Goal: Transaction & Acquisition: Purchase product/service

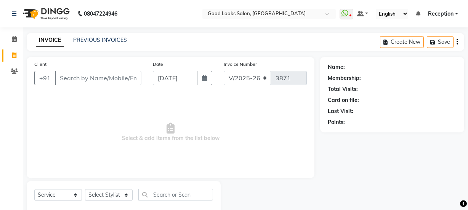
select select "4230"
select select "service"
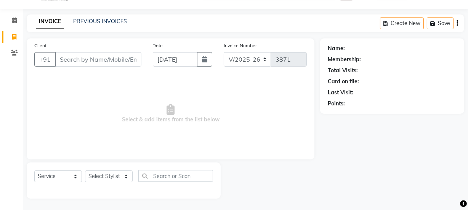
click at [113, 53] on input "Client" at bounding box center [98, 59] width 87 height 14
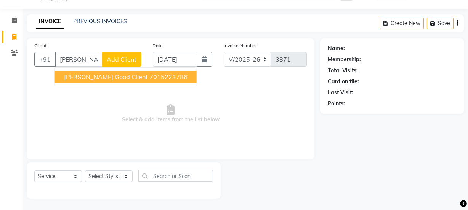
click at [124, 71] on button "[PERSON_NAME] good client 7015223786" at bounding box center [126, 77] width 142 height 12
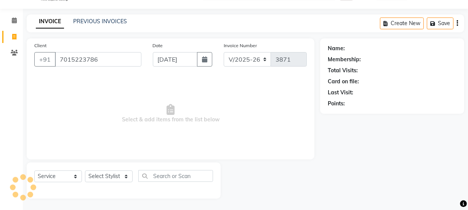
type input "7015223786"
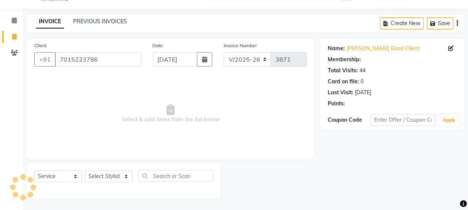
select select "1: Object"
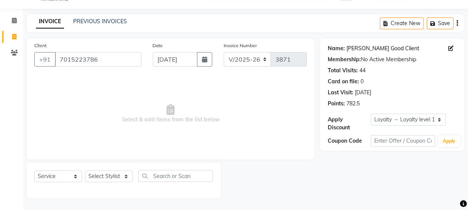
click at [354, 50] on link "[PERSON_NAME] Good Client" at bounding box center [383, 49] width 73 height 8
click at [101, 173] on select "Select Stylist [PERSON_NAME] Manager [PERSON_NAME] Pooja [PERSON_NAME] Raman 2 …" at bounding box center [109, 177] width 48 height 12
select select "89434"
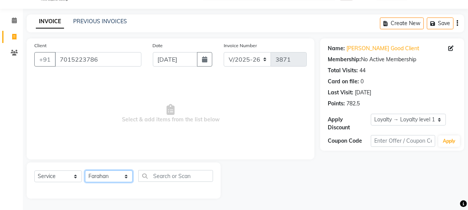
click at [85, 171] on select "Select Stylist [PERSON_NAME] Manager [PERSON_NAME] Pooja [PERSON_NAME] Raman 2 …" at bounding box center [109, 177] width 48 height 12
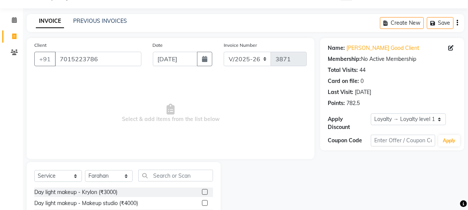
click at [157, 172] on input "text" at bounding box center [175, 176] width 75 height 12
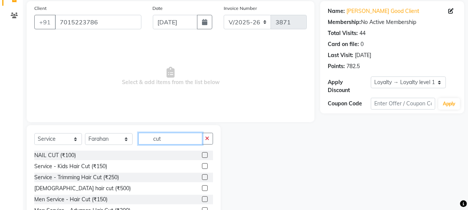
scroll to position [95, 0]
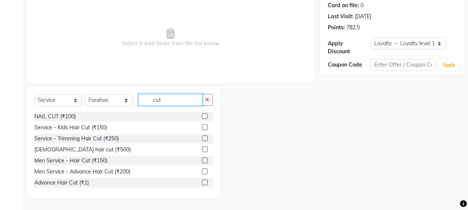
type input "cut"
click at [202, 173] on label at bounding box center [205, 172] width 6 height 6
click at [202, 173] on input "checkbox" at bounding box center [204, 172] width 5 height 5
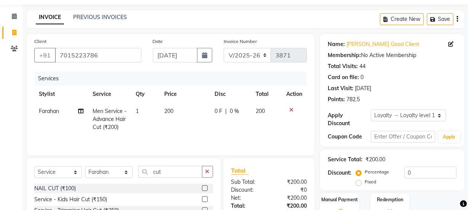
scroll to position [0, 0]
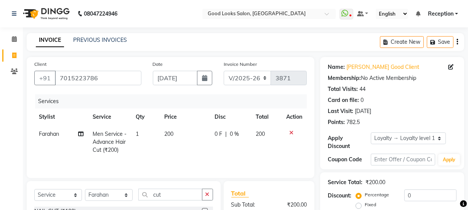
checkbox input "false"
click at [437, 47] on button "Save" at bounding box center [440, 42] width 27 height 12
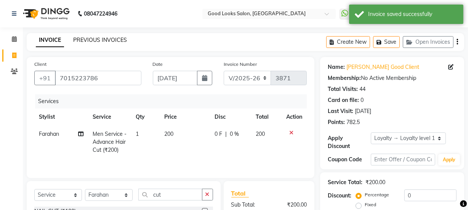
click at [99, 42] on link "PREVIOUS INVOICES" at bounding box center [100, 40] width 54 height 7
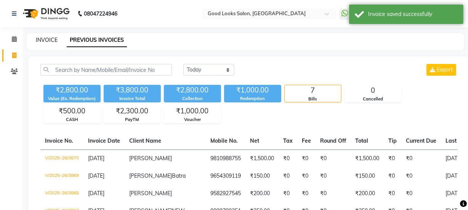
click at [42, 40] on link "INVOICE" at bounding box center [47, 40] width 22 height 7
select select "4230"
select select "service"
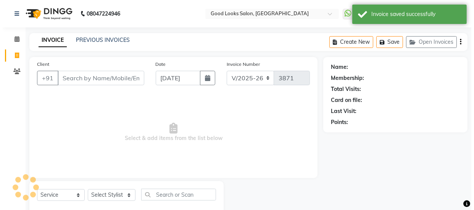
scroll to position [19, 0]
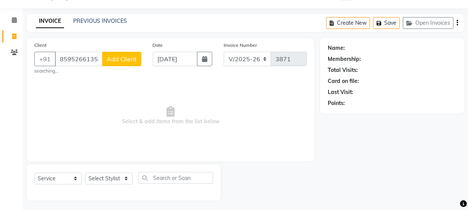
type input "8595266135"
click at [121, 61] on span "Add Client" at bounding box center [122, 60] width 30 height 8
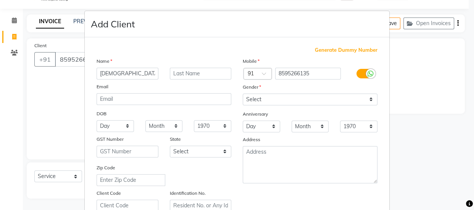
type input "male"
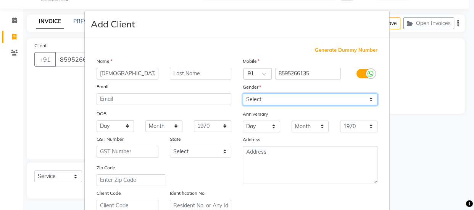
click at [278, 96] on select "Select Male Female Other Prefer Not To Say" at bounding box center [309, 100] width 135 height 12
select select "male"
click at [242, 94] on select "Select Male Female Other Prefer Not To Say" at bounding box center [309, 100] width 135 height 12
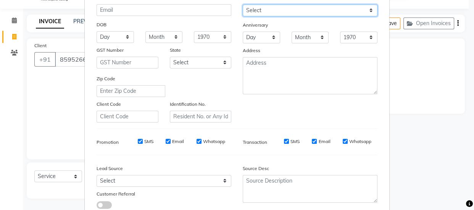
scroll to position [144, 0]
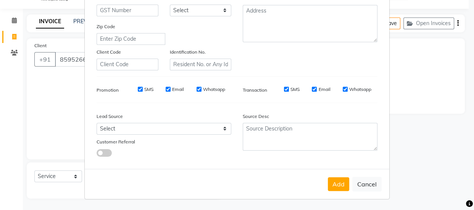
click at [330, 174] on div "Add Cancel" at bounding box center [237, 184] width 304 height 30
click at [337, 181] on button "Add" at bounding box center [338, 185] width 21 height 14
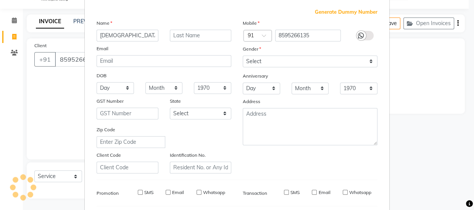
select select
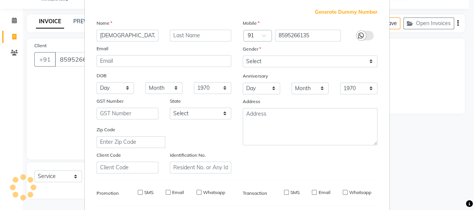
select select
checkbox input "false"
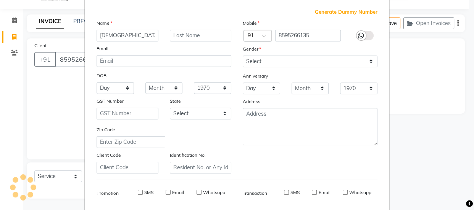
checkbox input "false"
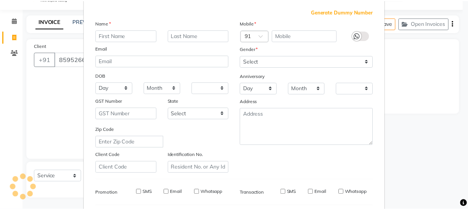
scroll to position [0, 0]
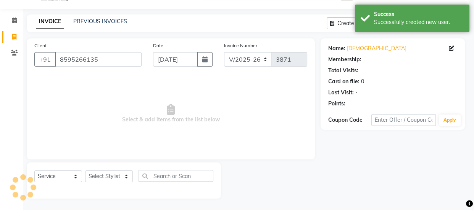
select select "1: Object"
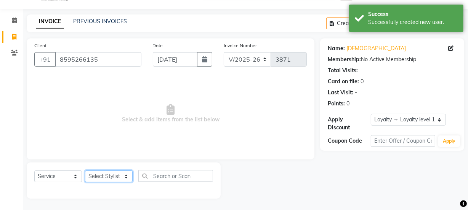
click at [104, 181] on select "Select Stylist Farahan Jyoti Manager Nihal Pooja Prachi Raman Raman 2 Reception…" at bounding box center [109, 177] width 48 height 12
click at [119, 167] on div "Select Service Product Membership Package Voucher Prepaid Gift Card Select Styl…" at bounding box center [124, 181] width 194 height 36
click at [117, 176] on select "Select Stylist Farahan Jyoti Manager Nihal Pooja Prachi Raman Raman 2 Reception…" at bounding box center [109, 177] width 48 height 12
select select "22726"
click at [85, 171] on select "Select Stylist Farahan Jyoti Manager Nihal Pooja Prachi Raman Raman 2 Reception…" at bounding box center [109, 177] width 48 height 12
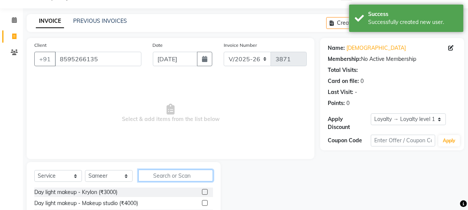
click at [166, 173] on input "text" at bounding box center [175, 176] width 75 height 12
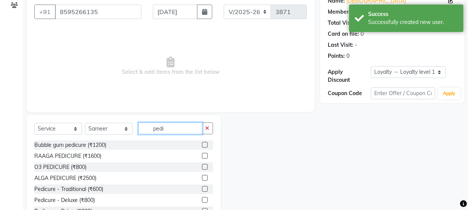
scroll to position [95, 0]
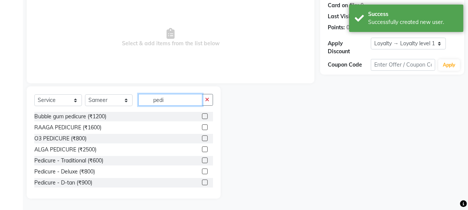
type input "pedi"
click at [202, 160] on label at bounding box center [205, 161] width 6 height 6
click at [202, 160] on input "checkbox" at bounding box center [204, 161] width 5 height 5
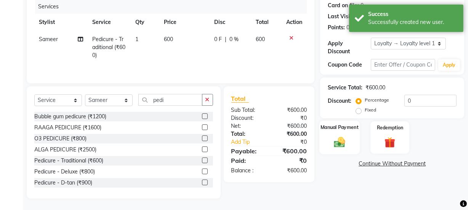
checkbox input "false"
click at [335, 140] on img at bounding box center [340, 142] width 18 height 13
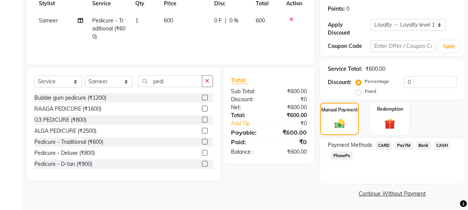
scroll to position [114, 0]
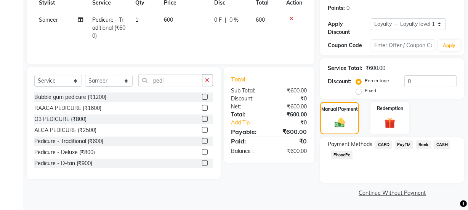
click at [446, 144] on span "CASH" at bounding box center [442, 145] width 16 height 9
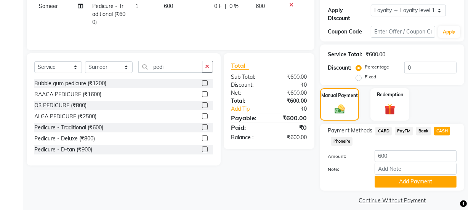
scroll to position [136, 0]
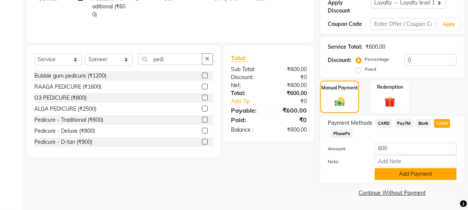
click at [416, 175] on button "Add Payment" at bounding box center [416, 175] width 82 height 12
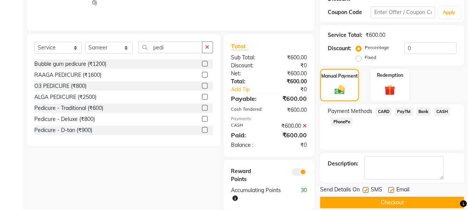
scroll to position [159, 0]
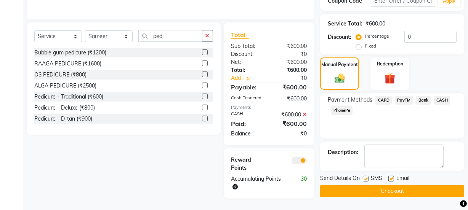
click at [393, 179] on label at bounding box center [392, 179] width 6 height 6
click at [393, 179] on input "checkbox" at bounding box center [391, 179] width 5 height 5
checkbox input "false"
click at [366, 179] on label at bounding box center [366, 179] width 6 height 6
click at [366, 179] on input "checkbox" at bounding box center [365, 179] width 5 height 5
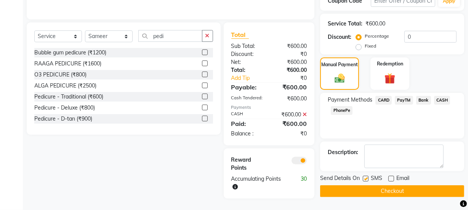
checkbox input "false"
click at [366, 184] on div "Send Details On SMS Email Checkout" at bounding box center [392, 186] width 144 height 23
click at [364, 194] on button "Checkout" at bounding box center [392, 192] width 144 height 12
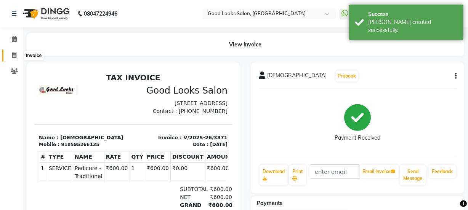
click at [14, 58] on icon at bounding box center [14, 56] width 4 height 6
select select "service"
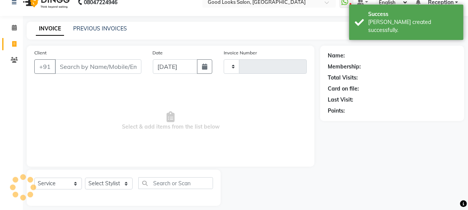
type input "3872"
select select "4230"
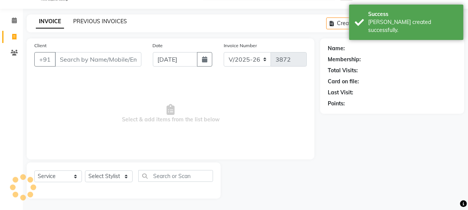
click at [76, 21] on link "PREVIOUS INVOICES" at bounding box center [100, 21] width 54 height 7
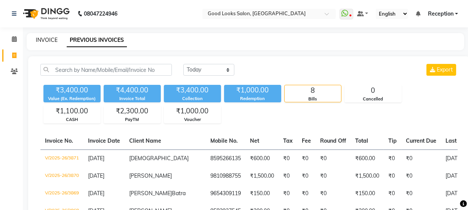
click at [53, 39] on link "INVOICE" at bounding box center [47, 40] width 22 height 7
select select "4230"
select select "service"
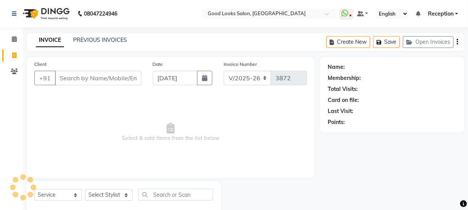
scroll to position [19, 0]
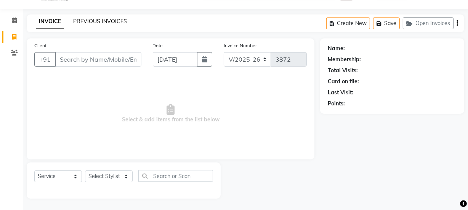
click at [110, 21] on link "PREVIOUS INVOICES" at bounding box center [100, 21] width 54 height 7
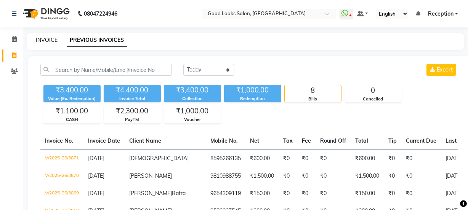
click at [40, 39] on link "INVOICE" at bounding box center [47, 40] width 22 height 7
select select "service"
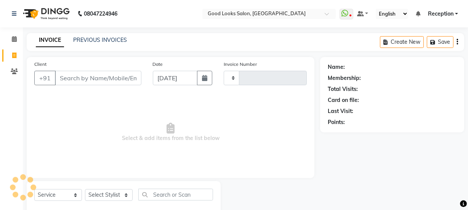
scroll to position [19, 0]
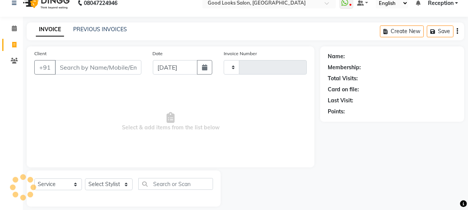
type input "3872"
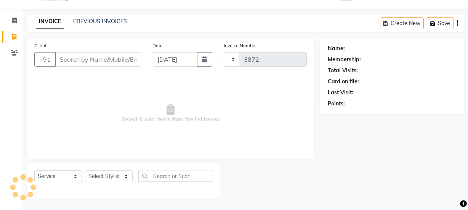
select select "4230"
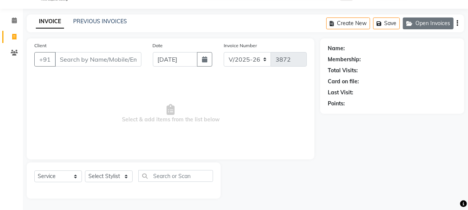
click at [423, 20] on button "Open Invoices" at bounding box center [428, 24] width 51 height 12
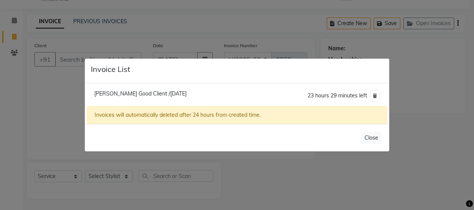
click at [128, 96] on span "Mehul Good Client /03 September 2025" at bounding box center [140, 93] width 92 height 7
type input "7015223786"
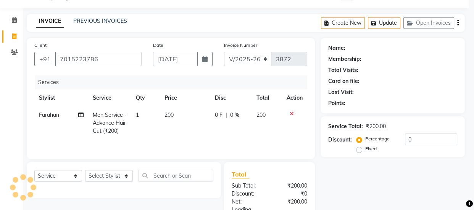
select select "1: Object"
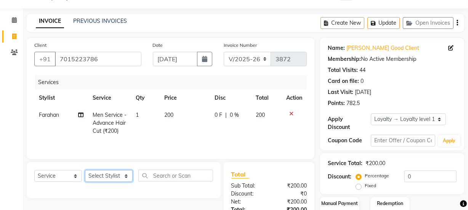
click at [103, 179] on select "Select Stylist Farahan Jyoti Manager Nihal Pooja Prachi Raman Raman 2 Reception…" at bounding box center [109, 176] width 48 height 12
select select "89434"
click at [85, 170] on select "Select Stylist Farahan Jyoti Manager Nihal Pooja Prachi Raman Raman 2 Reception…" at bounding box center [109, 176] width 48 height 12
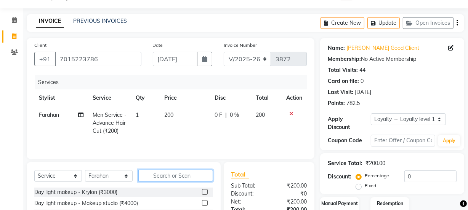
click at [164, 174] on input "text" at bounding box center [175, 176] width 75 height 12
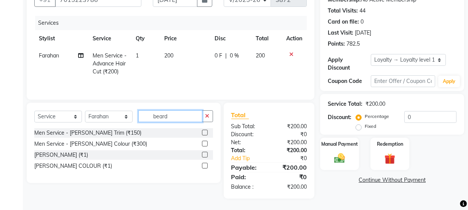
type input "beard"
click at [202, 134] on label at bounding box center [205, 133] width 6 height 6
click at [202, 134] on input "checkbox" at bounding box center [204, 133] width 5 height 5
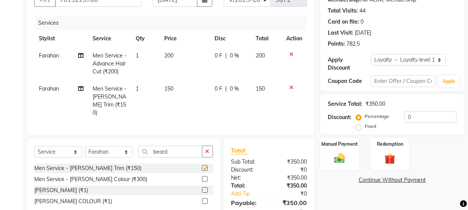
checkbox input "false"
drag, startPoint x: 182, startPoint y: 95, endPoint x: 188, endPoint y: 90, distance: 7.3
click at [183, 95] on td "150" at bounding box center [185, 100] width 50 height 41
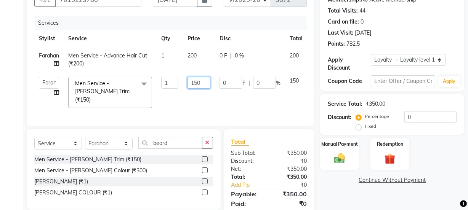
click at [201, 80] on input "150" at bounding box center [199, 83] width 23 height 12
click at [200, 80] on input "150" at bounding box center [199, 83] width 23 height 12
type input "100"
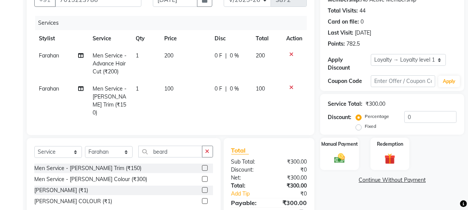
click at [267, 103] on tr "Farahan Men Service - Beard Trim (₹150) 1 100 0 F | 0 % 100" at bounding box center [170, 100] width 273 height 41
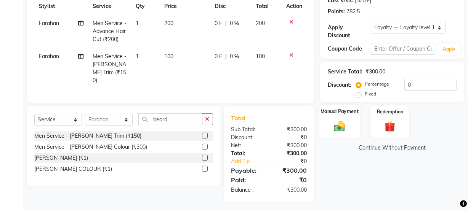
click at [350, 137] on div "Manual Payment" at bounding box center [339, 122] width 40 height 34
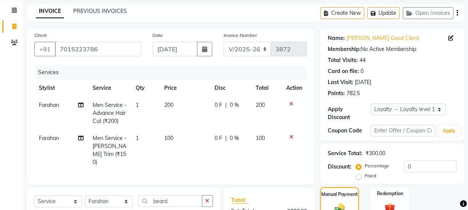
scroll to position [0, 0]
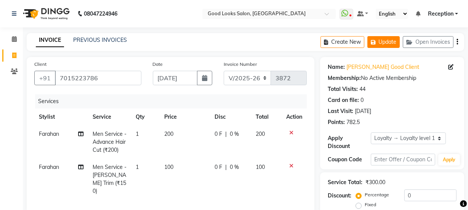
click at [391, 44] on button "Update" at bounding box center [384, 42] width 32 height 12
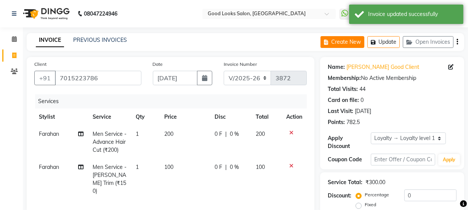
click at [352, 47] on button "Create New" at bounding box center [343, 42] width 44 height 12
select select "service"
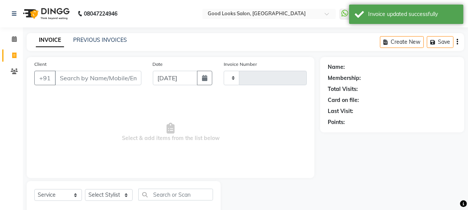
scroll to position [19, 0]
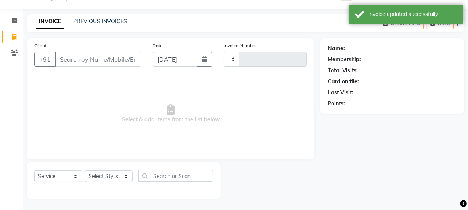
type input "3872"
select select "4230"
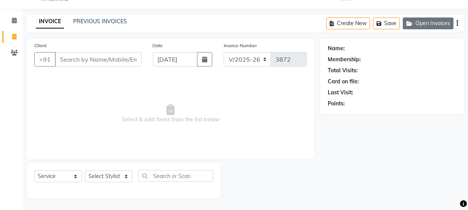
click at [413, 19] on button "Open Invoices" at bounding box center [428, 24] width 51 height 12
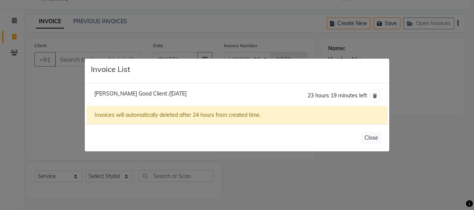
click at [161, 95] on span "Mehul Good Client /03 September 2025" at bounding box center [140, 93] width 92 height 7
type input "7015223786"
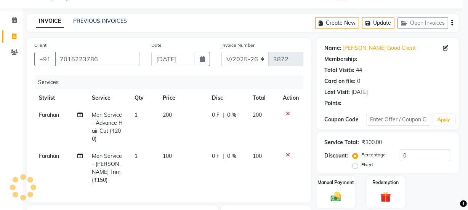
select select "1: Object"
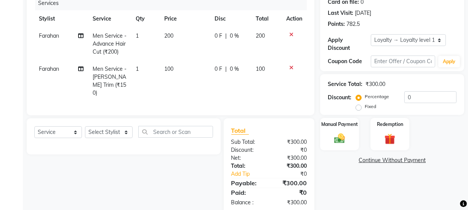
scroll to position [111, 0]
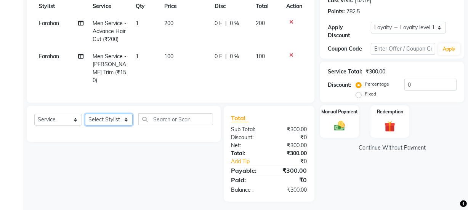
click at [129, 118] on select "Select Stylist Farahan Jyoti Manager Nihal Pooja Prachi Raman Raman 2 Reception…" at bounding box center [109, 120] width 48 height 12
select select "89434"
click at [85, 114] on select "Select Stylist Farahan Jyoti Manager Nihal Pooja Prachi Raman Raman 2 Reception…" at bounding box center [109, 120] width 48 height 12
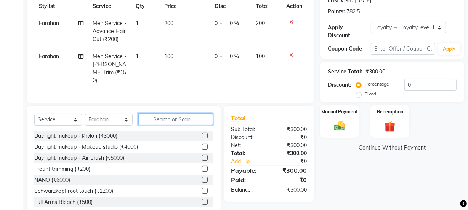
click at [157, 119] on input "text" at bounding box center [175, 120] width 75 height 12
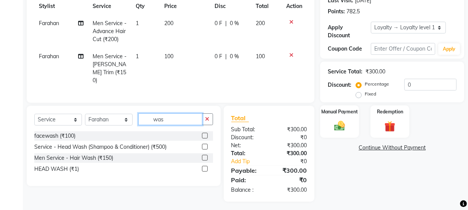
type input "was"
click at [206, 167] on label at bounding box center [205, 169] width 6 height 6
click at [206, 167] on input "checkbox" at bounding box center [204, 169] width 5 height 5
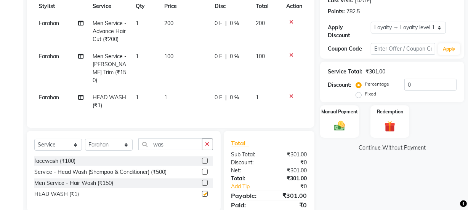
checkbox input "false"
click at [193, 95] on td "1" at bounding box center [185, 101] width 50 height 25
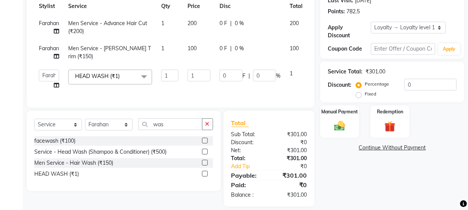
click at [193, 95] on div "Services Stylist Service Qty Price Disc Total Action Farahan Men Service - Adva…" at bounding box center [170, 42] width 273 height 117
click at [200, 81] on td "1" at bounding box center [199, 79] width 32 height 29
click at [200, 75] on input "1" at bounding box center [199, 76] width 23 height 12
type input "100"
click at [205, 85] on td "100" at bounding box center [199, 79] width 32 height 29
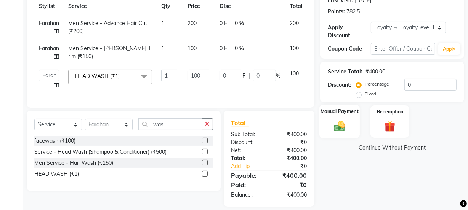
click at [329, 124] on div "Manual Payment" at bounding box center [339, 122] width 40 height 34
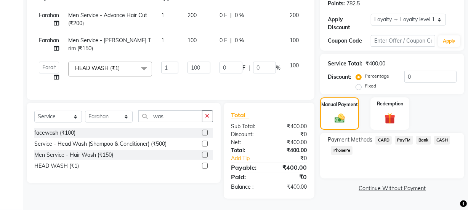
scroll to position [124, 0]
click at [444, 136] on span "CASH" at bounding box center [442, 140] width 16 height 9
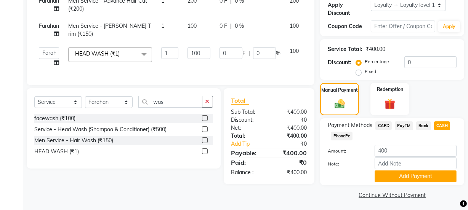
scroll to position [136, 0]
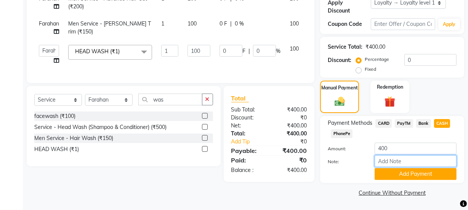
drag, startPoint x: 424, startPoint y: 164, endPoint x: 421, endPoint y: 167, distance: 4.6
click at [424, 164] on input "Note:" at bounding box center [416, 162] width 82 height 12
click at [379, 173] on button "Add Payment" at bounding box center [416, 175] width 82 height 12
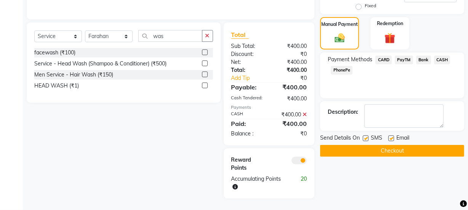
scroll to position [205, 0]
click at [391, 136] on label at bounding box center [392, 139] width 6 height 6
click at [391, 136] on input "checkbox" at bounding box center [391, 138] width 5 height 5
checkbox input "false"
click at [365, 136] on label at bounding box center [366, 139] width 6 height 6
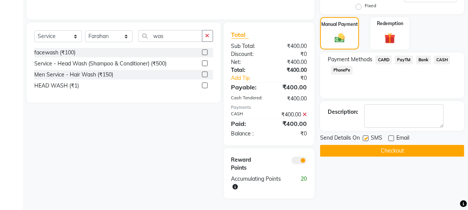
click at [365, 136] on input "checkbox" at bounding box center [365, 138] width 5 height 5
checkbox input "false"
click at [367, 145] on button "Checkout" at bounding box center [392, 151] width 144 height 12
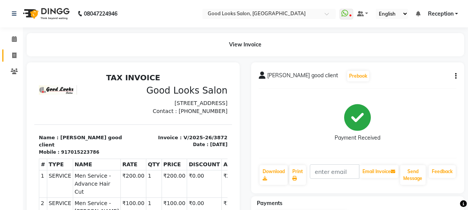
click at [18, 51] on link "Invoice" at bounding box center [11, 56] width 18 height 13
select select "service"
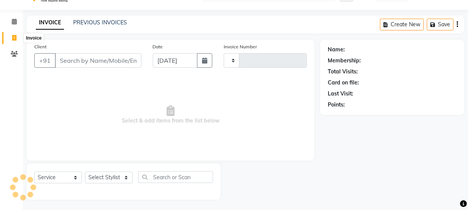
type input "3873"
select select "4230"
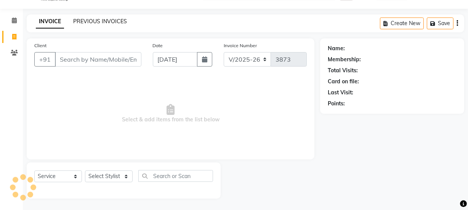
click at [95, 21] on link "PREVIOUS INVOICES" at bounding box center [100, 21] width 54 height 7
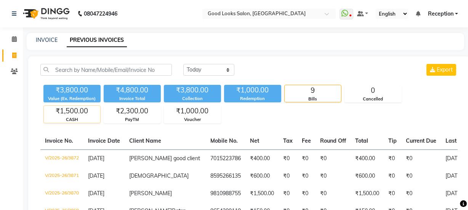
click at [79, 118] on div "CASH" at bounding box center [72, 120] width 56 height 6
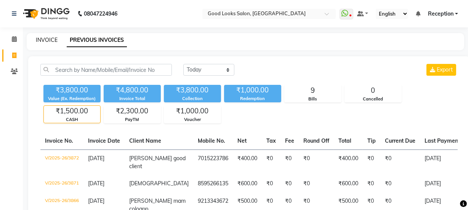
click at [49, 40] on link "INVOICE" at bounding box center [47, 40] width 22 height 7
select select "4230"
select select "service"
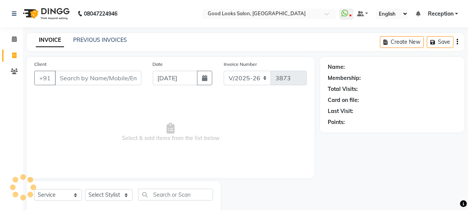
scroll to position [19, 0]
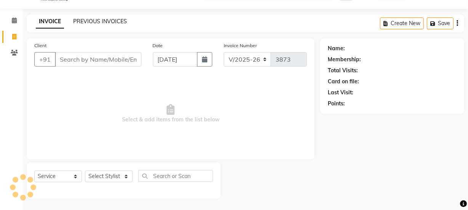
click at [85, 21] on link "PREVIOUS INVOICES" at bounding box center [100, 21] width 54 height 7
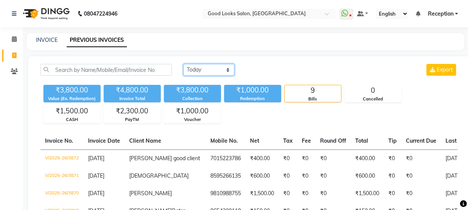
click at [204, 72] on select "Today Yesterday Custom Range" at bounding box center [208, 70] width 51 height 12
select select "range"
click at [183, 64] on select "Today Yesterday Custom Range" at bounding box center [208, 70] width 51 height 12
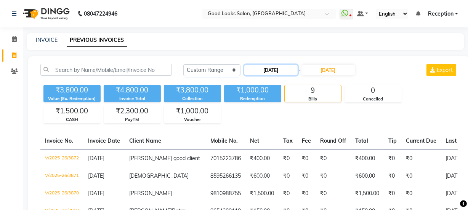
click at [253, 69] on input "[DATE]" at bounding box center [270, 70] width 53 height 11
select select "9"
select select "2025"
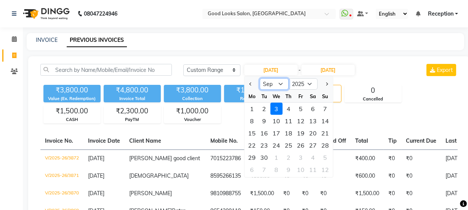
click at [269, 85] on select "Jan Feb Mar Apr May Jun Jul Aug Sep Oct Nov Dec" at bounding box center [274, 84] width 29 height 11
select select "8"
click at [260, 79] on select "Jan Feb Mar Apr May Jun Jul Aug Sep Oct Nov Dec" at bounding box center [274, 84] width 29 height 11
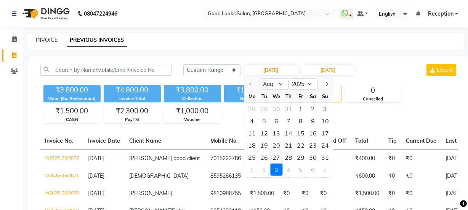
click at [276, 156] on div "27" at bounding box center [277, 158] width 12 height 12
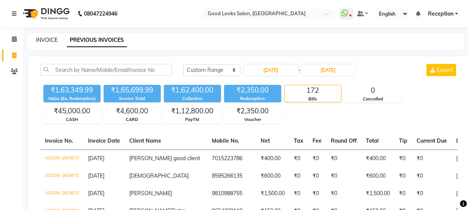
type input "27-08-2025"
click at [50, 39] on link "INVOICE" at bounding box center [47, 40] width 22 height 7
select select "service"
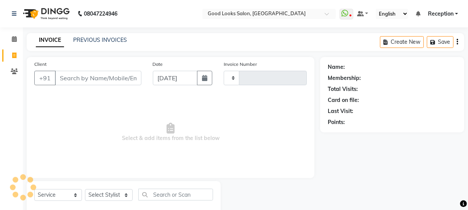
scroll to position [19, 0]
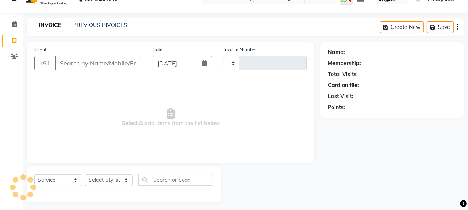
type input "3873"
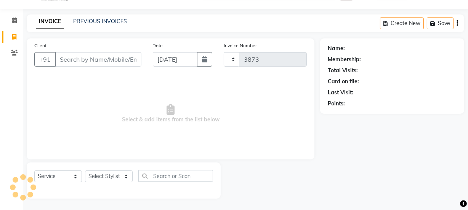
select select "4230"
click at [104, 21] on link "PREVIOUS INVOICES" at bounding box center [100, 21] width 54 height 7
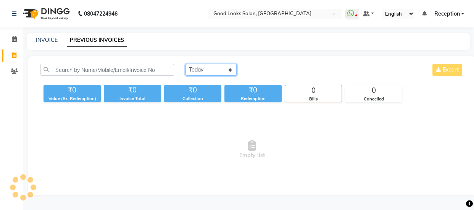
click at [210, 66] on select "Today Yesterday Custom Range" at bounding box center [210, 70] width 51 height 12
click at [185, 64] on select "Today Yesterday Custom Range" at bounding box center [210, 70] width 51 height 12
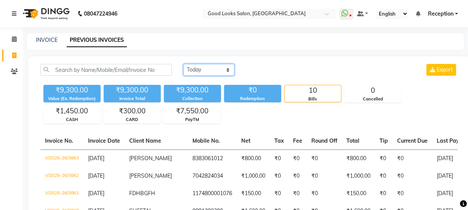
drag, startPoint x: 206, startPoint y: 69, endPoint x: 206, endPoint y: 74, distance: 5.3
click at [206, 69] on select "Today Yesterday Custom Range" at bounding box center [208, 70] width 51 height 12
select select "range"
click at [183, 64] on select "Today Yesterday Custom Range" at bounding box center [208, 70] width 51 height 12
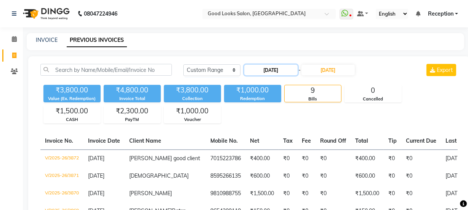
click at [279, 68] on input "[DATE]" at bounding box center [270, 70] width 53 height 11
select select "9"
select select "2025"
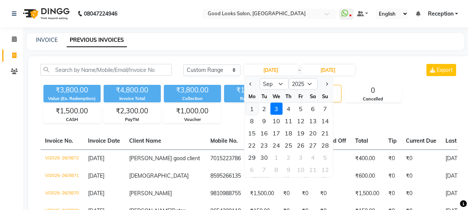
click at [247, 106] on div "1" at bounding box center [252, 109] width 12 height 12
type input "01-09-2025"
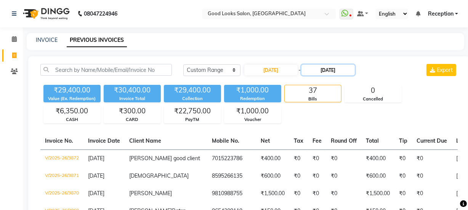
click at [330, 70] on input "[DATE]" at bounding box center [328, 70] width 53 height 11
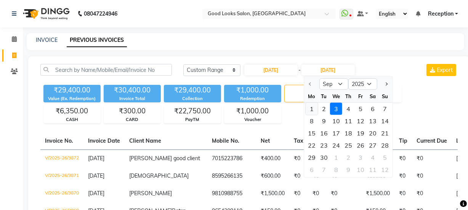
click at [312, 110] on div "1" at bounding box center [312, 109] width 12 height 12
type input "01-09-2025"
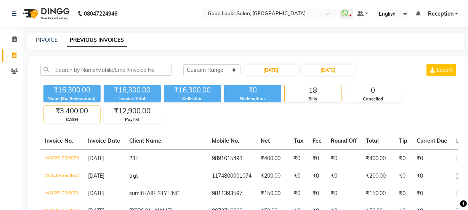
click at [85, 110] on div "₹3,400.00" at bounding box center [72, 111] width 56 height 11
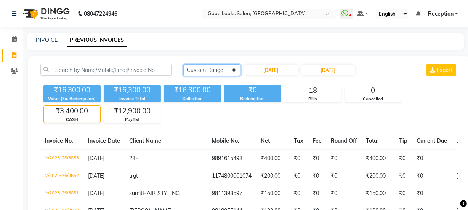
click at [231, 73] on select "Today Yesterday Custom Range" at bounding box center [211, 70] width 57 height 12
click at [183, 64] on select "Today Yesterday Custom Range" at bounding box center [211, 70] width 57 height 12
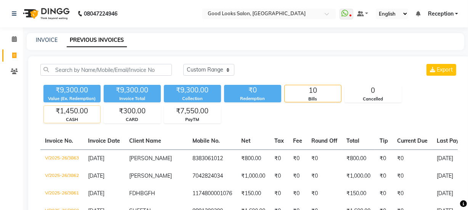
click at [74, 122] on div "CASH" at bounding box center [72, 120] width 56 height 6
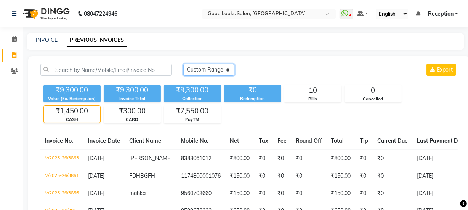
click at [193, 74] on select "Today Yesterday Custom Range" at bounding box center [208, 70] width 51 height 12
select select "today"
click at [183, 64] on select "Today Yesterday Custom Range" at bounding box center [208, 70] width 51 height 12
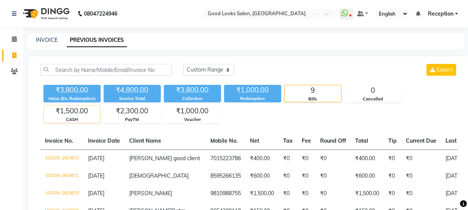
click at [83, 114] on div "₹1,500.00" at bounding box center [72, 111] width 56 height 11
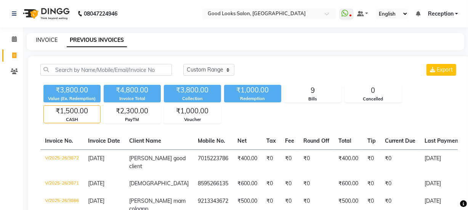
click at [50, 40] on link "INVOICE" at bounding box center [47, 40] width 22 height 7
select select "service"
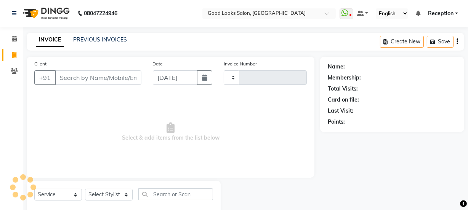
type input "3873"
select select "4230"
click at [118, 72] on input "Client" at bounding box center [98, 78] width 87 height 14
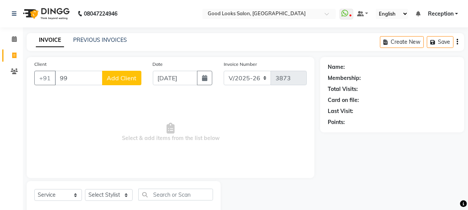
type input "9"
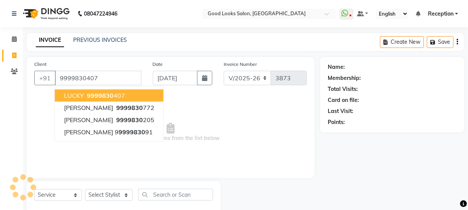
type input "9999830407"
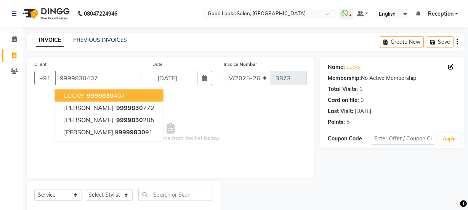
click at [256, 123] on span "Select & add items from the list below" at bounding box center [170, 133] width 273 height 76
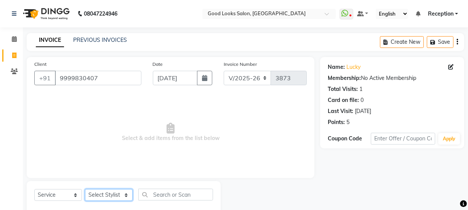
click at [120, 198] on select "Select Stylist Farahan Jyoti Manager Nihal Pooja Prachi Raman Raman 2 Reception…" at bounding box center [109, 195] width 48 height 12
click at [85, 189] on select "Select Stylist Farahan Jyoti Manager Nihal Pooja Prachi Raman Raman 2 Reception…" at bounding box center [109, 195] width 48 height 12
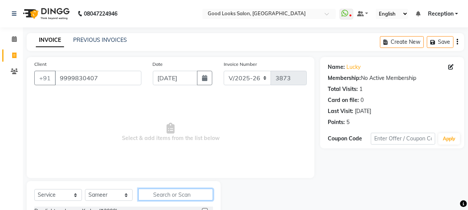
click at [162, 199] on input "text" at bounding box center [175, 195] width 75 height 12
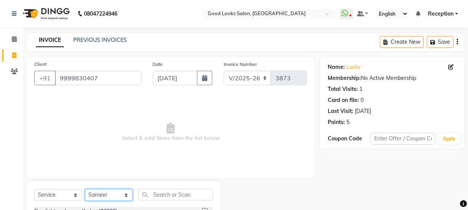
click at [113, 195] on select "Select Stylist Farahan Jyoti Manager Nihal Pooja Prachi Raman Raman 2 Reception…" at bounding box center [109, 195] width 48 height 12
select select "79136"
click at [85, 189] on select "Select Stylist Farahan Jyoti Manager Nihal Pooja Prachi Raman Raman 2 Reception…" at bounding box center [109, 195] width 48 height 12
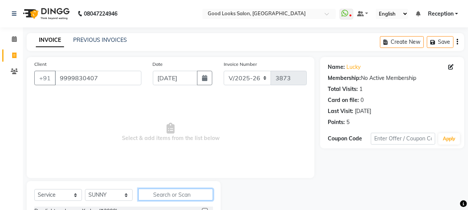
click at [156, 200] on input "text" at bounding box center [175, 195] width 75 height 12
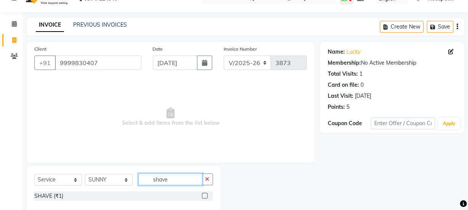
scroll to position [30, 0]
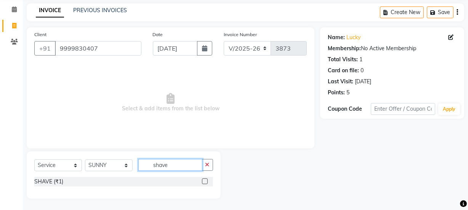
type input "shave"
click at [206, 181] on label at bounding box center [205, 182] width 6 height 6
click at [206, 181] on input "checkbox" at bounding box center [204, 182] width 5 height 5
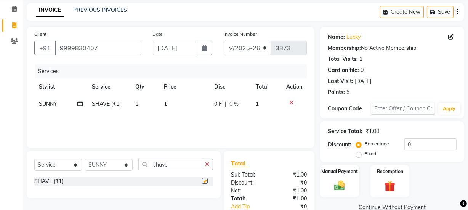
click at [199, 120] on div "Services Stylist Service Qty Price Disc Total Action SUNNY SHAVE (₹1) 1 1 0 F |…" at bounding box center [170, 102] width 273 height 76
checkbox input "false"
click at [196, 107] on td "1" at bounding box center [184, 104] width 50 height 17
select select "79136"
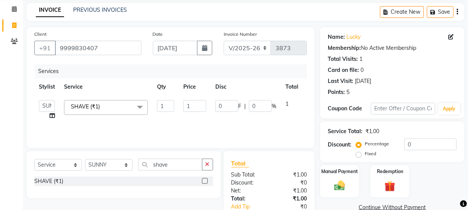
click at [196, 107] on input "1" at bounding box center [194, 106] width 23 height 12
type input "100"
click at [203, 120] on div "Services Stylist Service Qty Price Disc Total Action Farahan Jyoti Manager Niha…" at bounding box center [170, 102] width 273 height 76
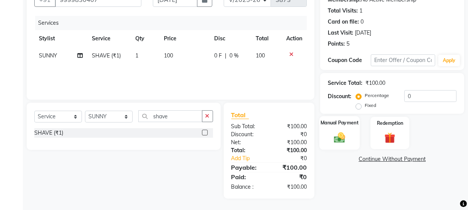
click at [339, 127] on div "Manual Payment" at bounding box center [339, 133] width 40 height 34
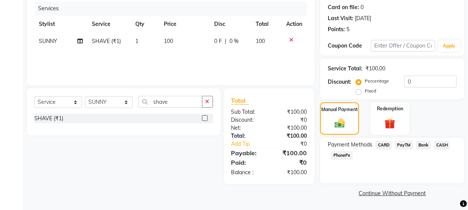
click at [439, 148] on span "CASH" at bounding box center [442, 145] width 16 height 9
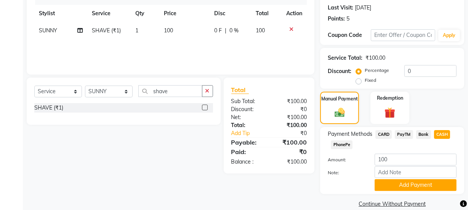
scroll to position [114, 0]
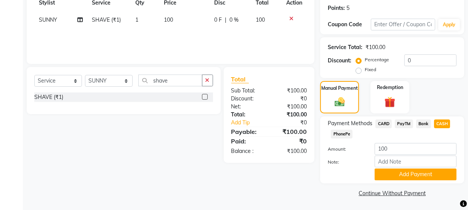
click at [427, 168] on div "Note:" at bounding box center [392, 162] width 140 height 13
click at [409, 175] on button "Add Payment" at bounding box center [416, 175] width 82 height 12
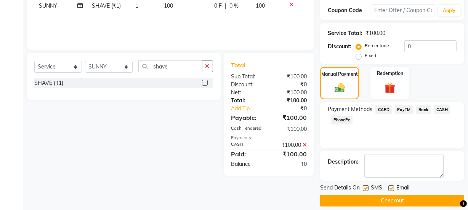
scroll to position [136, 0]
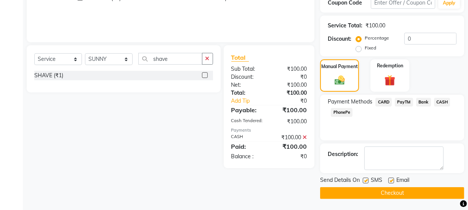
click at [394, 179] on label at bounding box center [392, 181] width 6 height 6
click at [393, 179] on input "checkbox" at bounding box center [391, 181] width 5 height 5
checkbox input "false"
click at [368, 179] on label at bounding box center [366, 181] width 6 height 6
click at [368, 179] on input "checkbox" at bounding box center [365, 181] width 5 height 5
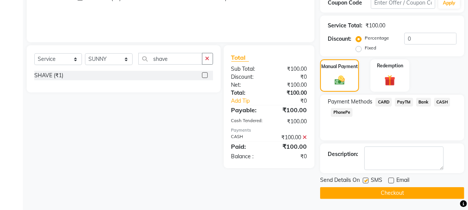
checkbox input "false"
click at [369, 189] on button "Checkout" at bounding box center [392, 194] width 144 height 12
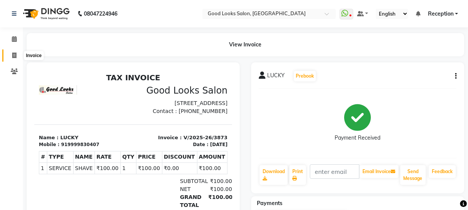
click at [10, 57] on span at bounding box center [14, 55] width 13 height 9
select select "service"
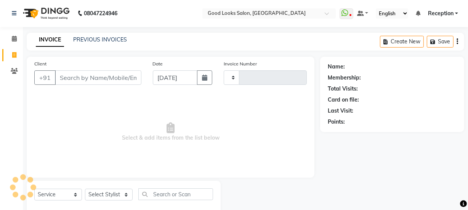
type input "3874"
select select "4230"
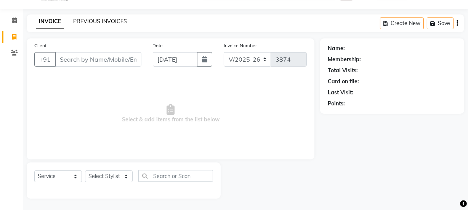
click at [97, 22] on link "PREVIOUS INVOICES" at bounding box center [100, 21] width 54 height 7
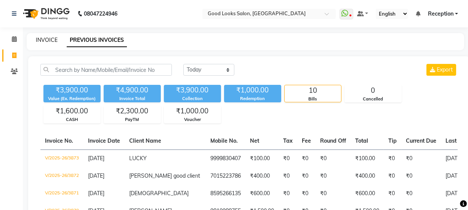
click at [50, 40] on link "INVOICE" at bounding box center [47, 40] width 22 height 7
select select "4230"
select select "service"
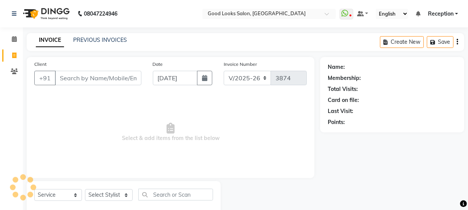
scroll to position [19, 0]
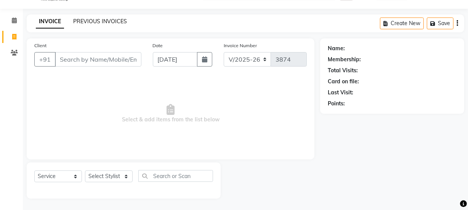
click at [112, 20] on link "PREVIOUS INVOICES" at bounding box center [100, 21] width 54 height 7
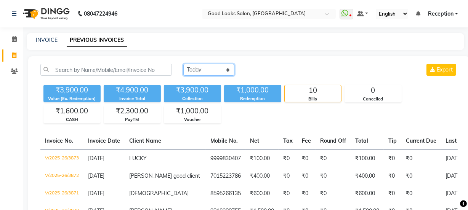
click at [222, 67] on select "Today Yesterday Custom Range" at bounding box center [208, 70] width 51 height 12
select select "yesterday"
click at [183, 64] on select "Today Yesterday Custom Range" at bounding box center [208, 70] width 51 height 12
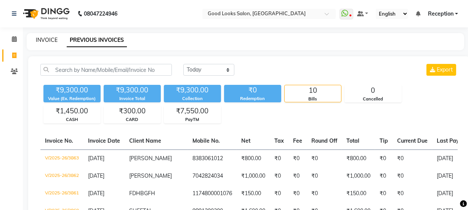
click at [42, 40] on link "INVOICE" at bounding box center [47, 40] width 22 height 7
select select "4230"
select select "service"
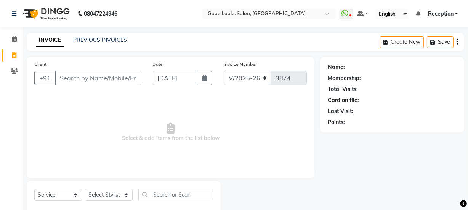
scroll to position [19, 0]
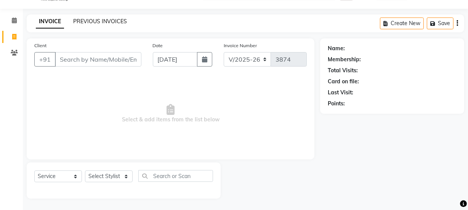
click at [101, 20] on link "PREVIOUS INVOICES" at bounding box center [100, 21] width 54 height 7
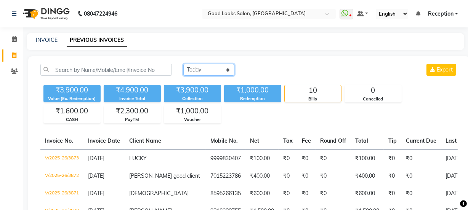
click at [202, 68] on select "Today Yesterday Custom Range" at bounding box center [208, 70] width 51 height 12
select select "range"
click at [183, 64] on select "Today Yesterday Custom Range" at bounding box center [208, 70] width 51 height 12
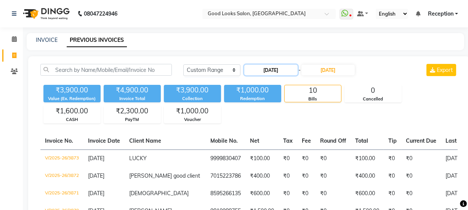
click at [274, 71] on input "[DATE]" at bounding box center [270, 70] width 53 height 11
select select "9"
select select "2025"
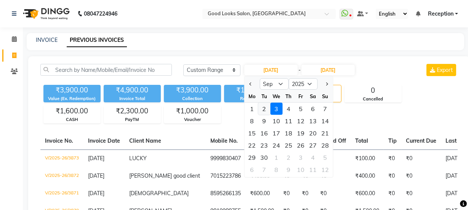
click at [261, 108] on div "2" at bounding box center [264, 109] width 12 height 12
type input "02-09-2025"
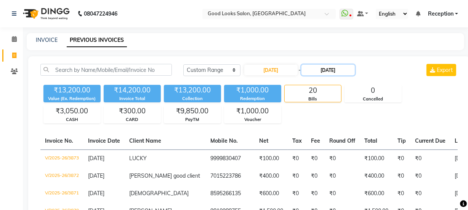
click at [337, 72] on input "[DATE]" at bounding box center [328, 70] width 53 height 11
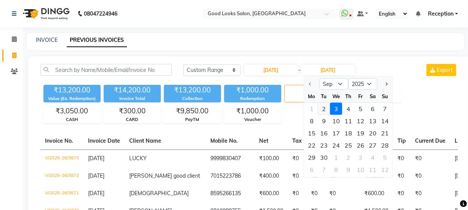
click at [326, 110] on div "2" at bounding box center [324, 109] width 12 height 12
type input "02-09-2025"
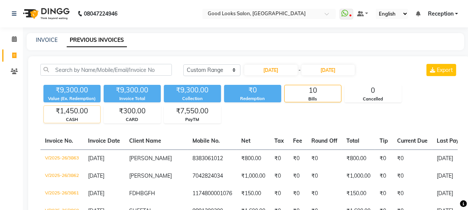
click at [72, 117] on div "CASH" at bounding box center [72, 120] width 56 height 6
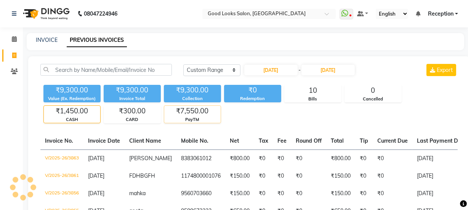
click at [182, 112] on div "₹7,550.00" at bounding box center [192, 111] width 56 height 11
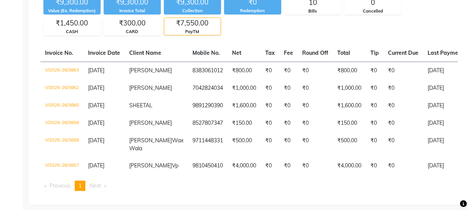
scroll to position [99, 0]
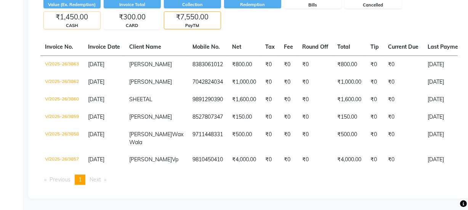
click at [68, 22] on div "CASH" at bounding box center [72, 25] width 56 height 6
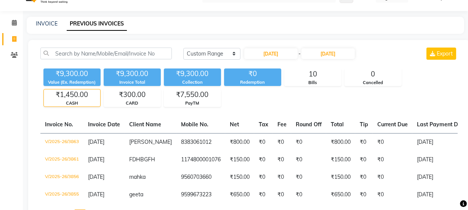
scroll to position [0, 0]
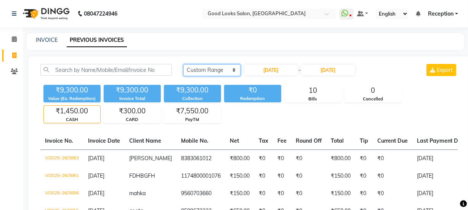
click at [214, 73] on select "Today Yesterday Custom Range" at bounding box center [211, 70] width 57 height 12
click at [183, 64] on select "Today Yesterday Custom Range" at bounding box center [211, 70] width 57 height 12
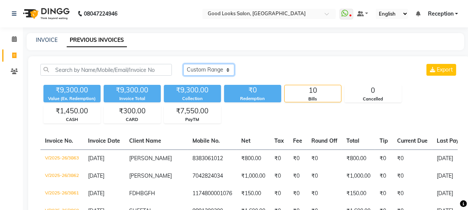
click at [213, 65] on select "Today Yesterday Custom Range" at bounding box center [208, 70] width 51 height 12
select select "range"
click at [183, 64] on select "Today Yesterday Custom Range" at bounding box center [208, 70] width 51 height 12
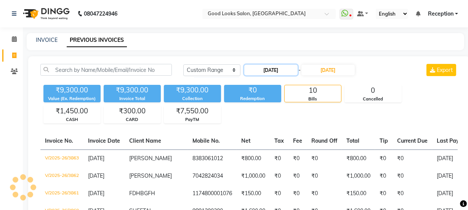
click at [271, 73] on input "[DATE]" at bounding box center [270, 70] width 53 height 11
select select "9"
select select "2025"
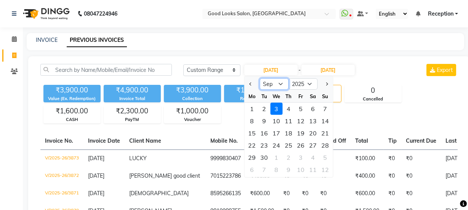
click at [273, 83] on select "Jan Feb Mar Apr May Jun Jul Aug Sep Oct Nov Dec" at bounding box center [274, 84] width 29 height 11
select select "8"
click at [260, 79] on select "Jan Feb Mar Apr May Jun Jul Aug Sep Oct Nov Dec" at bounding box center [274, 84] width 29 height 11
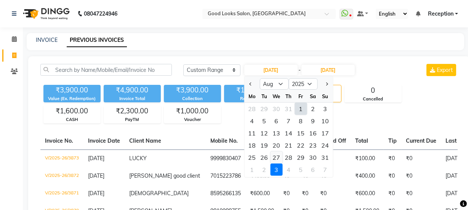
click at [273, 156] on div "27" at bounding box center [277, 158] width 12 height 12
type input "27-08-2025"
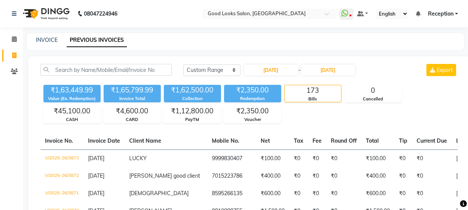
click at [45, 36] on div "INVOICE" at bounding box center [47, 40] width 22 height 8
click at [46, 42] on link "INVOICE" at bounding box center [47, 40] width 22 height 7
select select "4230"
select select "service"
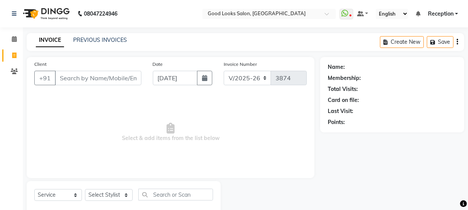
click at [107, 76] on input "Client" at bounding box center [98, 78] width 87 height 14
click at [92, 40] on link "PREVIOUS INVOICES" at bounding box center [100, 40] width 54 height 7
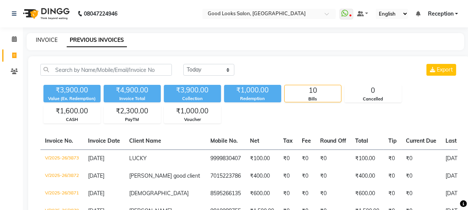
click at [50, 42] on link "INVOICE" at bounding box center [47, 40] width 22 height 7
select select "service"
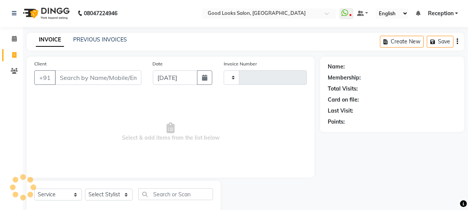
type input "3874"
select select "4230"
click at [100, 79] on input "Client" at bounding box center [98, 78] width 87 height 14
click at [77, 79] on input "Client" at bounding box center [98, 78] width 87 height 14
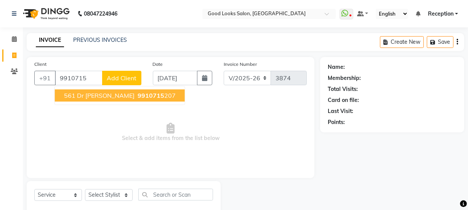
click at [126, 101] on button "561 Dr Fe 9910715 207" at bounding box center [120, 96] width 130 height 12
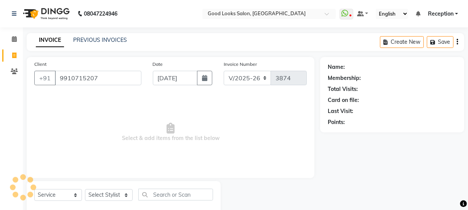
type input "9910715207"
select select "1: Object"
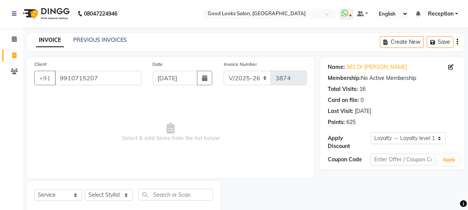
click at [370, 63] on div "Name: 561 Dr Fe" at bounding box center [392, 67] width 129 height 8
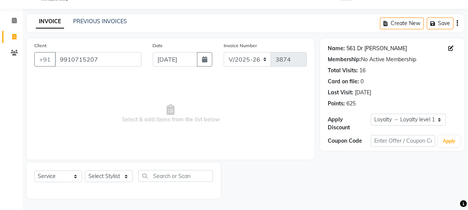
click at [355, 45] on link "561 Dr Fe" at bounding box center [377, 49] width 61 height 8
click at [105, 173] on select "Select Stylist Farahan Jyoti Manager Nihal Pooja Prachi Raman Raman 2 Reception…" at bounding box center [109, 177] width 48 height 12
select select "70835"
click at [85, 171] on select "Select Stylist Farahan Jyoti Manager Nihal Pooja Prachi Raman Raman 2 Reception…" at bounding box center [109, 177] width 48 height 12
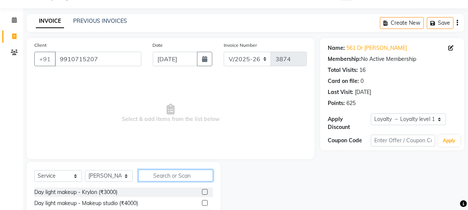
drag, startPoint x: 167, startPoint y: 181, endPoint x: 163, endPoint y: 179, distance: 5.0
click at [164, 179] on input "text" at bounding box center [175, 176] width 75 height 12
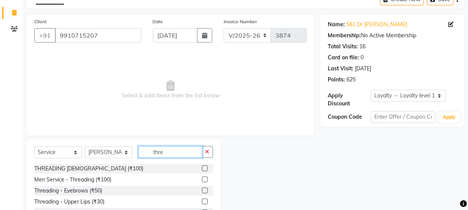
scroll to position [95, 0]
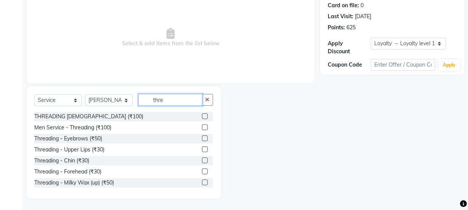
type input "thre"
click at [202, 140] on label at bounding box center [205, 139] width 6 height 6
click at [202, 140] on input "checkbox" at bounding box center [204, 138] width 5 height 5
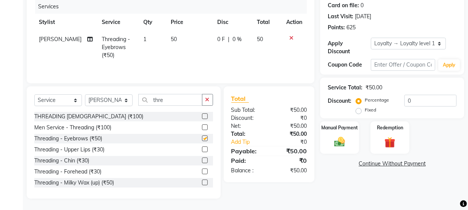
checkbox input "false"
click at [202, 183] on label at bounding box center [205, 183] width 6 height 6
click at [202, 183] on input "checkbox" at bounding box center [204, 183] width 5 height 5
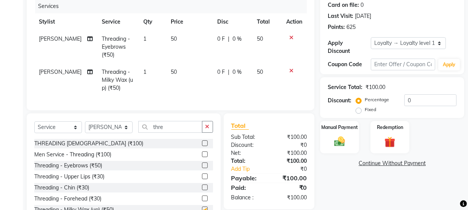
checkbox input "false"
click at [208, 130] on icon "button" at bounding box center [207, 126] width 4 height 5
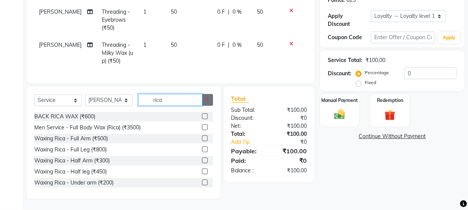
scroll to position [128, 0]
type input "rica"
click at [202, 139] on label at bounding box center [205, 139] width 6 height 6
click at [202, 139] on input "checkbox" at bounding box center [204, 138] width 5 height 5
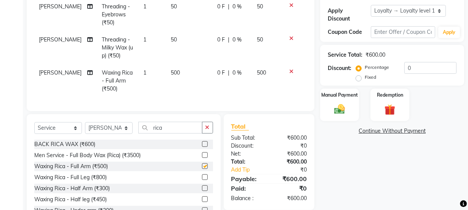
checkbox input "false"
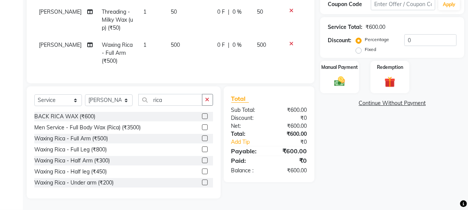
click at [202, 182] on label at bounding box center [205, 183] width 6 height 6
click at [202, 182] on input "checkbox" at bounding box center [204, 183] width 5 height 5
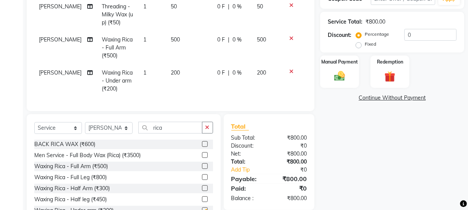
checkbox input "false"
click at [120, 134] on select "Select Stylist Farahan Jyoti Manager Nihal Pooja Prachi Raman Raman 2 Reception…" at bounding box center [109, 128] width 48 height 12
select select "43944"
click at [85, 127] on select "Select Stylist Farahan Jyoti Manager Nihal Pooja Prachi Raman Raman 2 Reception…" at bounding box center [109, 128] width 48 height 12
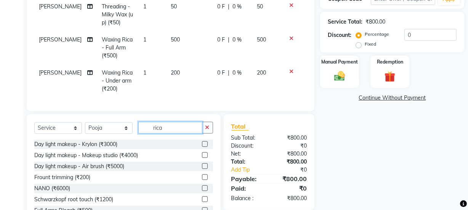
drag, startPoint x: 186, startPoint y: 133, endPoint x: 141, endPoint y: 131, distance: 45.1
click at [142, 132] on input "rica" at bounding box center [170, 128] width 64 height 12
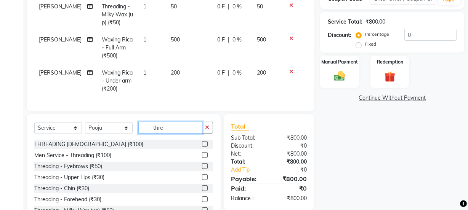
type input "thre"
drag, startPoint x: 198, startPoint y: 172, endPoint x: 234, endPoint y: 134, distance: 52.0
click at [202, 169] on label at bounding box center [205, 167] width 6 height 6
click at [202, 169] on input "checkbox" at bounding box center [204, 166] width 5 height 5
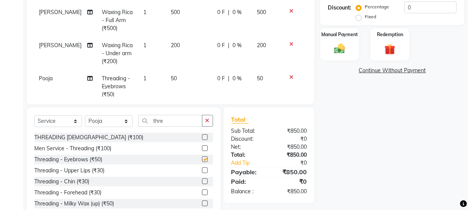
scroll to position [210, 0]
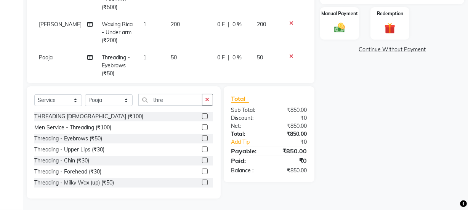
checkbox input "false"
click at [202, 182] on label at bounding box center [205, 183] width 6 height 6
click at [202, 182] on input "checkbox" at bounding box center [204, 183] width 5 height 5
checkbox input "false"
click at [210, 101] on button "button" at bounding box center [207, 100] width 11 height 12
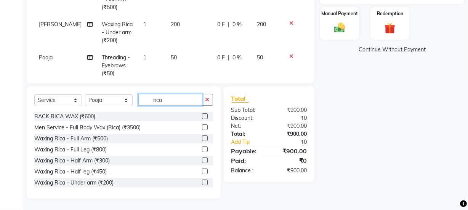
type input "rica"
click at [202, 151] on label at bounding box center [205, 150] width 6 height 6
click at [202, 151] on input "checkbox" at bounding box center [204, 150] width 5 height 5
checkbox input "false"
click at [343, 15] on label "Manual Payment" at bounding box center [340, 13] width 38 height 7
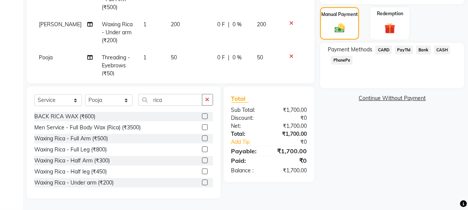
click at [400, 50] on span "PayTM" at bounding box center [404, 50] width 18 height 9
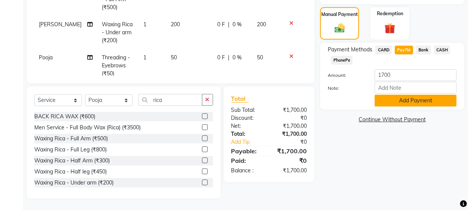
click at [401, 102] on button "Add Payment" at bounding box center [416, 101] width 82 height 12
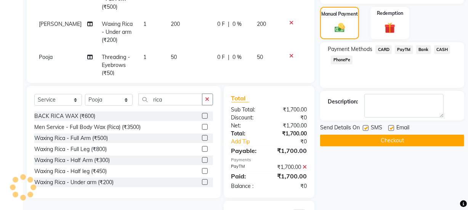
scroll to position [262, 0]
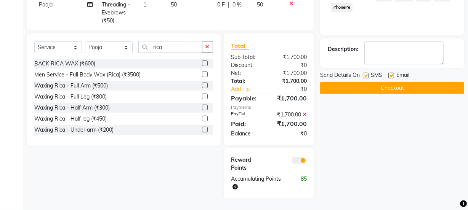
click at [392, 73] on label at bounding box center [392, 76] width 6 height 6
click at [392, 74] on input "checkbox" at bounding box center [391, 76] width 5 height 5
checkbox input "false"
click at [370, 77] on div "SMS" at bounding box center [376, 76] width 26 height 10
click at [365, 75] on label at bounding box center [366, 76] width 6 height 6
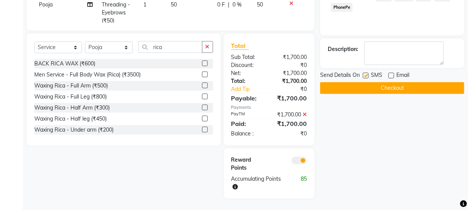
click at [365, 75] on input "checkbox" at bounding box center [365, 76] width 5 height 5
checkbox input "false"
click at [374, 85] on button "Checkout" at bounding box center [392, 88] width 144 height 12
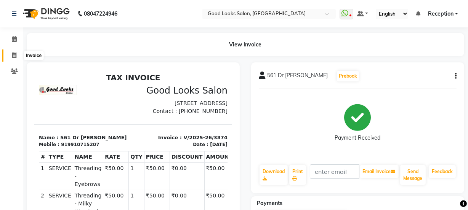
click at [12, 55] on icon at bounding box center [14, 56] width 4 height 6
select select "service"
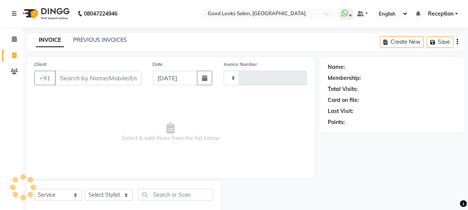
scroll to position [19, 0]
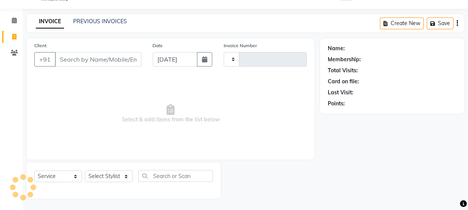
type input "3875"
select select "4230"
click at [103, 22] on link "PREVIOUS INVOICES" at bounding box center [100, 21] width 54 height 7
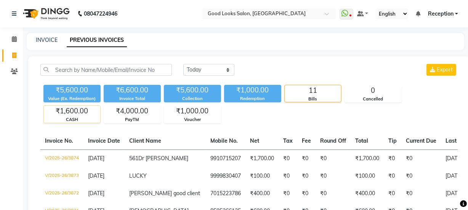
click at [79, 114] on div "₹1,600.00" at bounding box center [72, 111] width 56 height 11
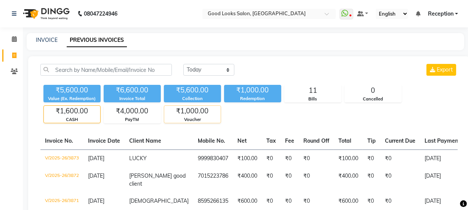
click at [192, 116] on div "₹1,000.00" at bounding box center [192, 111] width 56 height 11
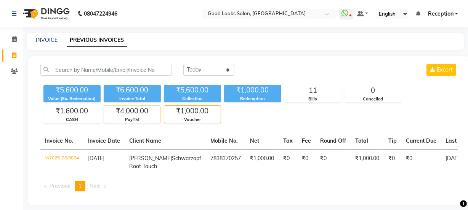
click at [133, 116] on div "₹4,000.00" at bounding box center [132, 111] width 56 height 11
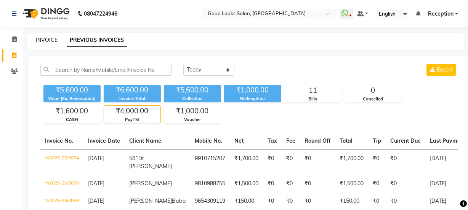
click at [53, 41] on link "INVOICE" at bounding box center [47, 40] width 22 height 7
select select "service"
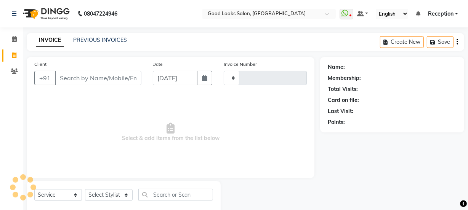
scroll to position [19, 0]
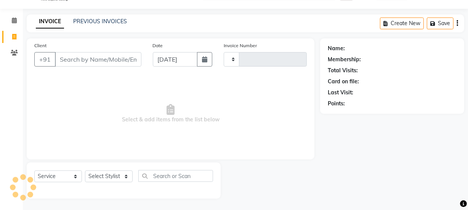
type input "3875"
select select "4230"
click at [105, 18] on link "PREVIOUS INVOICES" at bounding box center [100, 21] width 54 height 7
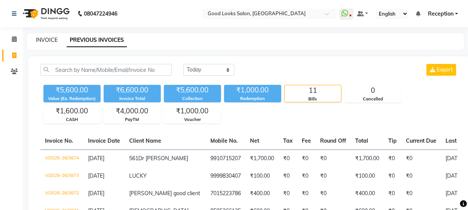
click at [37, 39] on link "INVOICE" at bounding box center [47, 40] width 22 height 7
select select "service"
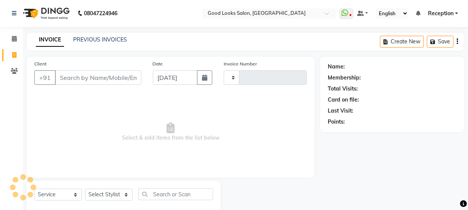
type input "3875"
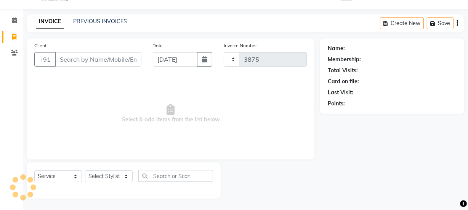
select select "4230"
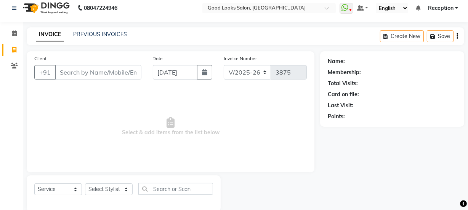
scroll to position [0, 0]
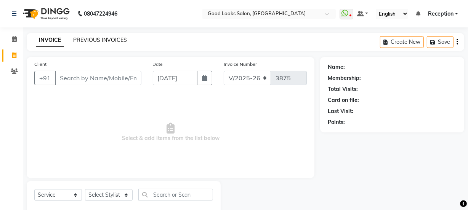
click at [106, 41] on link "PREVIOUS INVOICES" at bounding box center [100, 40] width 54 height 7
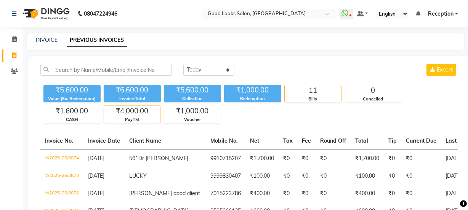
click at [137, 114] on div "₹4,000.00" at bounding box center [132, 111] width 56 height 11
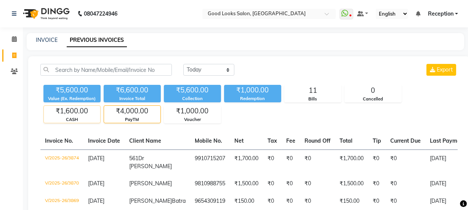
click at [85, 114] on div "₹1,600.00" at bounding box center [72, 111] width 56 height 11
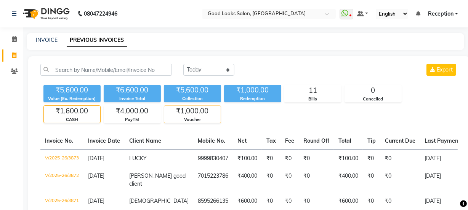
click at [198, 117] on div "Voucher" at bounding box center [192, 120] width 56 height 6
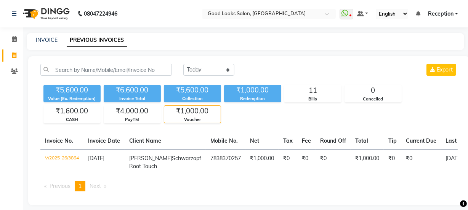
click at [135, 105] on div "₹5,600.00 Value (Ex. Redemption) ₹6,600.00 Invoice Total ₹5,600.00 Collection ₹…" at bounding box center [248, 103] width 417 height 42
click at [79, 104] on div "₹5,600.00 Value (Ex. Redemption) ₹6,600.00 Invoice Total ₹5,600.00 Collection ₹…" at bounding box center [248, 103] width 417 height 42
click at [42, 40] on link "INVOICE" at bounding box center [47, 40] width 22 height 7
select select "4230"
select select "service"
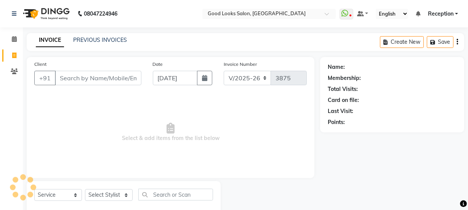
scroll to position [19, 0]
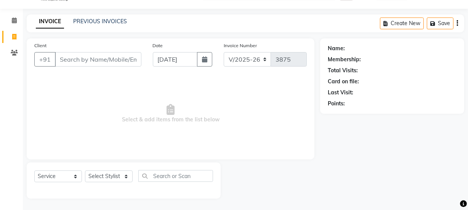
click at [125, 54] on input "Client" at bounding box center [98, 59] width 87 height 14
click at [125, 55] on input "Client" at bounding box center [98, 59] width 87 height 14
click at [96, 60] on input "Client" at bounding box center [98, 59] width 87 height 14
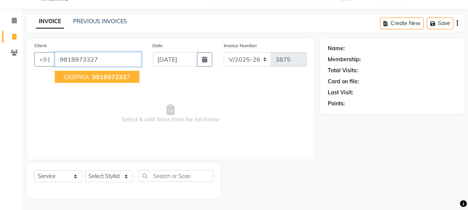
type input "9818973327"
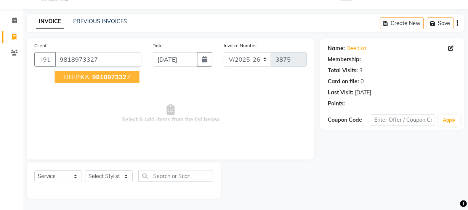
select select "1: Object"
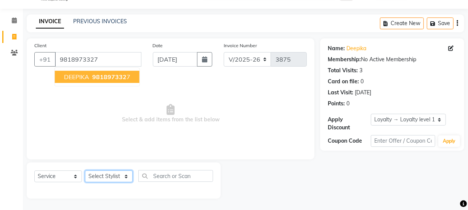
click at [105, 175] on select "Select Stylist Farahan Jyoti Manager Nihal Pooja Prachi Raman Raman 2 Reception…" at bounding box center [109, 177] width 48 height 12
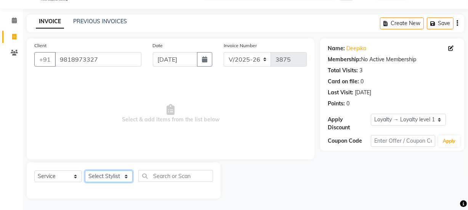
select select "70835"
click at [85, 171] on select "Select Stylist Farahan Jyoti Manager Nihal Pooja Prachi Raman Raman 2 Reception…" at bounding box center [109, 177] width 48 height 12
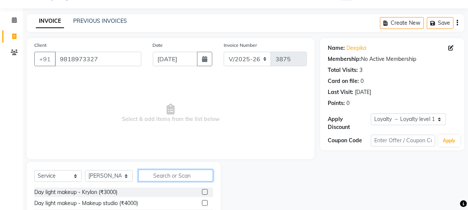
click at [152, 178] on input "text" at bounding box center [175, 176] width 75 height 12
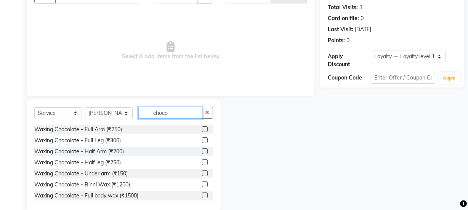
scroll to position [95, 0]
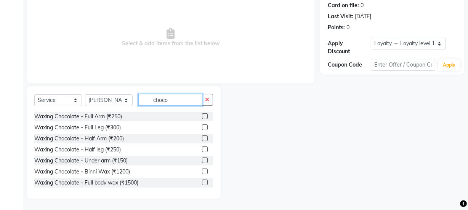
type input "choco"
click at [202, 116] on label at bounding box center [205, 117] width 6 height 6
click at [202, 116] on input "checkbox" at bounding box center [204, 116] width 5 height 5
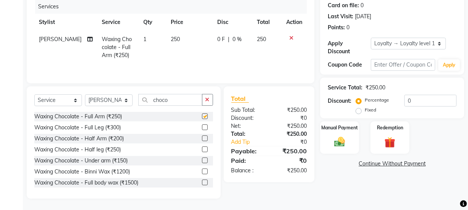
checkbox input "false"
click at [202, 130] on div at bounding box center [204, 129] width 5 height 8
click at [202, 126] on label at bounding box center [205, 128] width 6 height 6
click at [202, 126] on input "checkbox" at bounding box center [204, 127] width 5 height 5
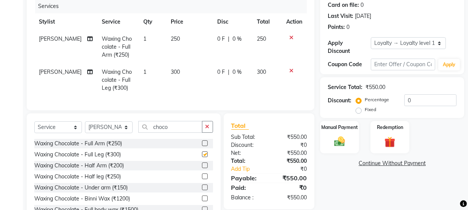
checkbox input "false"
click at [177, 43] on td "250" at bounding box center [189, 47] width 47 height 33
select select "70835"
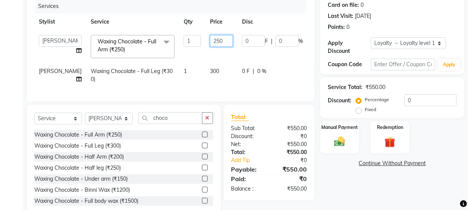
drag, startPoint x: 190, startPoint y: 39, endPoint x: 175, endPoint y: 34, distance: 15.6
click at [175, 34] on tr "Farahan Jyoti Manager Nihal Pooja Prachi Raman Raman 2 Reception RIHAN Sameer S…" at bounding box center [194, 47] width 321 height 32
type input "350"
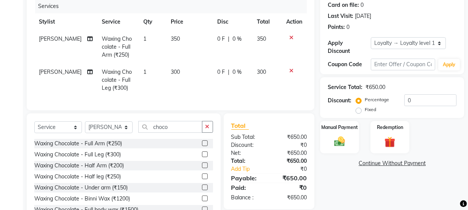
click at [186, 61] on td "350" at bounding box center [189, 47] width 47 height 33
select select "70835"
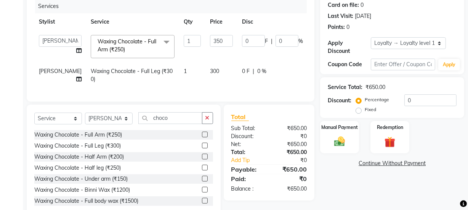
click at [210, 72] on span "300" at bounding box center [214, 71] width 9 height 7
select select "70835"
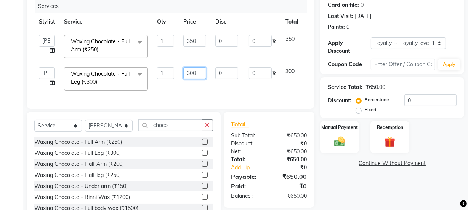
drag, startPoint x: 190, startPoint y: 72, endPoint x: 177, endPoint y: 75, distance: 13.4
click at [177, 75] on tr "Farahan Jyoti Manager Nihal Pooja Prachi Raman Raman 2 Reception RIHAN Sameer S…" at bounding box center [181, 79] width 294 height 32
type input "400"
click at [178, 84] on td "1" at bounding box center [166, 79] width 26 height 32
select select "70835"
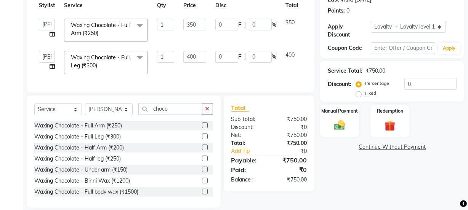
scroll to position [126, 0]
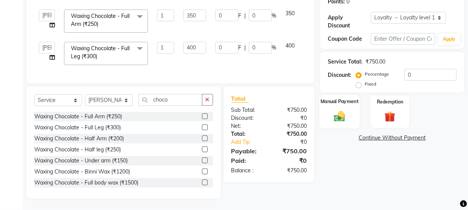
click at [331, 112] on img at bounding box center [340, 116] width 18 height 13
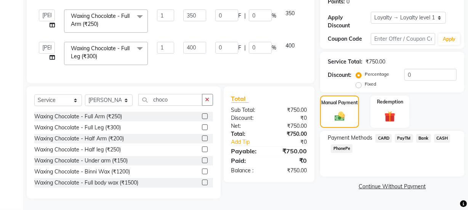
click at [401, 134] on span "PayTM" at bounding box center [404, 138] width 18 height 9
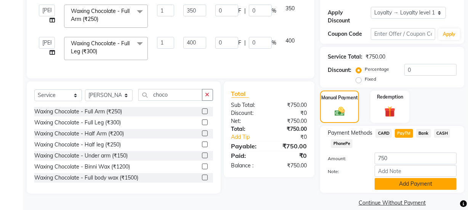
click at [390, 188] on button "Add Payment" at bounding box center [416, 184] width 82 height 12
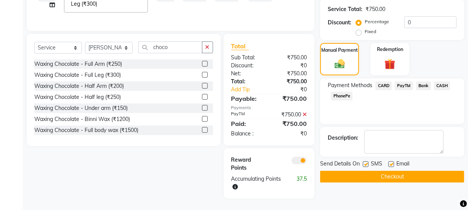
scroll to position [187, 0]
click at [393, 162] on label at bounding box center [392, 165] width 6 height 6
click at [393, 162] on input "checkbox" at bounding box center [391, 164] width 5 height 5
checkbox input "false"
click at [368, 162] on label at bounding box center [366, 165] width 6 height 6
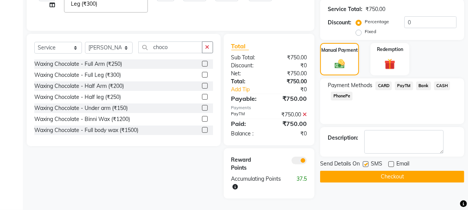
click at [368, 162] on input "checkbox" at bounding box center [365, 164] width 5 height 5
checkbox input "false"
click at [368, 171] on button "Checkout" at bounding box center [392, 177] width 144 height 12
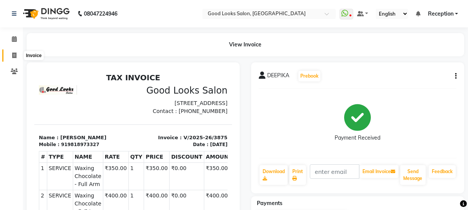
click at [14, 57] on icon at bounding box center [14, 56] width 4 height 6
select select "service"
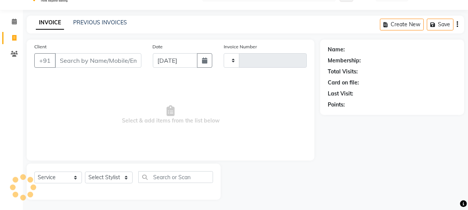
type input "3876"
select select "4230"
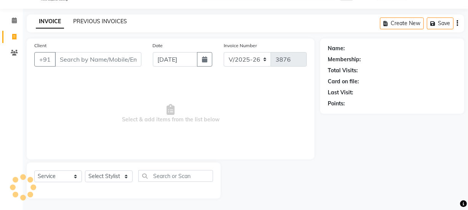
click at [76, 24] on link "PREVIOUS INVOICES" at bounding box center [100, 21] width 54 height 7
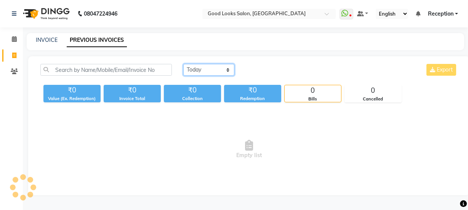
click at [231, 67] on select "Today Yesterday Custom Range" at bounding box center [208, 70] width 51 height 12
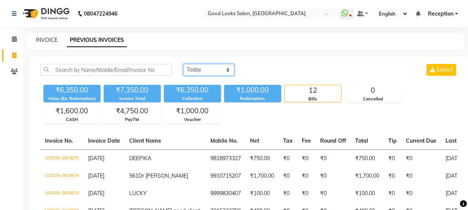
select select "range"
click at [183, 64] on select "Today Yesterday Custom Range" at bounding box center [208, 70] width 51 height 12
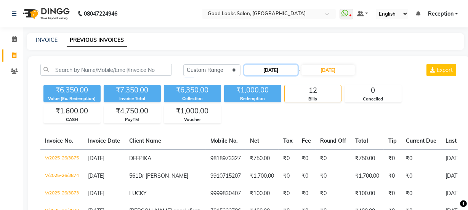
click at [272, 68] on input "[DATE]" at bounding box center [270, 70] width 53 height 11
select select "9"
select select "2025"
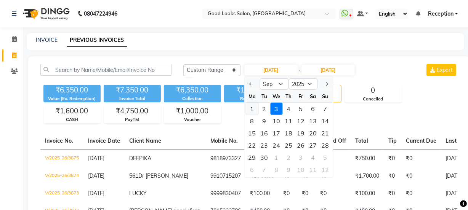
click at [255, 111] on div "1" at bounding box center [252, 109] width 12 height 12
type input "01-09-2025"
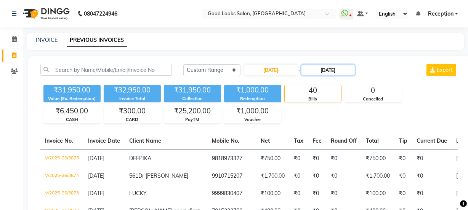
click at [329, 69] on input "[DATE]" at bounding box center [328, 70] width 53 height 11
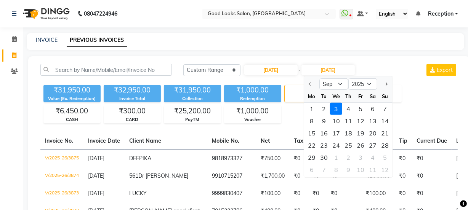
drag, startPoint x: 311, startPoint y: 109, endPoint x: 310, endPoint y: 104, distance: 5.6
click at [311, 109] on div "1" at bounding box center [312, 109] width 12 height 12
type input "01-09-2025"
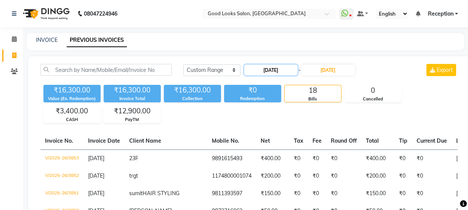
click at [267, 71] on input "01-09-2025" at bounding box center [270, 70] width 53 height 11
select select "9"
select select "2025"
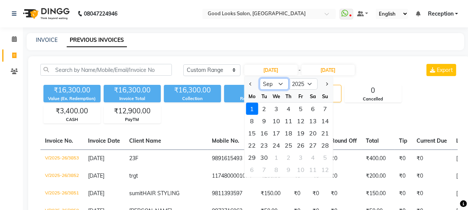
click at [268, 88] on select "Jan Feb Mar Apr May Jun Jul Aug Sep Oct Nov Dec" at bounding box center [274, 84] width 29 height 11
select select "8"
click at [260, 79] on select "Jan Feb Mar Apr May Jun Jul Aug Sep Oct Nov Dec" at bounding box center [274, 84] width 29 height 11
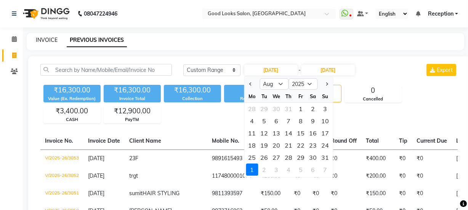
click at [48, 38] on link "INVOICE" at bounding box center [47, 40] width 22 height 7
select select "service"
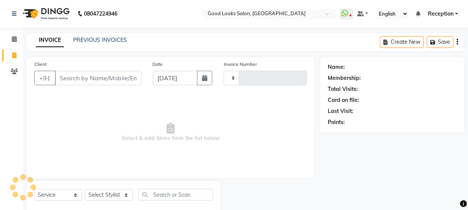
scroll to position [19, 0]
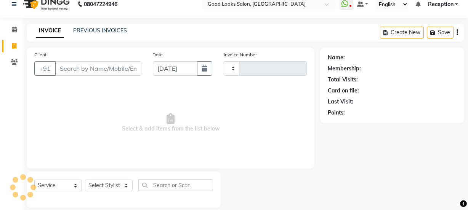
type input "3876"
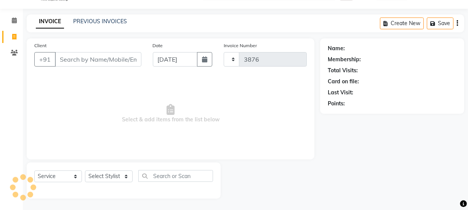
select select "4230"
click at [100, 18] on link "PREVIOUS INVOICES" at bounding box center [100, 21] width 54 height 7
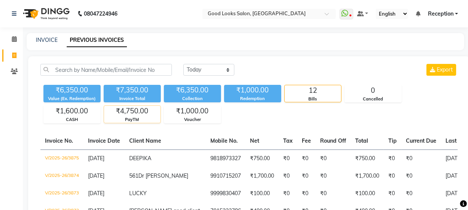
click at [122, 114] on div "₹4,750.00" at bounding box center [132, 111] width 56 height 11
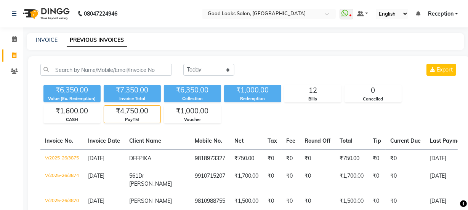
click at [42, 45] on div "INVOICE PREVIOUS INVOICES" at bounding box center [246, 41] width 438 height 17
click at [42, 41] on link "INVOICE" at bounding box center [47, 40] width 22 height 7
select select "service"
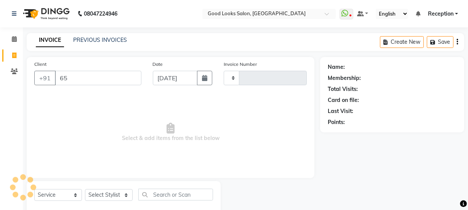
type input "3876"
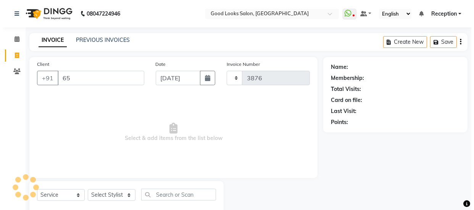
scroll to position [19, 0]
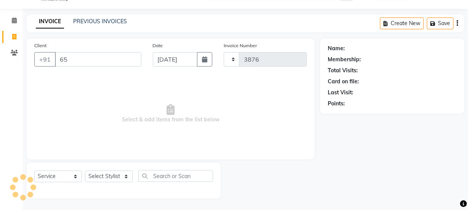
select select "4230"
type input "6"
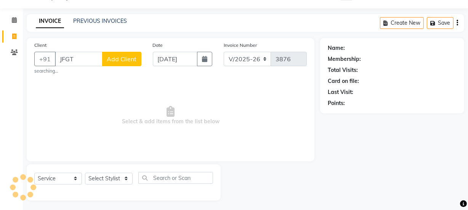
type input "JFGT"
click at [135, 57] on span "Add Client" at bounding box center [122, 60] width 30 height 8
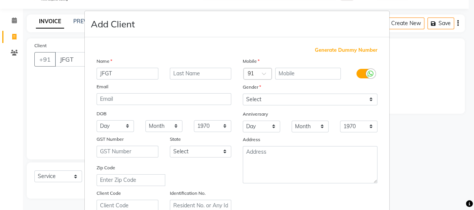
click at [320, 51] on span "Generate Dummy Number" at bounding box center [346, 51] width 63 height 8
type input "1174800001077"
checkbox input "false"
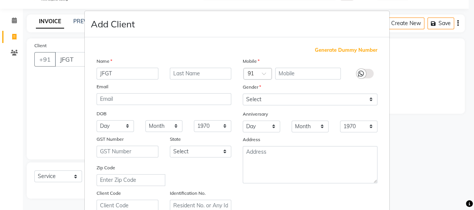
checkbox input "false"
click at [321, 49] on span "Generate Dummy Number" at bounding box center [346, 51] width 63 height 8
click at [309, 108] on div "Mobile Country Code × 91 1174800001077 Gender Select Male Female Other Prefer N…" at bounding box center [310, 134] width 146 height 155
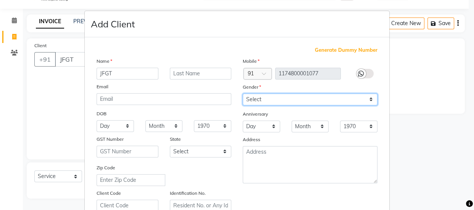
click at [305, 98] on select "Select Male Female Other Prefer Not To Say" at bounding box center [309, 100] width 135 height 12
select select "female"
click at [242, 94] on select "Select Male Female Other Prefer Not To Say" at bounding box center [309, 100] width 135 height 12
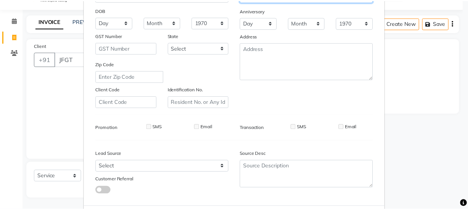
scroll to position [144, 0]
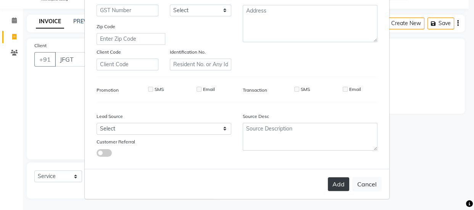
click at [330, 180] on button "Add" at bounding box center [338, 185] width 21 height 14
type input "1174800001077"
select select
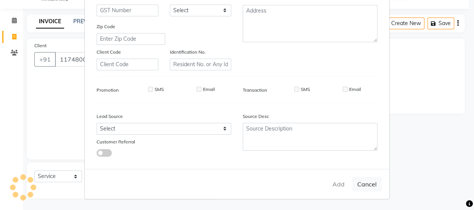
select select
checkbox input "false"
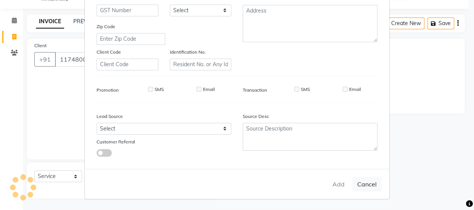
checkbox input "false"
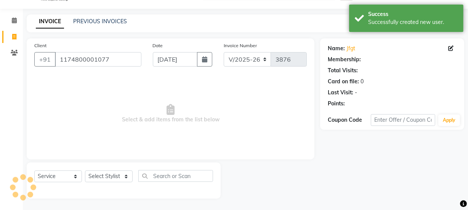
select select "1: Object"
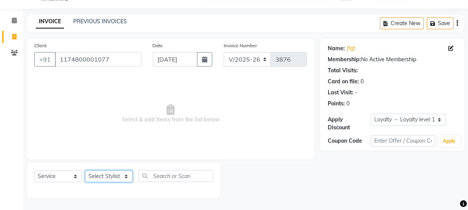
click at [112, 171] on select "Select Stylist Farahan Jyoti Manager Nihal Pooja Prachi Raman Raman 2 Reception…" at bounding box center [109, 177] width 48 height 12
select select "43944"
click at [85, 171] on select "Select Stylist Farahan Jyoti Manager Nihal Pooja Prachi Raman Raman 2 Reception…" at bounding box center [109, 177] width 48 height 12
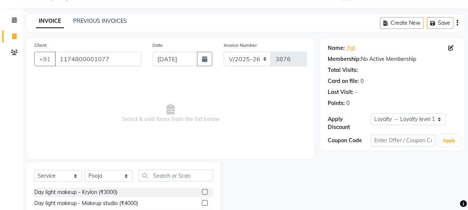
drag, startPoint x: 167, startPoint y: 160, endPoint x: 166, endPoint y: 169, distance: 8.8
click at [167, 165] on div "Client +91 1174800001077 Date 03-09-2025 Invoice Number V/2025 V/2025-26 3876 S…" at bounding box center [170, 156] width 299 height 237
click at [164, 177] on input "text" at bounding box center [175, 176] width 75 height 12
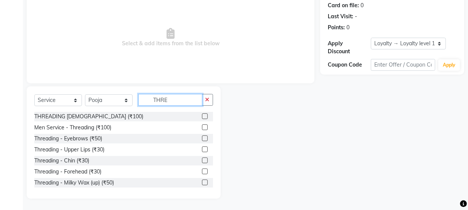
scroll to position [95, 0]
type input "THRE"
click at [202, 139] on label at bounding box center [205, 139] width 6 height 6
click at [202, 139] on input "checkbox" at bounding box center [204, 138] width 5 height 5
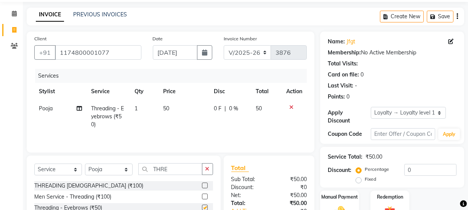
scroll to position [0, 0]
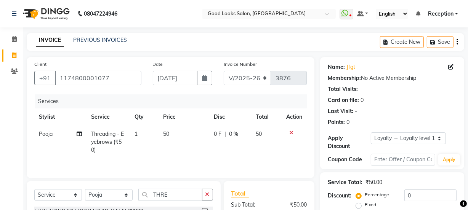
checkbox input "false"
click at [437, 40] on icon "button" at bounding box center [434, 42] width 8 height 5
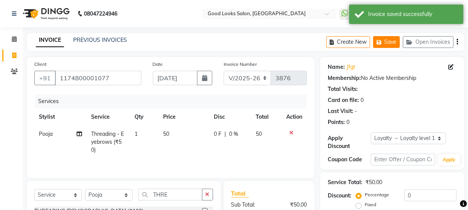
click at [387, 40] on button "Save" at bounding box center [386, 42] width 27 height 12
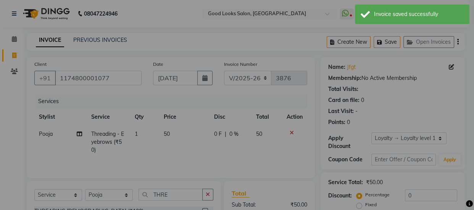
click at [387, 40] on div "× i Invoice of this customer is already saved You Want To Save Another Invoice …" at bounding box center [237, 105] width 474 height 210
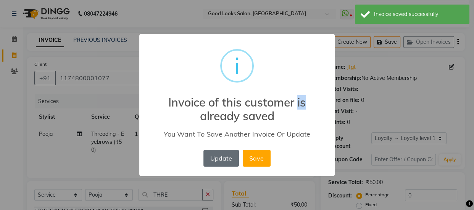
click at [229, 157] on button "Update" at bounding box center [220, 158] width 35 height 17
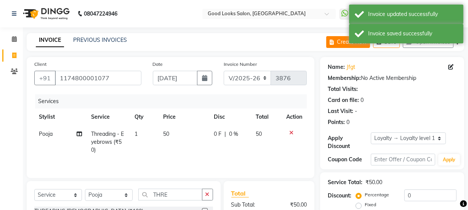
click at [340, 42] on button "Create New" at bounding box center [348, 42] width 44 height 12
select select "service"
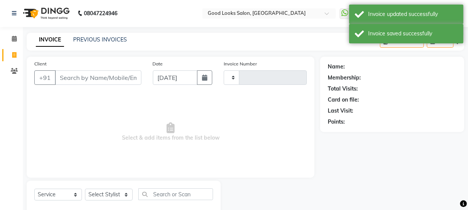
type input "3876"
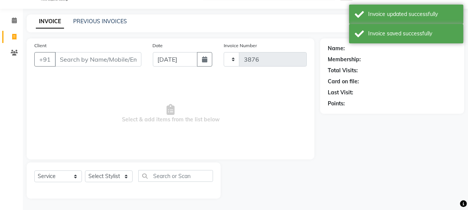
select select "4230"
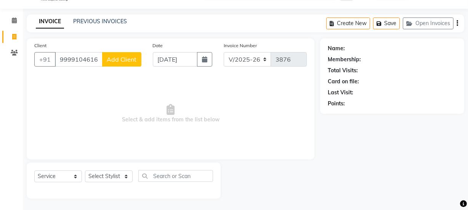
click at [80, 63] on input "9999104616" at bounding box center [79, 59] width 48 height 14
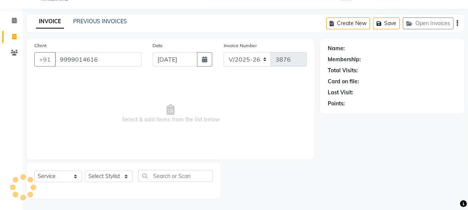
type input "9999014616"
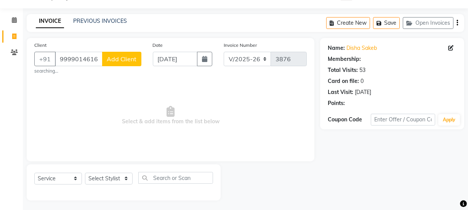
select select "1: Object"
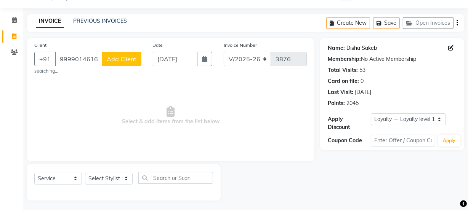
click at [356, 48] on link "Disha Sakeb" at bounding box center [362, 48] width 31 height 8
click at [98, 181] on select "Select Stylist Farahan Jyoti Manager Nihal Pooja Prachi Raman Raman 2 Reception…" at bounding box center [109, 179] width 48 height 12
click at [85, 173] on select "Select Stylist Farahan Jyoti Manager Nihal Pooja Prachi Raman Raman 2 Reception…" at bounding box center [109, 179] width 48 height 12
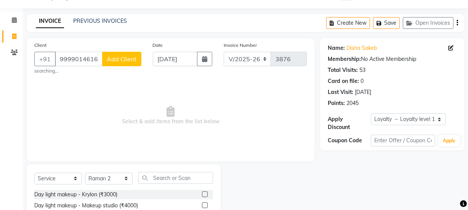
drag, startPoint x: 122, startPoint y: 88, endPoint x: 121, endPoint y: 97, distance: 8.4
click at [122, 87] on span "Select & add items from the list below" at bounding box center [170, 116] width 273 height 76
click at [116, 177] on select "Select Stylist Farahan Jyoti Manager Nihal Pooja Prachi Raman Raman 2 Reception…" at bounding box center [109, 179] width 48 height 12
click at [85, 173] on select "Select Stylist Farahan Jyoti Manager Nihal Pooja Prachi Raman Raman 2 Reception…" at bounding box center [109, 179] width 48 height 12
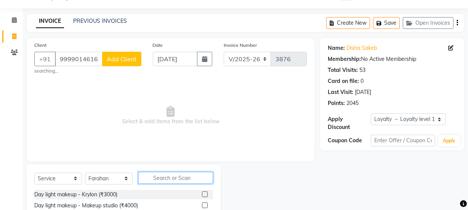
click at [166, 177] on input "text" at bounding box center [175, 178] width 75 height 12
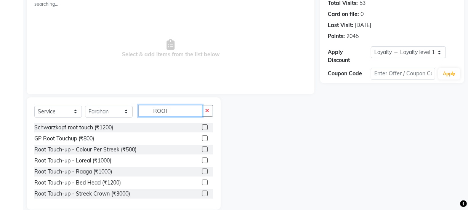
scroll to position [98, 0]
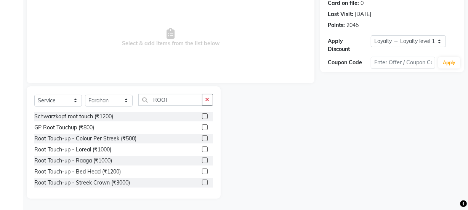
click at [195, 163] on div "Root Touch-up - Raaga (₹1000)" at bounding box center [123, 161] width 179 height 10
click at [196, 160] on div "Root Touch-up - Raaga (₹1000)" at bounding box center [123, 161] width 179 height 10
click at [202, 158] on label at bounding box center [205, 161] width 6 height 6
click at [202, 159] on input "checkbox" at bounding box center [204, 161] width 5 height 5
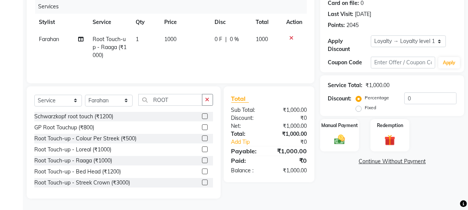
click at [177, 57] on td "1000" at bounding box center [185, 47] width 50 height 33
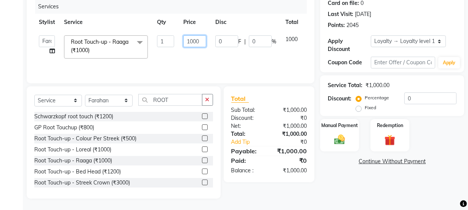
drag, startPoint x: 194, startPoint y: 44, endPoint x: 175, endPoint y: 44, distance: 19.1
click at [175, 44] on tr "Farahan Jyoti Manager Nihal Pooja Prachi Raman Raman 2 Reception RIHAN Sameer S…" at bounding box center [181, 47] width 294 height 32
click at [171, 65] on div "Services Stylist Service Qty Price Disc Total Action Farahan Jyoti Manager Niha…" at bounding box center [170, 38] width 273 height 76
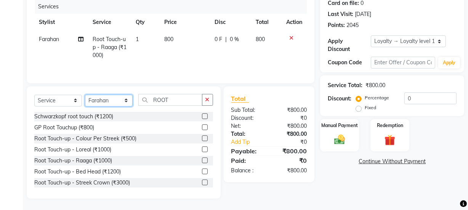
click at [100, 103] on select "Select Stylist Farahan Jyoti Manager Nihal Pooja Prachi Raman Raman 2 Reception…" at bounding box center [109, 101] width 48 height 12
click at [85, 95] on select "Select Stylist Farahan Jyoti Manager Nihal Pooja Prachi Raman Raman 2 Reception…" at bounding box center [109, 101] width 48 height 12
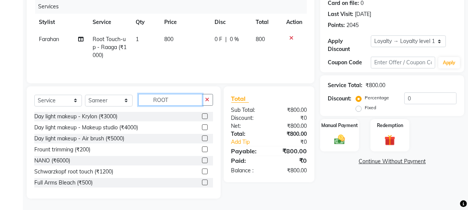
drag, startPoint x: 179, startPoint y: 104, endPoint x: 125, endPoint y: 104, distance: 53.4
click at [125, 104] on div "Select Service Product Membership Package Voucher Prepaid Gift Card Select Styl…" at bounding box center [123, 103] width 179 height 18
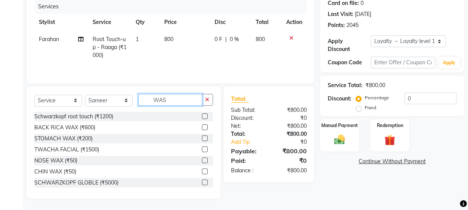
scroll to position [81, 0]
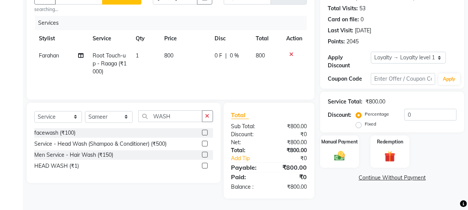
click at [207, 171] on div "facewash (₹100) Service - Head Wash (Shampoo & Conditioner) (₹500) Men Service …" at bounding box center [123, 150] width 179 height 44
drag, startPoint x: 207, startPoint y: 167, endPoint x: 202, endPoint y: 129, distance: 38.0
click at [206, 167] on label at bounding box center [205, 166] width 6 height 6
click at [206, 167] on input "checkbox" at bounding box center [204, 166] width 5 height 5
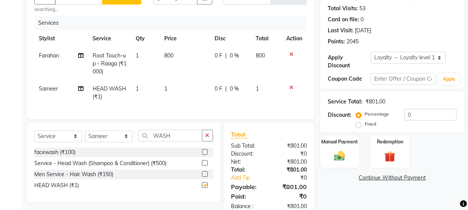
click at [199, 91] on td "1" at bounding box center [185, 92] width 50 height 25
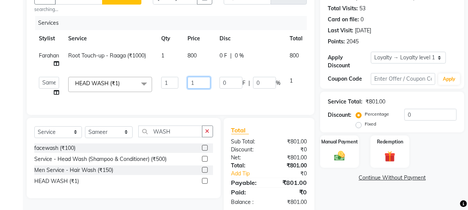
click at [199, 88] on input "1" at bounding box center [199, 83] width 23 height 12
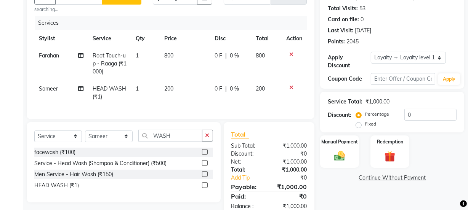
click at [189, 122] on div "Client +91 9999014616 Add Client searching... Date 03-09-2025 Invoice Number V/…" at bounding box center [170, 97] width 299 height 242
click at [209, 135] on div "Select Service Product Membership Package Voucher Prepaid Gift Card Select Styl…" at bounding box center [124, 162] width 194 height 80
click at [85, 143] on select "Select Stylist Farahan Jyoti Manager Nihal Pooja Prachi Raman Raman 2 Reception…" at bounding box center [109, 137] width 48 height 12
click at [85, 136] on select "Select Stylist Farahan Jyoti Manager Nihal Pooja Prachi Raman Raman 2 Reception…" at bounding box center [109, 137] width 48 height 12
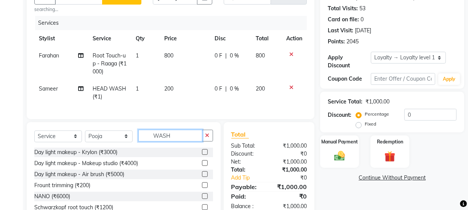
drag, startPoint x: 177, startPoint y: 143, endPoint x: 133, endPoint y: 141, distance: 44.2
click at [133, 141] on div "Select Service Product Membership Package Voucher Prepaid Gift Card Select Styl…" at bounding box center [123, 139] width 179 height 18
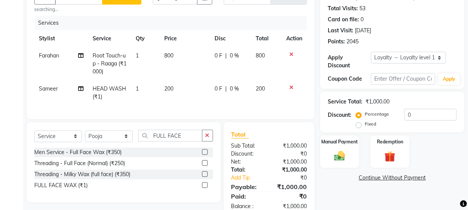
click at [203, 188] on label at bounding box center [205, 186] width 6 height 6
click at [203, 188] on input "checkbox" at bounding box center [204, 185] width 5 height 5
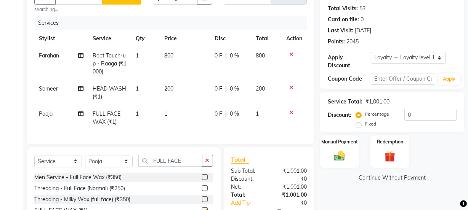
click at [201, 135] on div "Services Stylist Service Qty Price Disc Total Action Farahan Root Touch-up - Ra…" at bounding box center [170, 76] width 273 height 121
click at [198, 120] on td "1" at bounding box center [185, 118] width 50 height 25
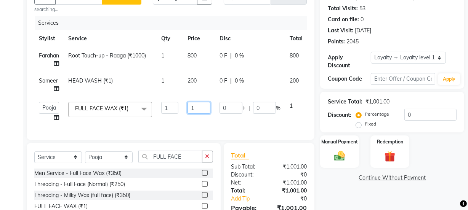
drag, startPoint x: 200, startPoint y: 112, endPoint x: 174, endPoint y: 110, distance: 26.0
click at [174, 110] on tr "Farahan Jyoti Manager Nihal Pooja Prachi Raman Raman 2 Reception RIHAN Sameer S…" at bounding box center [183, 112] width 298 height 29
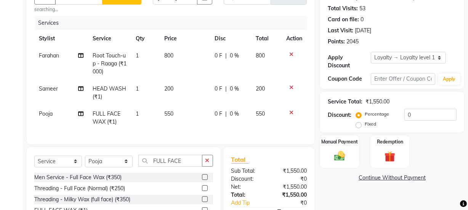
click at [179, 119] on tr "Pooja FULL FACE WAX (₹1) 1 550 0 F | 0 % 550" at bounding box center [170, 118] width 273 height 25
click at [207, 164] on icon "button" at bounding box center [207, 160] width 4 height 5
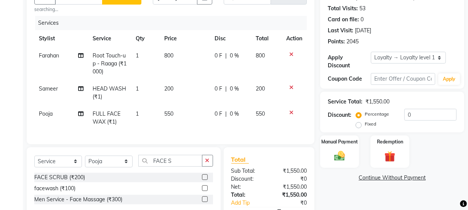
click at [204, 180] on label at bounding box center [205, 178] width 6 height 6
click at [204, 180] on input "checkbox" at bounding box center [204, 177] width 5 height 5
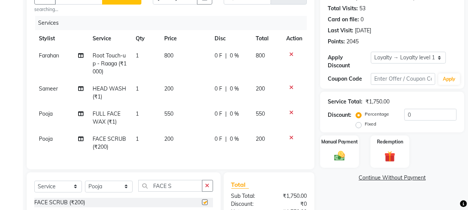
click at [196, 153] on td "200" at bounding box center [185, 143] width 50 height 25
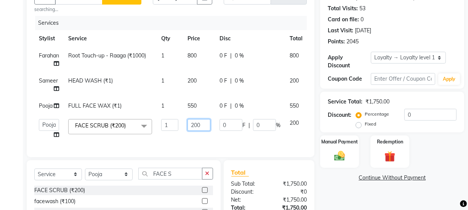
click at [198, 123] on input "200" at bounding box center [199, 125] width 23 height 12
click at [226, 135] on td "0 F | 0 %" at bounding box center [250, 129] width 70 height 29
click at [342, 143] on label "Manual Payment" at bounding box center [340, 141] width 38 height 7
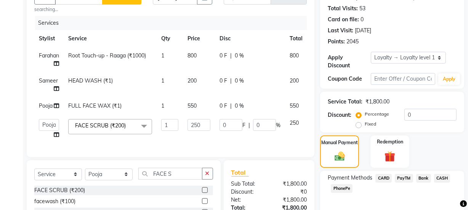
click at [399, 177] on span "PayTM" at bounding box center [404, 178] width 18 height 9
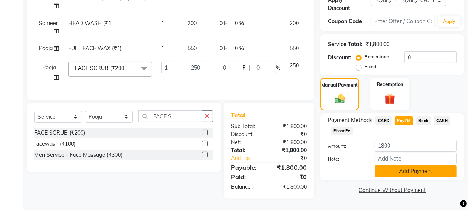
click at [400, 169] on button "Add Payment" at bounding box center [416, 172] width 82 height 12
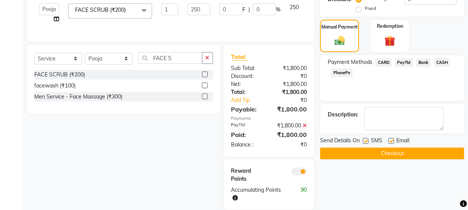
scroll to position [213, 0]
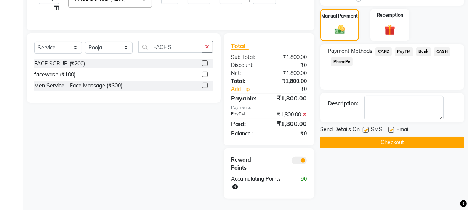
click at [389, 127] on label at bounding box center [392, 130] width 6 height 6
click at [389, 128] on input "checkbox" at bounding box center [391, 130] width 5 height 5
click at [369, 127] on label at bounding box center [366, 130] width 6 height 6
click at [368, 128] on input "checkbox" at bounding box center [365, 130] width 5 height 5
click at [371, 137] on button "Checkout" at bounding box center [392, 143] width 144 height 12
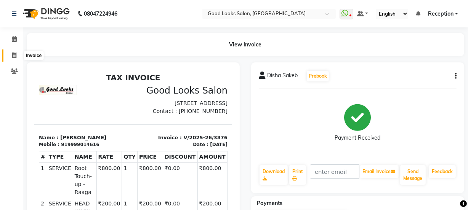
click at [13, 58] on icon at bounding box center [14, 56] width 4 height 6
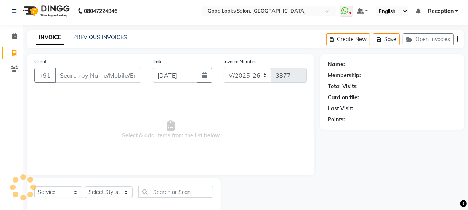
scroll to position [19, 0]
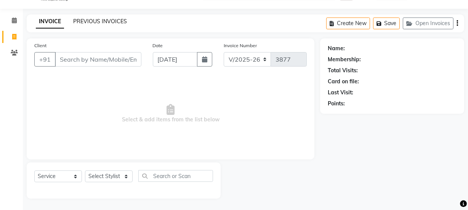
click at [83, 21] on link "PREVIOUS INVOICES" at bounding box center [100, 21] width 54 height 7
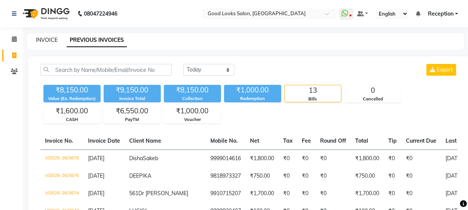
click at [46, 38] on link "INVOICE" at bounding box center [47, 40] width 22 height 7
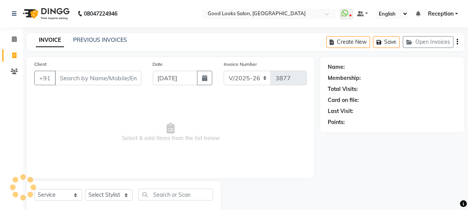
scroll to position [19, 0]
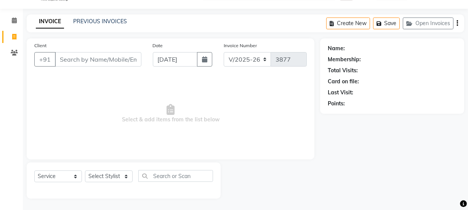
click at [69, 63] on input "Client" at bounding box center [98, 59] width 87 height 14
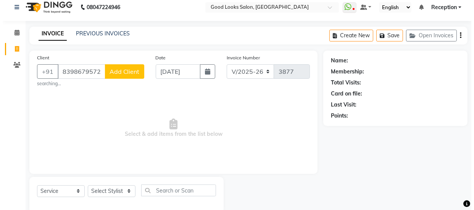
scroll to position [0, 0]
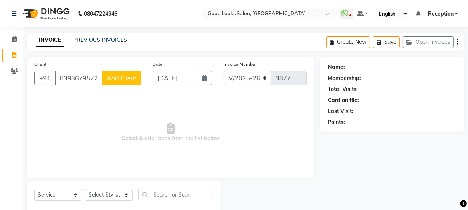
click at [111, 76] on span "Add Client" at bounding box center [122, 78] width 30 height 8
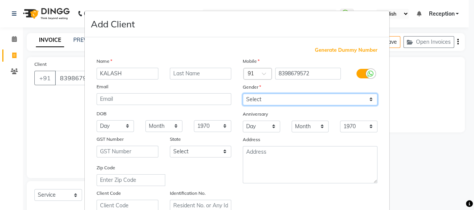
drag, startPoint x: 263, startPoint y: 98, endPoint x: 263, endPoint y: 105, distance: 6.5
click at [263, 98] on select "Select Male Female Other Prefer Not To Say" at bounding box center [309, 100] width 135 height 12
click at [242, 94] on select "Select Male Female Other Prefer Not To Say" at bounding box center [309, 100] width 135 height 12
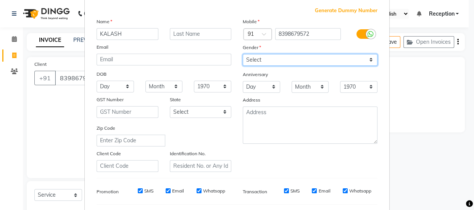
scroll to position [144, 0]
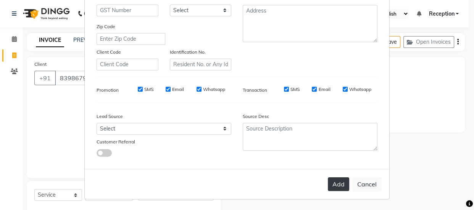
click at [336, 185] on button "Add" at bounding box center [338, 185] width 21 height 14
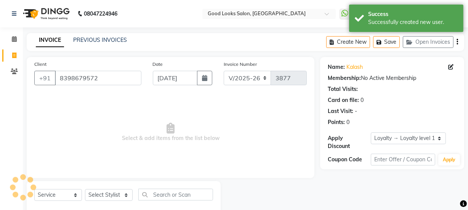
click at [117, 205] on div "Select Service Product Membership Package Voucher Prepaid Gift Card Select Styl…" at bounding box center [123, 198] width 179 height 18
click at [115, 193] on select "Select Stylist Farahan Jyoti Manager Nihal Pooja Prachi Raman Raman 2 Reception…" at bounding box center [109, 195] width 48 height 12
click at [85, 189] on select "Select Stylist Farahan Jyoti Manager Nihal Pooja Prachi Raman Raman 2 Reception…" at bounding box center [109, 195] width 48 height 12
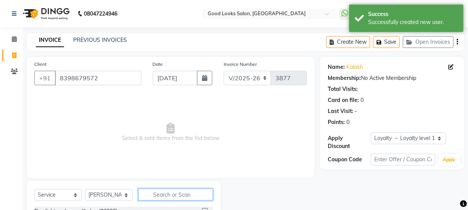
click at [154, 194] on input "text" at bounding box center [175, 195] width 75 height 12
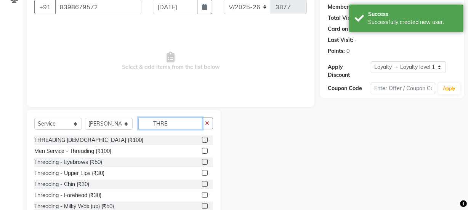
scroll to position [95, 0]
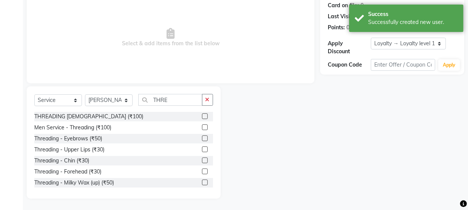
click at [202, 140] on label at bounding box center [205, 139] width 6 height 6
click at [202, 140] on input "checkbox" at bounding box center [204, 138] width 5 height 5
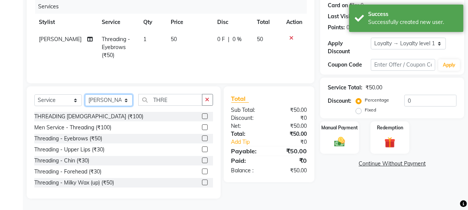
click at [120, 105] on select "Select Stylist Farahan Jyoti Manager Nihal Pooja Prachi Raman Raman 2 Reception…" at bounding box center [109, 101] width 48 height 12
click at [85, 95] on select "Select Stylist Farahan Jyoti Manager Nihal Pooja Prachi Raman Raman 2 Reception…" at bounding box center [109, 101] width 48 height 12
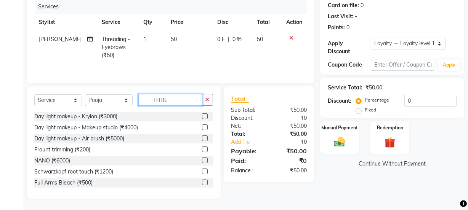
click at [168, 100] on input "THRE" at bounding box center [170, 100] width 64 height 12
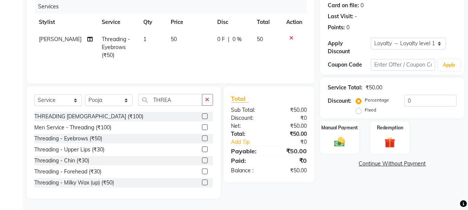
click at [196, 138] on div "Threading - Eyebrows (₹50)" at bounding box center [123, 139] width 179 height 10
click at [202, 137] on label at bounding box center [205, 139] width 6 height 6
click at [202, 137] on input "checkbox" at bounding box center [204, 138] width 5 height 5
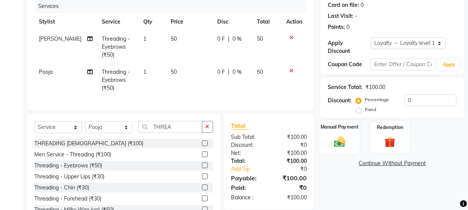
click at [340, 142] on img at bounding box center [340, 141] width 18 height 13
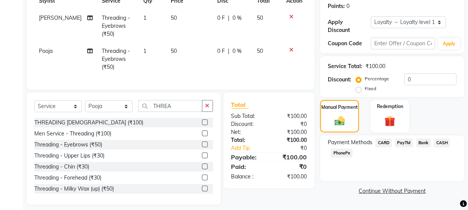
scroll to position [128, 0]
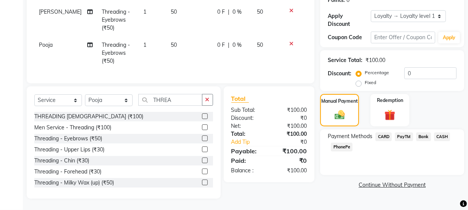
click at [440, 133] on span "CASH" at bounding box center [442, 137] width 16 height 9
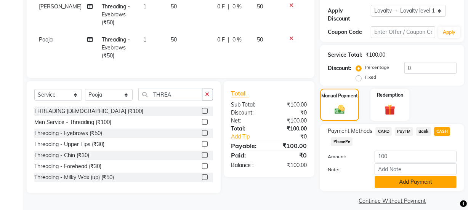
click at [405, 179] on button "Add Payment" at bounding box center [416, 183] width 82 height 12
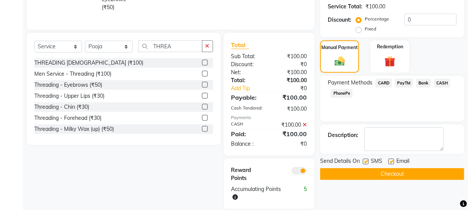
scroll to position [191, 0]
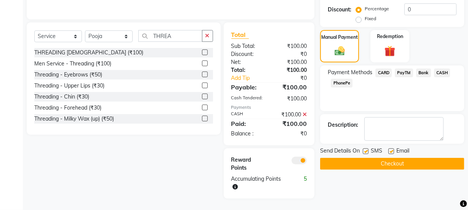
click at [390, 149] on label at bounding box center [392, 152] width 6 height 6
click at [390, 149] on input "checkbox" at bounding box center [391, 151] width 5 height 5
click at [367, 149] on label at bounding box center [366, 152] width 6 height 6
click at [367, 149] on input "checkbox" at bounding box center [365, 151] width 5 height 5
click at [368, 158] on button "Checkout" at bounding box center [392, 164] width 144 height 12
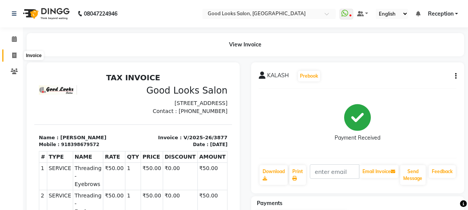
click at [12, 53] on icon at bounding box center [14, 56] width 4 height 6
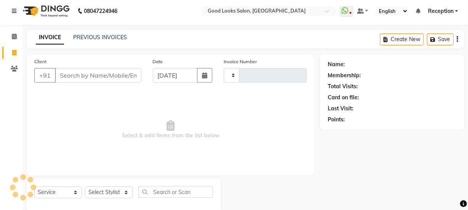
scroll to position [19, 0]
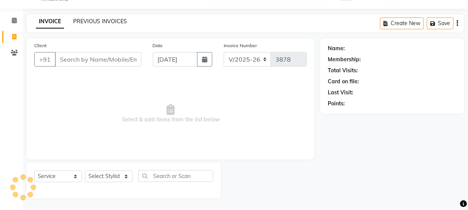
click at [85, 18] on link "PREVIOUS INVOICES" at bounding box center [100, 21] width 54 height 7
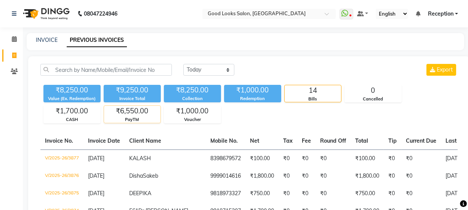
click at [144, 118] on div "PayTM" at bounding box center [132, 120] width 56 height 6
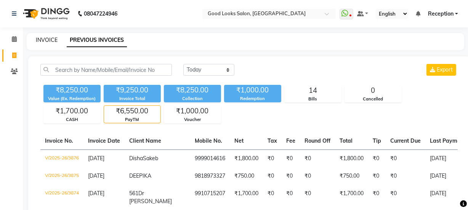
click at [50, 40] on link "INVOICE" at bounding box center [47, 40] width 22 height 7
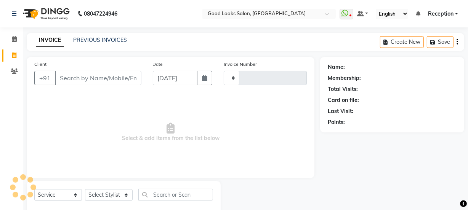
scroll to position [19, 0]
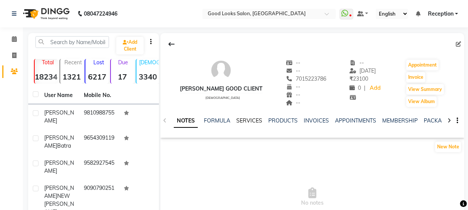
click at [253, 119] on link "SERVICES" at bounding box center [249, 120] width 26 height 7
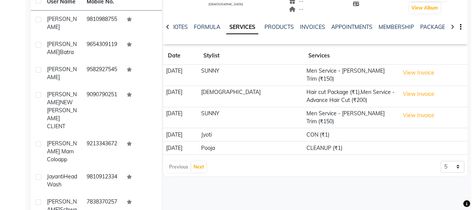
scroll to position [104, 0]
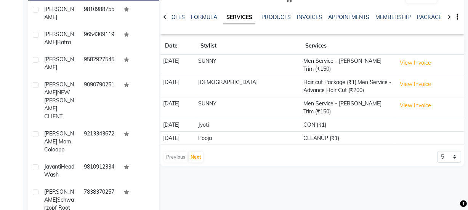
click at [411, 87] on td "View Invoice" at bounding box center [429, 86] width 70 height 21
drag, startPoint x: 411, startPoint y: 87, endPoint x: 408, endPoint y: 82, distance: 6.1
click at [409, 86] on td "View Invoice" at bounding box center [429, 86] width 70 height 21
click at [408, 82] on button "View Invoice" at bounding box center [416, 85] width 38 height 12
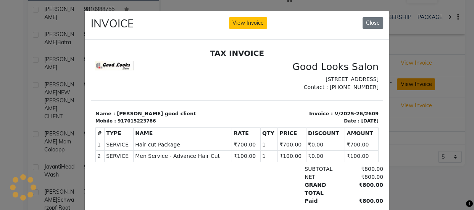
scroll to position [0, 0]
click at [452, 101] on ngb-modal-window "INVOICE View Invoice Close" at bounding box center [237, 105] width 474 height 210
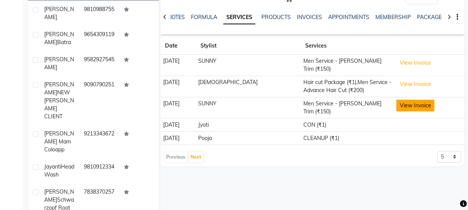
click at [397, 100] on button "View Invoice" at bounding box center [416, 106] width 38 height 12
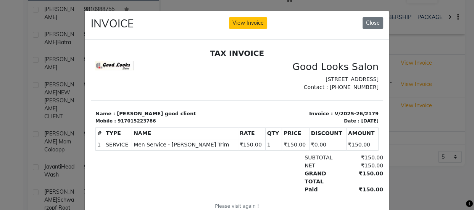
click at [430, 91] on ngb-modal-window "INVOICE View Invoice Close" at bounding box center [237, 105] width 474 height 210
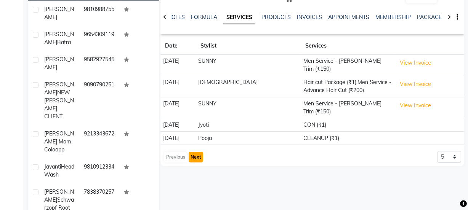
click at [189, 152] on button "Next" at bounding box center [196, 157] width 14 height 11
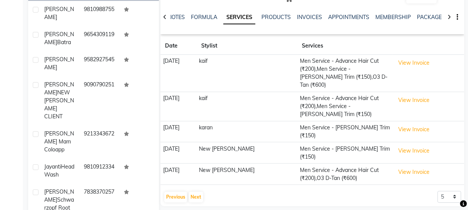
click at [412, 99] on td "View Invoice" at bounding box center [429, 106] width 72 height 29
click at [412, 98] on button "View Invoice" at bounding box center [414, 101] width 38 height 12
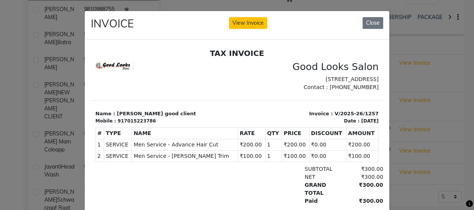
drag, startPoint x: 433, startPoint y: 57, endPoint x: 400, endPoint y: 64, distance: 33.5
click at [432, 57] on ngb-modal-window "INVOICE View Invoice Close" at bounding box center [237, 105] width 474 height 210
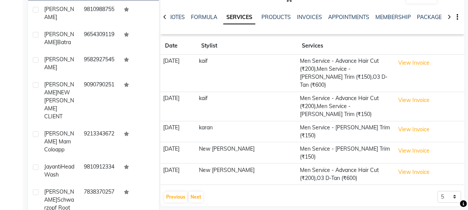
click at [397, 63] on button "View Invoice" at bounding box center [414, 63] width 38 height 12
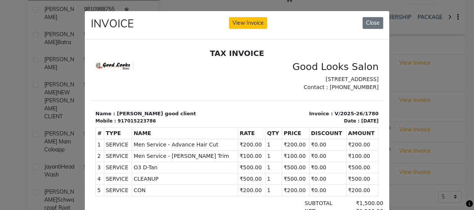
click at [407, 74] on ngb-modal-window "INVOICE View Invoice Close" at bounding box center [237, 105] width 474 height 210
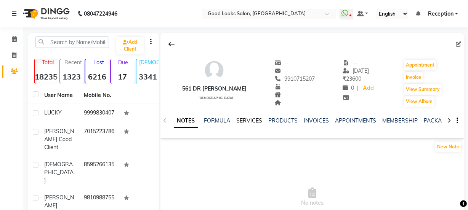
click at [247, 120] on link "SERVICES" at bounding box center [249, 120] width 26 height 7
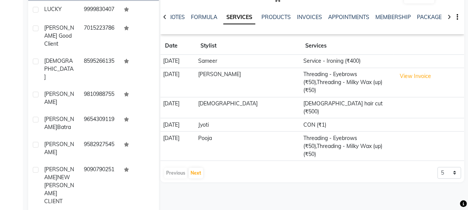
click at [203, 167] on div "Previous Next 5 10 50 100 500" at bounding box center [313, 173] width 298 height 12
click at [199, 168] on button "Next" at bounding box center [196, 173] width 14 height 11
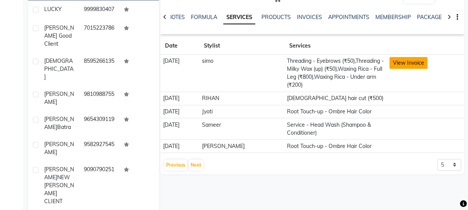
click at [396, 66] on button "View Invoice" at bounding box center [409, 63] width 38 height 12
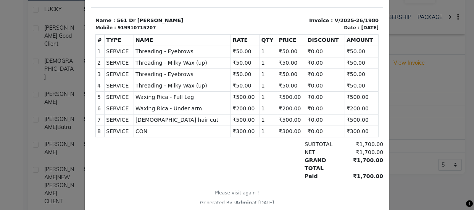
scroll to position [104, 0]
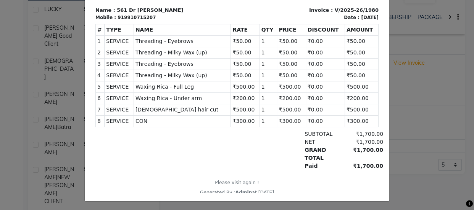
click at [447, 87] on ngb-modal-window "INVOICE View Invoice Close" at bounding box center [237, 105] width 474 height 210
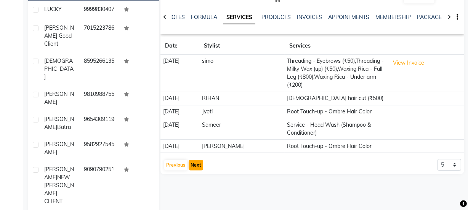
click at [196, 167] on button "Next" at bounding box center [196, 165] width 14 height 11
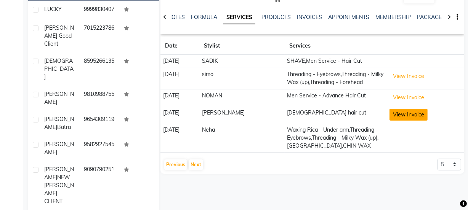
click at [399, 117] on button "View Invoice" at bounding box center [409, 115] width 38 height 12
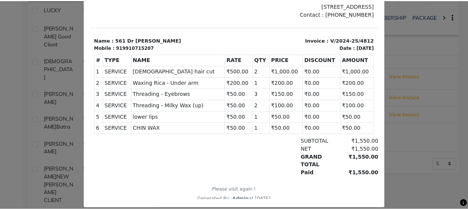
scroll to position [88, 0]
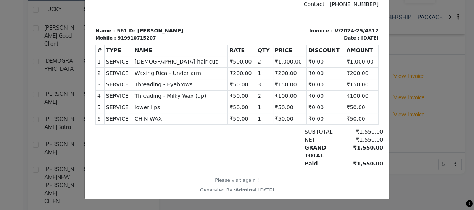
click at [407, 132] on ngb-modal-window "INVOICE View Invoice Close" at bounding box center [237, 105] width 474 height 210
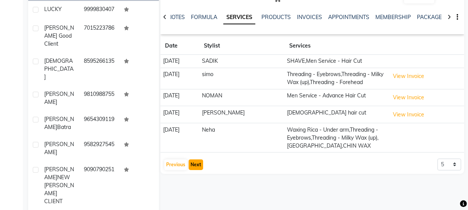
click at [200, 164] on button "Next" at bounding box center [196, 165] width 14 height 11
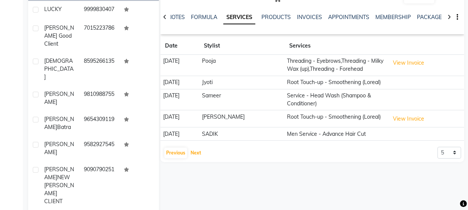
scroll to position [0, 0]
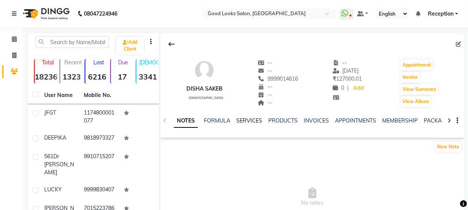
click at [241, 122] on link "SERVICES" at bounding box center [249, 120] width 26 height 7
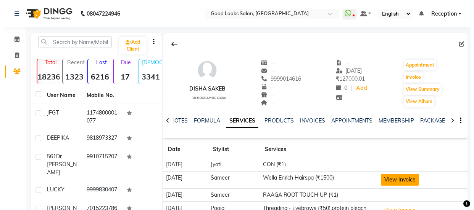
scroll to position [104, 0]
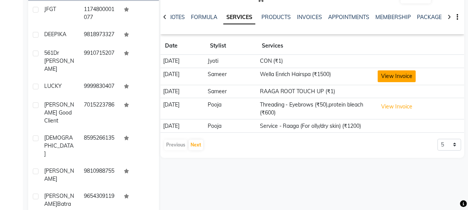
click at [397, 79] on button "View Invoice" at bounding box center [397, 77] width 38 height 12
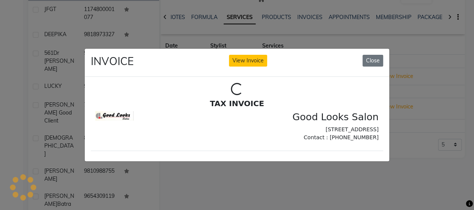
scroll to position [0, 0]
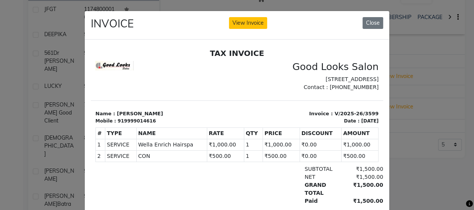
click at [458, 88] on ngb-modal-window "INVOICE View Invoice Close" at bounding box center [237, 105] width 474 height 210
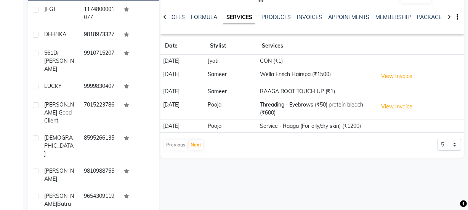
click at [416, 111] on button "View Invoice" at bounding box center [397, 107] width 38 height 12
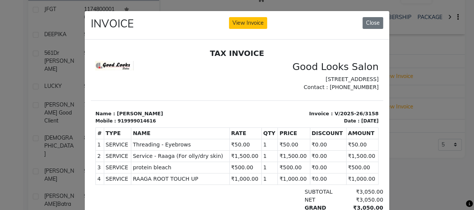
click at [37, 125] on ngb-modal-window "INVOICE View Invoice Close" at bounding box center [237, 105] width 474 height 210
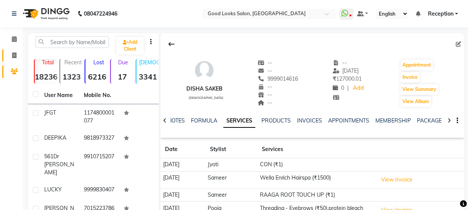
click at [9, 60] on link "Invoice" at bounding box center [11, 56] width 18 height 13
select select "service"
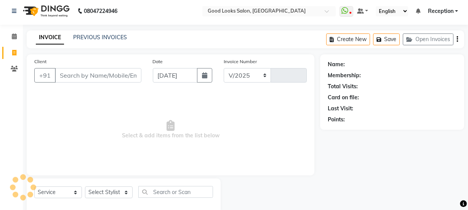
select select "4230"
type input "3878"
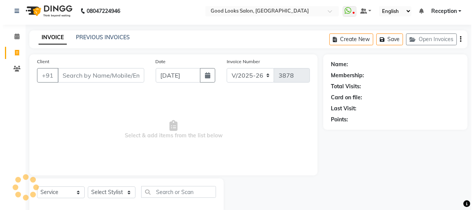
scroll to position [19, 0]
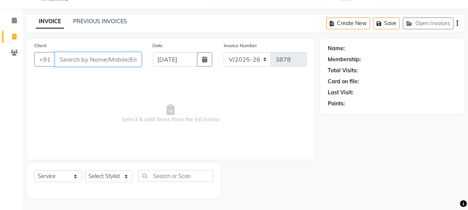
click at [118, 57] on input "Client" at bounding box center [98, 59] width 87 height 14
type input "HHYTH"
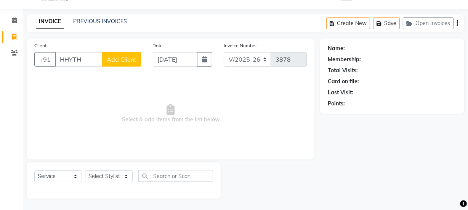
click at [124, 61] on span "Add Client" at bounding box center [122, 60] width 30 height 8
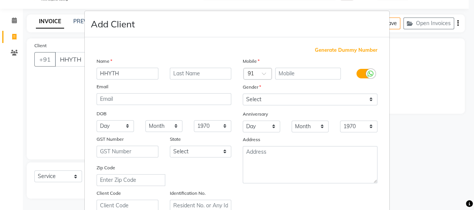
click at [331, 48] on span "Generate Dummy Number" at bounding box center [346, 51] width 63 height 8
type input "1174800001078"
checkbox input "false"
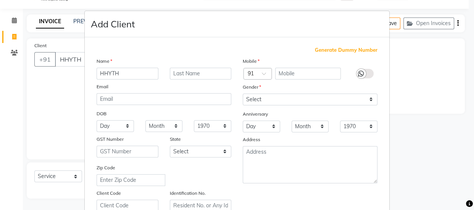
checkbox input "false"
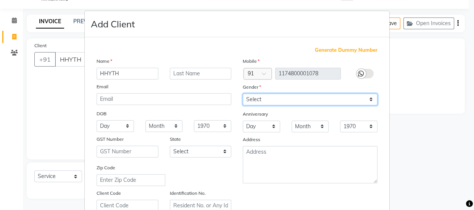
drag, startPoint x: 294, startPoint y: 100, endPoint x: 293, endPoint y: 104, distance: 3.9
click at [294, 100] on select "Select Male Female Other Prefer Not To Say" at bounding box center [309, 100] width 135 height 12
click at [242, 94] on select "Select Male Female Other Prefer Not To Say" at bounding box center [309, 100] width 135 height 12
click at [281, 96] on select "Select Male Female Other Prefer Not To Say" at bounding box center [309, 100] width 135 height 12
select select "[DEMOGRAPHIC_DATA]"
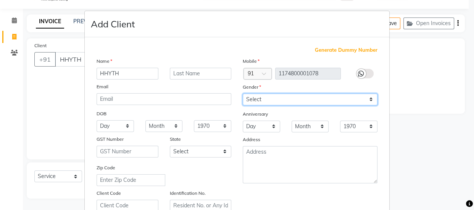
click at [242, 94] on select "Select Male Female Other Prefer Not To Say" at bounding box center [309, 100] width 135 height 12
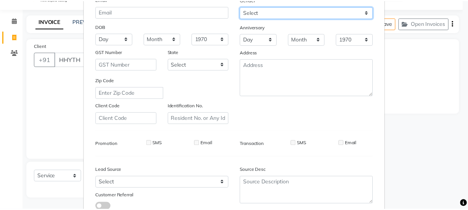
scroll to position [144, 0]
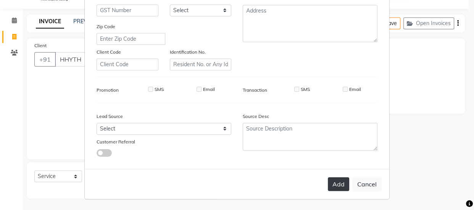
click at [328, 177] on div "Add Cancel" at bounding box center [237, 184] width 304 height 30
click at [329, 180] on button "Add" at bounding box center [338, 185] width 21 height 14
type input "1174800001078"
select select
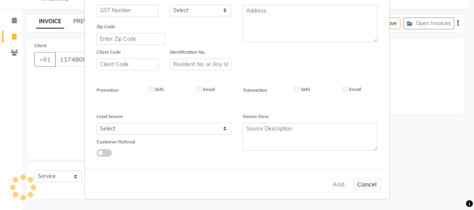
select select
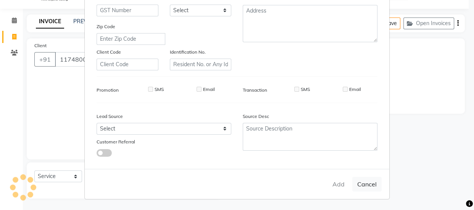
checkbox input "false"
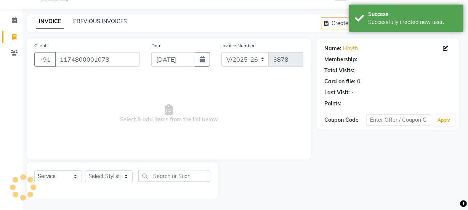
select select "1: Object"
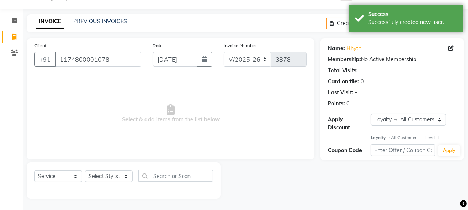
click at [104, 184] on div "Select Service Product Membership Package Voucher Prepaid Gift Card Select Styl…" at bounding box center [123, 179] width 179 height 18
click at [106, 180] on select "Select Stylist Farahan Jyoti Manager Nihal Pooja Prachi Raman Raman 2 Reception…" at bounding box center [109, 177] width 48 height 12
click at [85, 171] on select "Select Stylist Farahan Jyoti Manager Nihal Pooja Prachi Raman Raman 2 Reception…" at bounding box center [109, 177] width 48 height 12
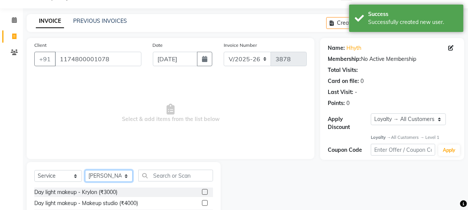
drag, startPoint x: 96, startPoint y: 178, endPoint x: 96, endPoint y: 173, distance: 5.0
click at [96, 178] on select "Select Stylist Farahan Jyoti Manager Nihal Pooja Prachi Raman Raman 2 Reception…" at bounding box center [109, 176] width 48 height 12
select select "43944"
click at [85, 170] on select "Select Stylist Farahan Jyoti Manager Nihal Pooja Prachi Raman Raman 2 Reception…" at bounding box center [109, 176] width 48 height 12
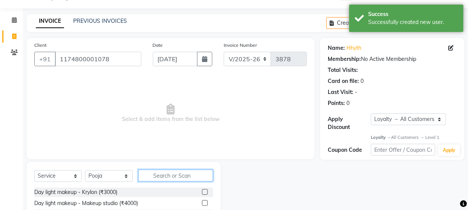
click at [169, 179] on input "text" at bounding box center [175, 176] width 75 height 12
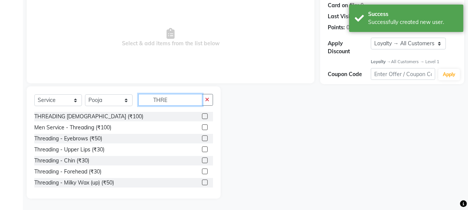
type input "THRE"
click at [202, 137] on label at bounding box center [205, 139] width 6 height 6
click at [202, 137] on input "checkbox" at bounding box center [204, 138] width 5 height 5
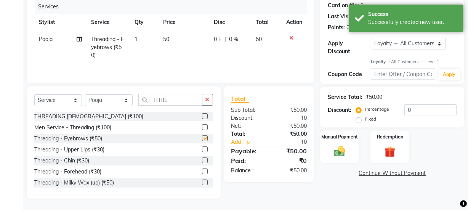
checkbox input "false"
click at [201, 178] on div "THREADING MALE (₹100) Men Service - Threading (₹100) Threading - Eyebrows (₹50)…" at bounding box center [123, 150] width 179 height 76
click at [202, 180] on label at bounding box center [205, 183] width 6 height 6
click at [202, 181] on input "checkbox" at bounding box center [204, 183] width 5 height 5
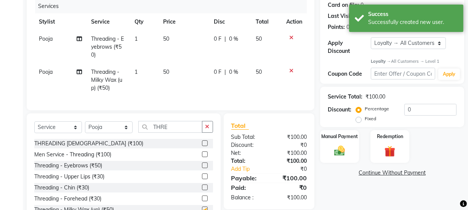
checkbox input "false"
click at [204, 139] on div "Select Service Product Membership Package Voucher Prepaid Gift Card Select Styl…" at bounding box center [123, 130] width 179 height 18
click at [204, 133] on button "button" at bounding box center [207, 127] width 11 height 12
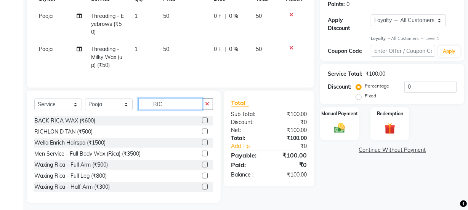
scroll to position [128, 0]
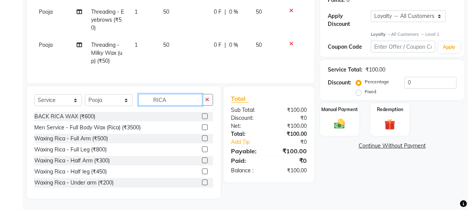
type input "RICA"
click at [202, 185] on label at bounding box center [205, 183] width 6 height 6
click at [202, 185] on input "checkbox" at bounding box center [204, 183] width 5 height 5
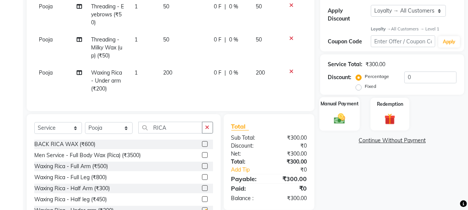
checkbox input "false"
click at [343, 104] on label "Manual Payment" at bounding box center [340, 104] width 38 height 7
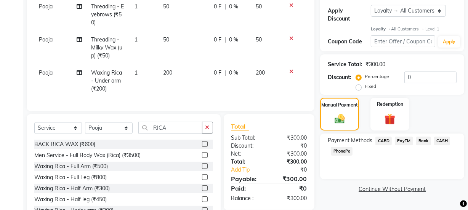
click at [423, 139] on span "Bank" at bounding box center [423, 141] width 15 height 9
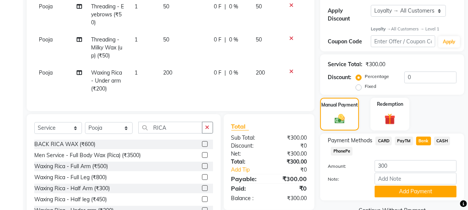
click at [442, 142] on span "CASH" at bounding box center [442, 141] width 16 height 9
click at [425, 193] on button "Add Payment" at bounding box center [416, 192] width 82 height 12
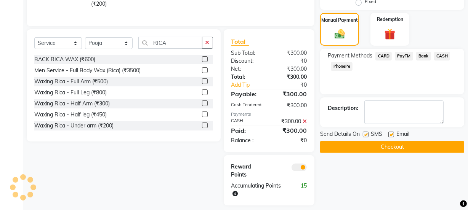
scroll to position [225, 0]
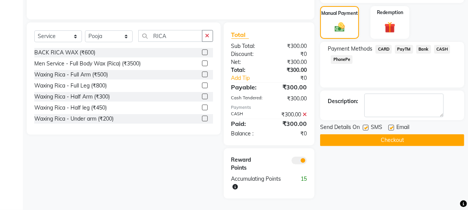
click at [392, 139] on button "Checkout" at bounding box center [392, 141] width 144 height 12
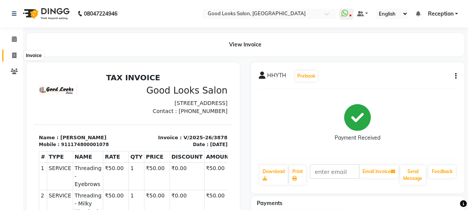
click at [10, 55] on span at bounding box center [14, 55] width 13 height 9
select select "service"
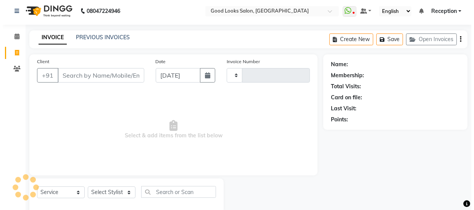
scroll to position [19, 0]
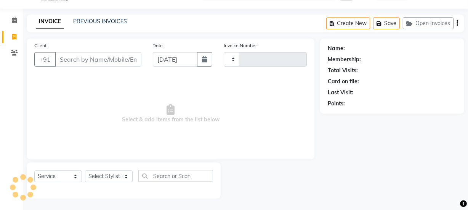
type input "3879"
select select "4230"
click at [99, 55] on input "Client" at bounding box center [98, 59] width 87 height 14
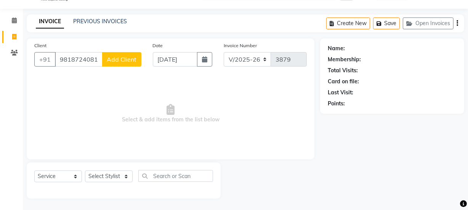
type input "9818724081"
click at [114, 64] on button "Add Client" at bounding box center [121, 59] width 39 height 14
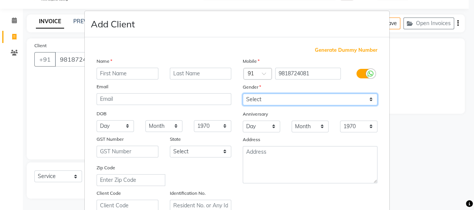
click at [267, 99] on select "Select Male Female Other Prefer Not To Say" at bounding box center [309, 100] width 135 height 12
select select "female"
click at [242, 94] on select "Select Male Female Other Prefer Not To Say" at bounding box center [309, 100] width 135 height 12
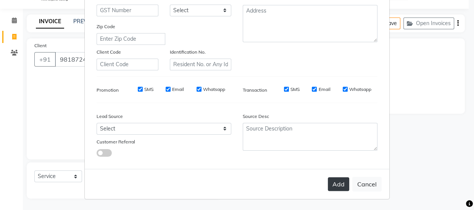
scroll to position [40, 0]
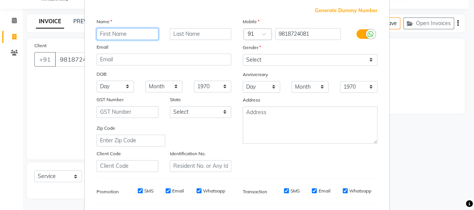
click at [107, 37] on input "text" at bounding box center [127, 34] width 62 height 12
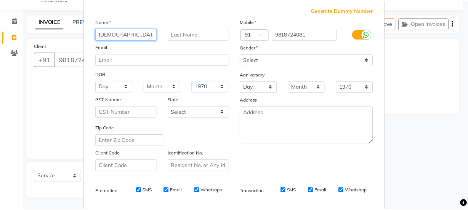
scroll to position [144, 0]
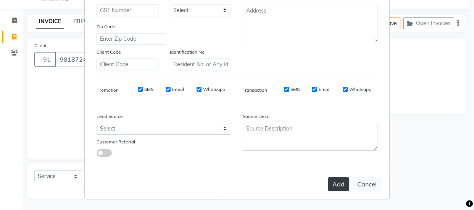
type input "FEMALE"
click at [329, 189] on button "Add" at bounding box center [338, 185] width 21 height 14
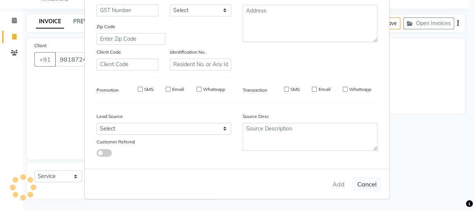
select select
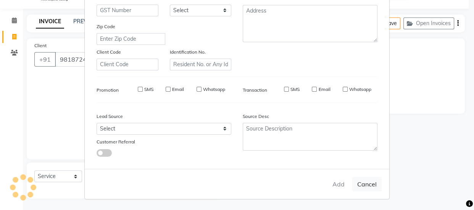
select select
checkbox input "false"
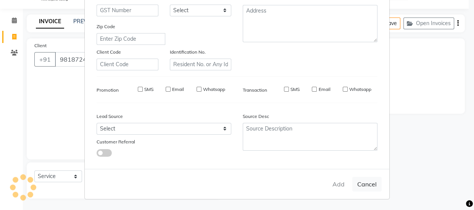
checkbox input "false"
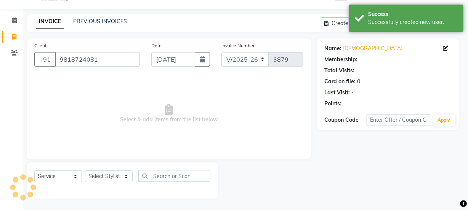
select select "1: Object"
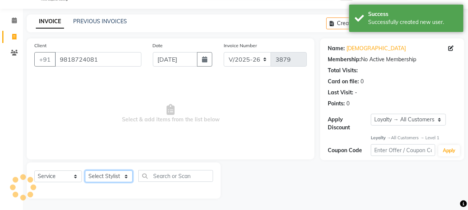
click at [122, 175] on select "Select Stylist Farahan Jyoti Manager Nihal Pooja Prachi Raman Raman 2 Reception…" at bounding box center [109, 177] width 48 height 12
select select "70835"
click at [85, 171] on select "Select Stylist Farahan Jyoti Manager Nihal Pooja Prachi Raman Raman 2 Reception…" at bounding box center [109, 177] width 48 height 12
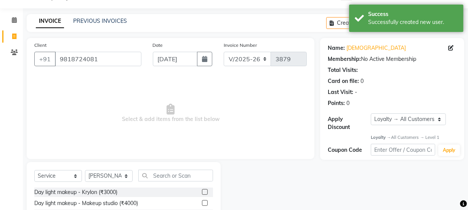
drag, startPoint x: 157, startPoint y: 183, endPoint x: 158, endPoint y: 177, distance: 7.0
click at [157, 183] on div "Select Service Product Membership Package Voucher Prepaid Gift Card Select Styl…" at bounding box center [123, 179] width 179 height 18
click at [158, 177] on input "text" at bounding box center [175, 176] width 75 height 12
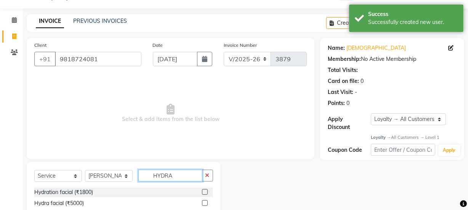
scroll to position [41, 0]
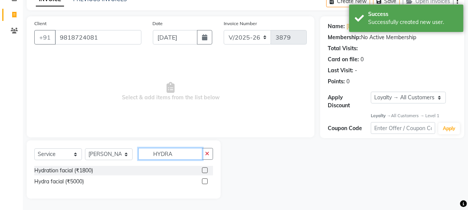
type input "HYDRA"
click at [206, 180] on label at bounding box center [205, 182] width 6 height 6
click at [206, 180] on input "checkbox" at bounding box center [204, 182] width 5 height 5
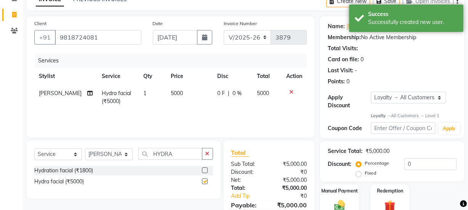
scroll to position [20, 0]
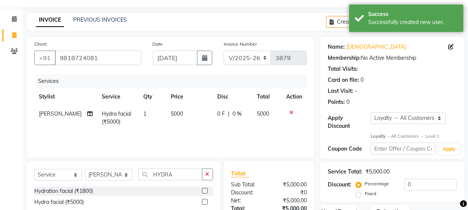
checkbox input "false"
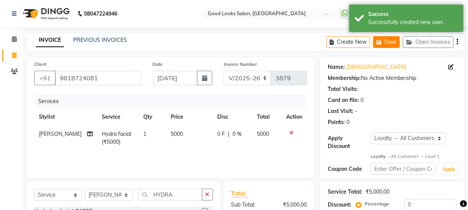
click at [389, 42] on button "Save" at bounding box center [386, 42] width 27 height 12
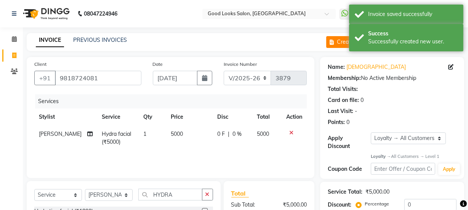
click at [338, 44] on button "Create New" at bounding box center [348, 42] width 44 height 12
select select "service"
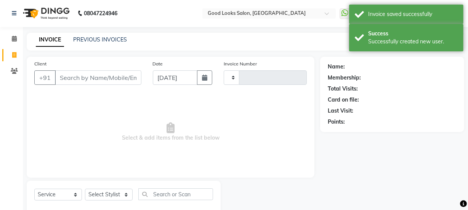
type input "3879"
select select "4230"
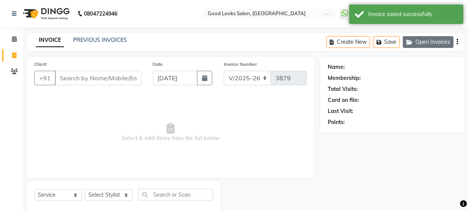
click at [418, 45] on button "Open Invoices" at bounding box center [428, 42] width 51 height 12
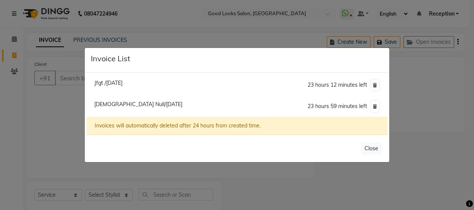
click at [122, 80] on span "Jfgt /03 September 2025" at bounding box center [108, 83] width 28 height 7
type input "1174800001077"
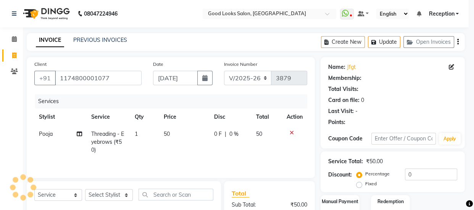
select select "1: Object"
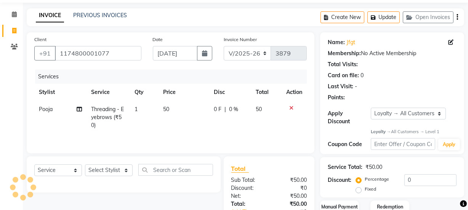
scroll to position [79, 0]
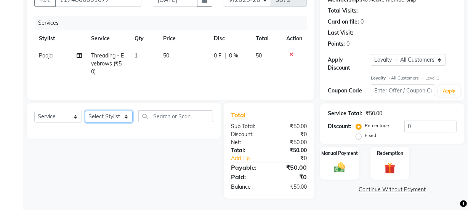
click at [101, 113] on select "Select Stylist Farahan Jyoti Manager Nihal Pooja Prachi Raman Raman 2 Reception…" at bounding box center [109, 117] width 48 height 12
select select "43944"
click at [85, 111] on select "Select Stylist Farahan Jyoti Manager Nihal Pooja Prachi Raman Raman 2 Reception…" at bounding box center [109, 117] width 48 height 12
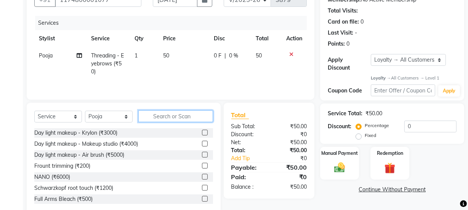
click at [157, 112] on input "text" at bounding box center [175, 117] width 75 height 12
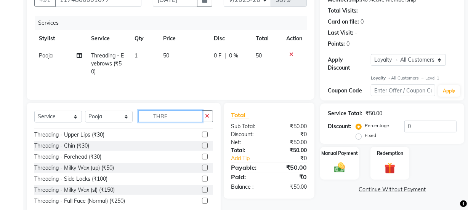
scroll to position [45, 0]
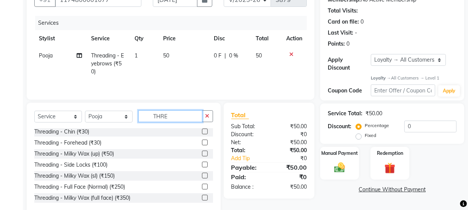
type input "THRE"
click at [202, 153] on label at bounding box center [205, 154] width 6 height 6
click at [202, 153] on input "checkbox" at bounding box center [204, 154] width 5 height 5
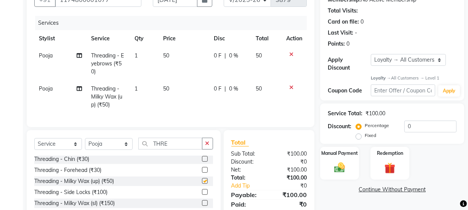
checkbox input "false"
click at [121, 141] on div "Select Service Product Membership Package Voucher Prepaid Gift Card Select Styl…" at bounding box center [124, 186] width 194 height 112
drag, startPoint x: 172, startPoint y: 148, endPoint x: 135, endPoint y: 148, distance: 37.4
click at [135, 148] on div "Select Service Product Membership Package Voucher Prepaid Gift Card Select Styl…" at bounding box center [123, 147] width 179 height 18
type input "C"
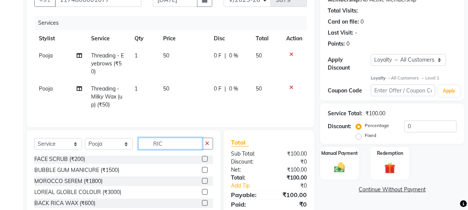
scroll to position [0, 0]
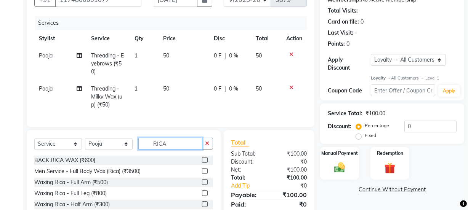
type input "RICA"
click at [202, 188] on div at bounding box center [207, 183] width 11 height 10
drag, startPoint x: 201, startPoint y: 189, endPoint x: 195, endPoint y: 167, distance: 22.4
click at [202, 185] on label at bounding box center [205, 183] width 6 height 6
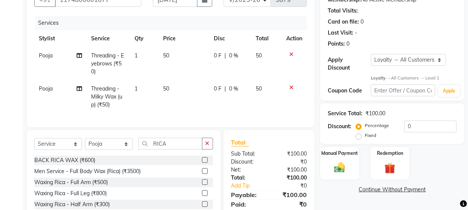
click at [202, 185] on input "checkbox" at bounding box center [204, 182] width 5 height 5
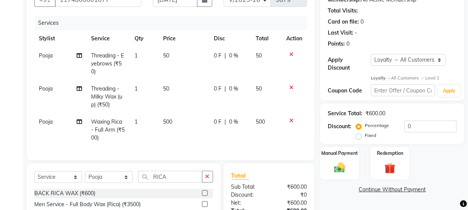
drag, startPoint x: 192, startPoint y: 148, endPoint x: 192, endPoint y: 141, distance: 6.1
click at [192, 145] on div "Services Stylist Service Qty Price Disc Total Action Pooja Threading - Eyebrows…" at bounding box center [170, 84] width 273 height 137
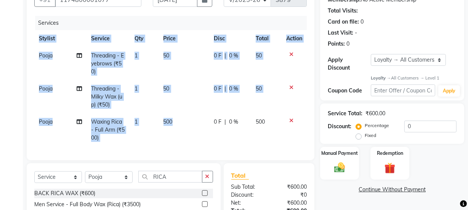
checkbox input "false"
click at [190, 120] on td "500" at bounding box center [184, 130] width 51 height 33
select select "43944"
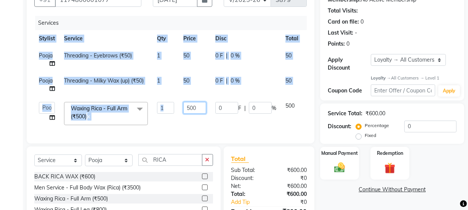
click at [193, 109] on input "500" at bounding box center [194, 108] width 23 height 12
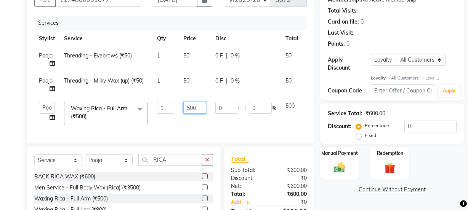
drag, startPoint x: 191, startPoint y: 109, endPoint x: 172, endPoint y: 107, distance: 19.2
click at [172, 107] on tr "Farahan Jyoti Manager Nihal Pooja Prachi Raman Raman 2 Reception RIHAN Sameer S…" at bounding box center [181, 114] width 294 height 32
type input "200"
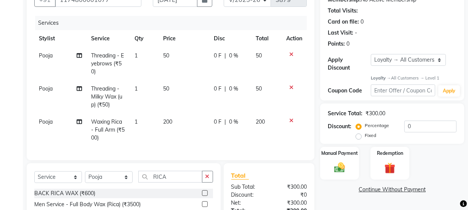
click at [174, 119] on tr "Pooja Waxing Rica - Full Arm (₹500) 1 200 0 F | 0 % 200" at bounding box center [170, 130] width 273 height 33
drag, startPoint x: 102, startPoint y: 185, endPoint x: 100, endPoint y: 178, distance: 6.8
click at [102, 183] on select "Select Stylist Farahan Jyoti Manager Nihal Pooja Prachi Raman Raman 2 Reception…" at bounding box center [109, 178] width 48 height 12
select select "70835"
click at [85, 177] on select "Select Stylist Farahan Jyoti Manager Nihal Pooja Prachi Raman Raman 2 Reception…" at bounding box center [109, 178] width 48 height 12
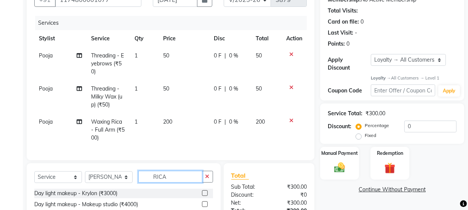
click at [175, 179] on input "RICA" at bounding box center [170, 177] width 64 height 12
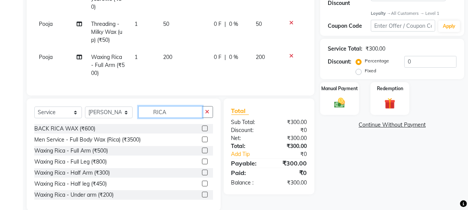
scroll to position [161, 0]
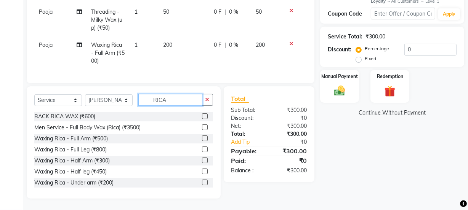
type input "RICA"
drag, startPoint x: 202, startPoint y: 136, endPoint x: 200, endPoint y: 140, distance: 5.0
click at [202, 138] on label at bounding box center [205, 139] width 6 height 6
click at [202, 138] on input "checkbox" at bounding box center [204, 138] width 5 height 5
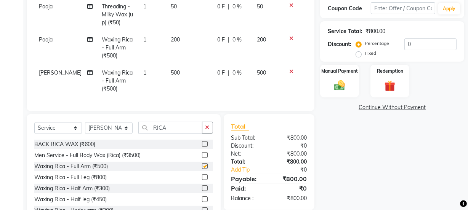
click at [200, 140] on div "Select Service Product Membership Package Voucher Prepaid Gift Card Select Styl…" at bounding box center [123, 131] width 179 height 18
checkbox input "false"
click at [186, 93] on td "500" at bounding box center [189, 80] width 47 height 33
select select "70835"
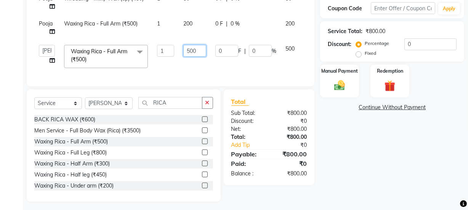
drag, startPoint x: 191, startPoint y: 50, endPoint x: 160, endPoint y: 45, distance: 31.7
click at [160, 45] on tr "Farahan Jyoti Manager Nihal Pooja Prachi Raman Raman 2 Reception RIHAN Sameer S…" at bounding box center [181, 56] width 294 height 32
type input "200"
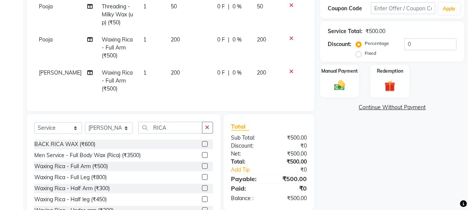
click at [166, 67] on tr "Prachi Waxing Rica - Full Arm (₹500) 1 200 0 F | 0 % 200" at bounding box center [170, 80] width 273 height 33
click at [328, 95] on div "Manual Payment" at bounding box center [339, 81] width 40 height 34
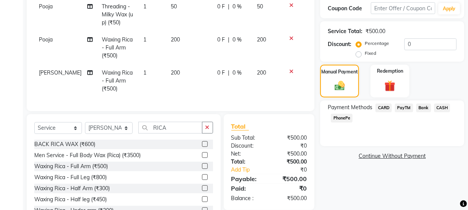
click at [441, 109] on span "CASH" at bounding box center [442, 108] width 16 height 9
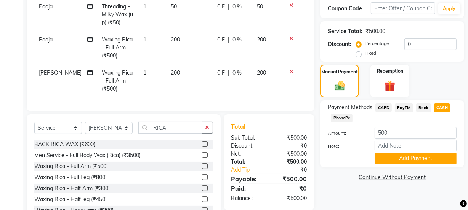
scroll to position [194, 0]
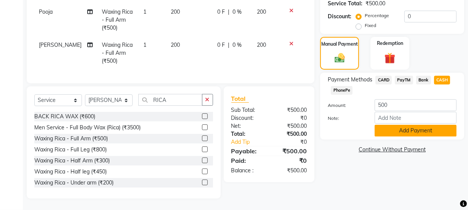
click at [416, 129] on button "Add Payment" at bounding box center [416, 131] width 82 height 12
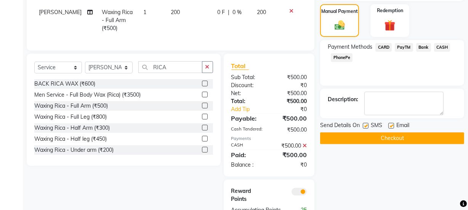
scroll to position [258, 0]
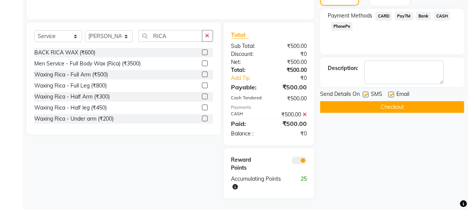
click at [386, 101] on button "Checkout" at bounding box center [392, 107] width 144 height 12
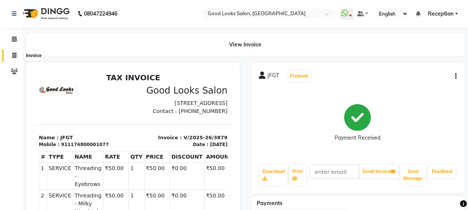
click at [12, 56] on icon at bounding box center [14, 56] width 4 height 6
select select "4230"
select select "service"
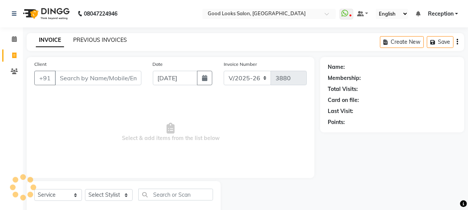
scroll to position [19, 0]
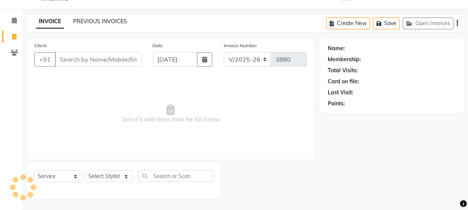
click at [96, 19] on link "PREVIOUS INVOICES" at bounding box center [100, 21] width 54 height 7
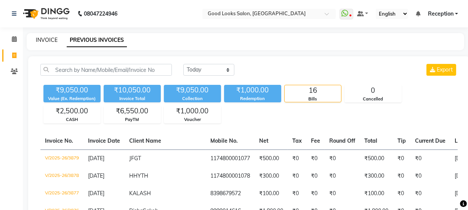
click at [40, 41] on link "INVOICE" at bounding box center [47, 40] width 22 height 7
select select "4230"
select select "service"
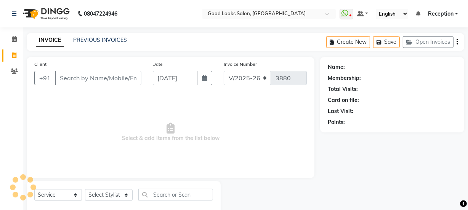
scroll to position [19, 0]
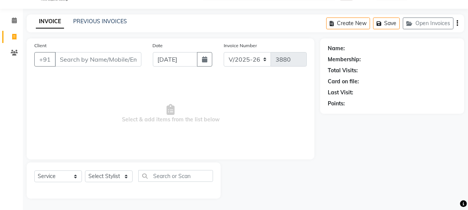
click at [423, 31] on div "Create New Save Open Invoices" at bounding box center [395, 23] width 138 height 18
click at [424, 27] on button "Open Invoices" at bounding box center [428, 24] width 51 height 12
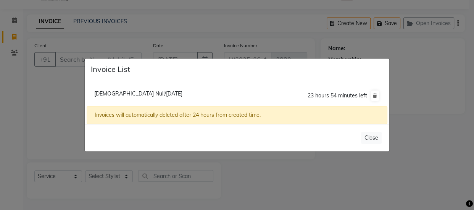
click at [141, 93] on span "Female Null/03 September 2025" at bounding box center [138, 93] width 88 height 7
type input "9818724081"
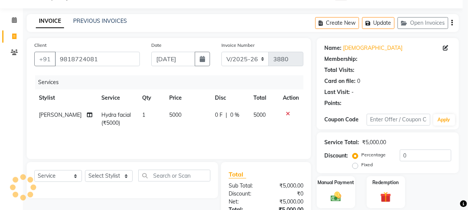
select select "1: Object"
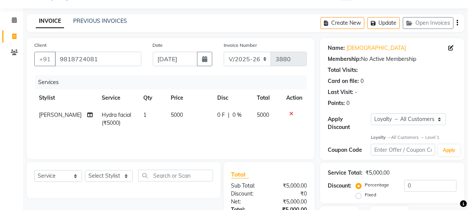
scroll to position [0, 0]
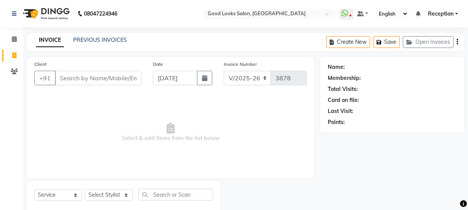
select select "4230"
select select "service"
click at [78, 71] on input "Client" at bounding box center [98, 78] width 87 height 14
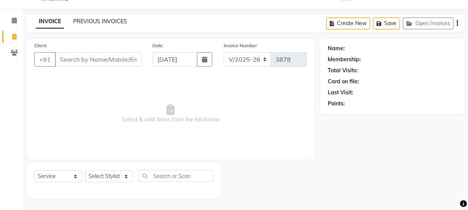
click at [114, 19] on link "PREVIOUS INVOICES" at bounding box center [100, 21] width 54 height 7
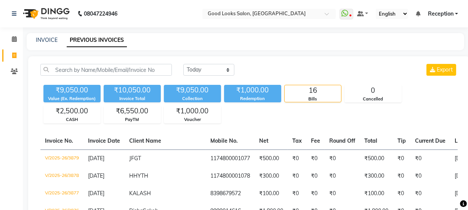
click at [43, 34] on div "INVOICE PREVIOUS INVOICES" at bounding box center [246, 41] width 438 height 17
click at [43, 39] on link "INVOICE" at bounding box center [47, 40] width 22 height 7
select select "4230"
select select "service"
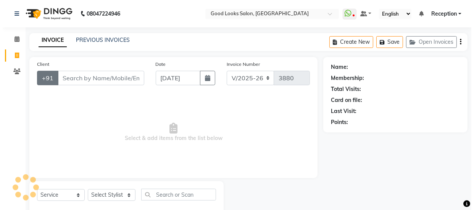
scroll to position [19, 0]
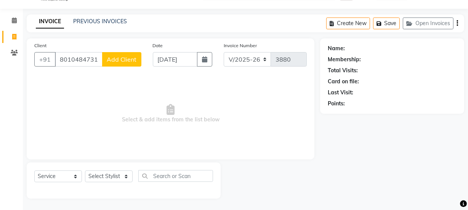
type input "8010484731"
click at [114, 59] on span "Add Client" at bounding box center [122, 60] width 30 height 8
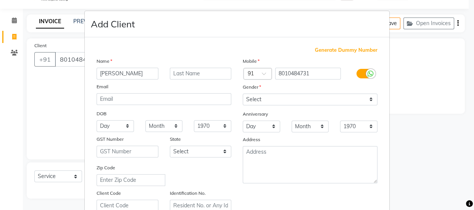
type input "[PERSON_NAME]"
click at [256, 92] on div "Gender" at bounding box center [249, 88] width 24 height 11
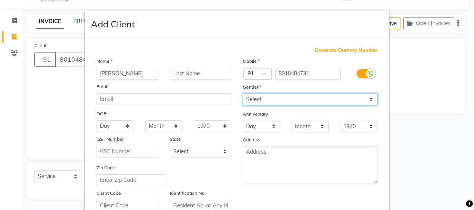
drag, startPoint x: 256, startPoint y: 94, endPoint x: 256, endPoint y: 103, distance: 9.2
click at [256, 100] on select "Select Male Female Other Prefer Not To Say" at bounding box center [309, 100] width 135 height 12
select select "male"
click at [242, 94] on select "Select Male Female Other Prefer Not To Say" at bounding box center [309, 100] width 135 height 12
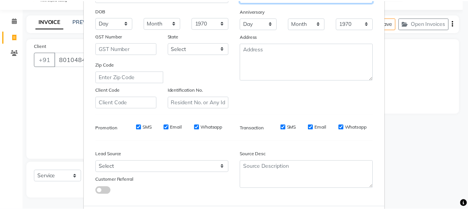
scroll to position [144, 0]
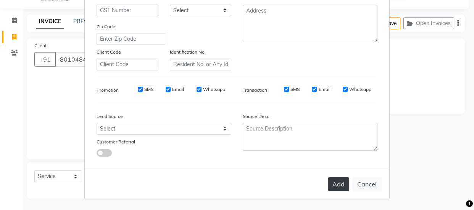
click at [343, 179] on button "Add" at bounding box center [338, 185] width 21 height 14
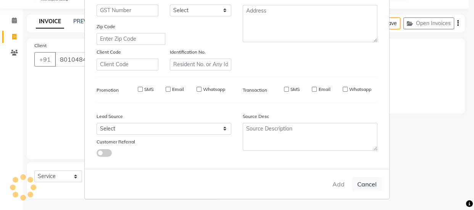
select select
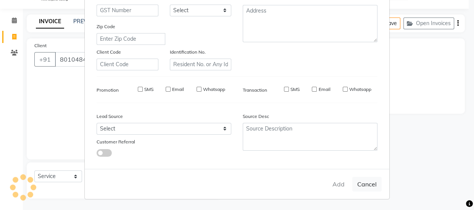
select select
checkbox input "false"
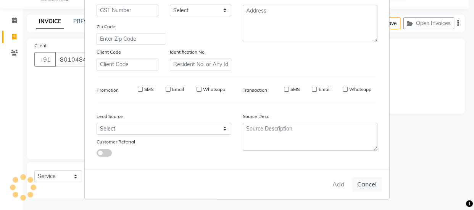
checkbox input "false"
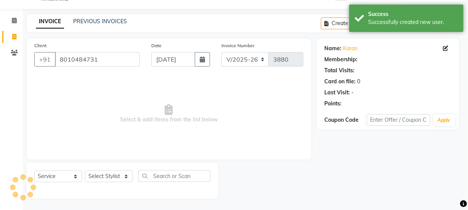
select select "1: Object"
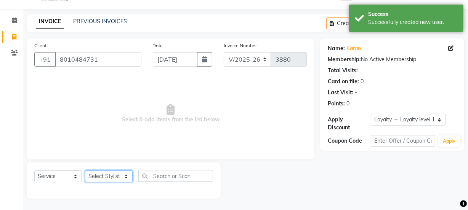
click at [116, 175] on select "Select Stylist" at bounding box center [109, 177] width 48 height 12
click at [113, 179] on select "Select Stylist" at bounding box center [109, 177] width 48 height 12
click at [112, 178] on select "Select Stylist" at bounding box center [109, 177] width 48 height 12
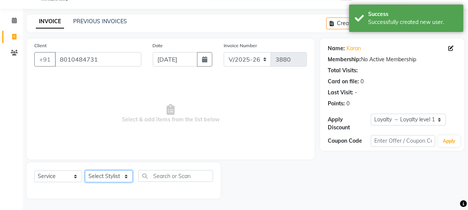
click at [112, 178] on select "Select Stylist" at bounding box center [109, 177] width 48 height 12
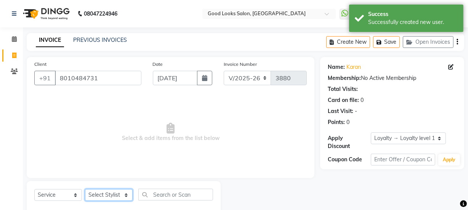
scroll to position [0, 0]
click at [111, 35] on div "INVOICE PREVIOUS INVOICES Create New Save Open Invoices" at bounding box center [246, 42] width 438 height 18
click at [99, 32] on div "08047224946 Select Location × Good Looks Salon, Vikaspuri WhatsApp Status ✕ Sta…" at bounding box center [234, 114] width 468 height 229
click at [95, 41] on link "PREVIOUS INVOICES" at bounding box center [100, 40] width 54 height 7
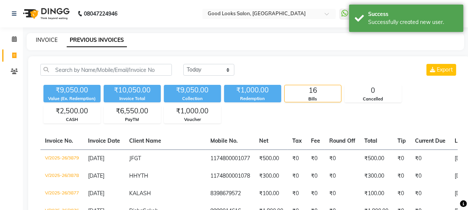
click at [49, 39] on link "INVOICE" at bounding box center [47, 40] width 22 height 7
select select "4230"
select select "service"
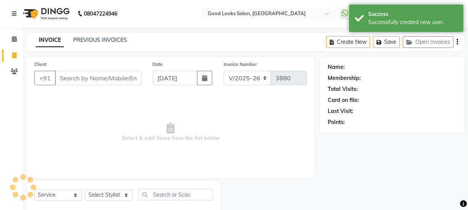
scroll to position [19, 0]
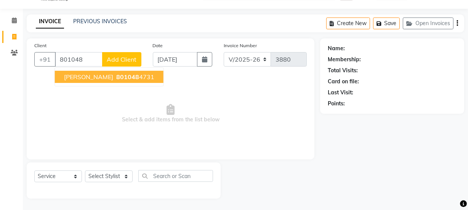
click at [103, 85] on ngb-typeahead-window "KARAN 801048 4731" at bounding box center [109, 76] width 109 height 19
click at [116, 80] on span "801048" at bounding box center [127, 77] width 23 height 8
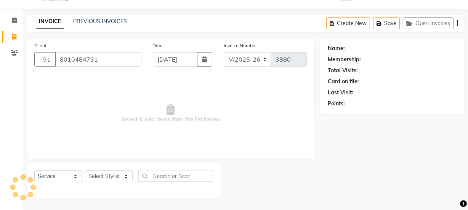
type input "8010484731"
select select "1: Object"
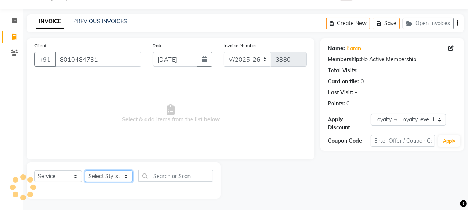
click at [101, 181] on select "Select Stylist Farahan Jyoti Manager Nihal Pooja Prachi Raman Raman 2 Reception…" at bounding box center [109, 177] width 48 height 12
select select "79136"
click at [85, 171] on select "Select Stylist Farahan Jyoti Manager Nihal Pooja Prachi Raman Raman 2 Reception…" at bounding box center [109, 177] width 48 height 12
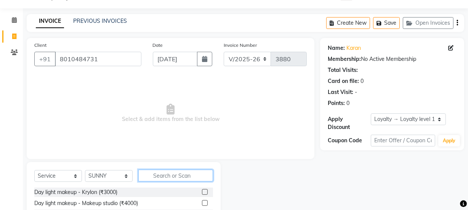
click at [166, 179] on input "text" at bounding box center [175, 176] width 75 height 12
type input "N"
type input "BEARD"
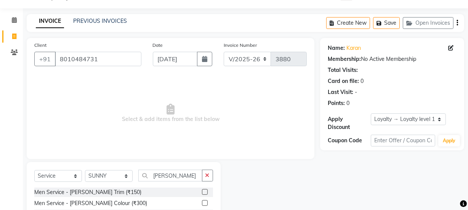
click at [201, 191] on div "Men Service - Beard Trim (₹150)" at bounding box center [123, 193] width 179 height 10
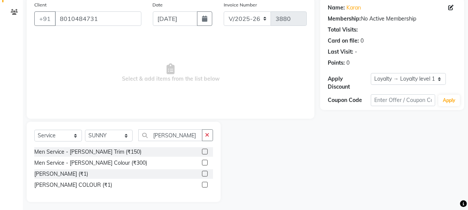
scroll to position [63, 0]
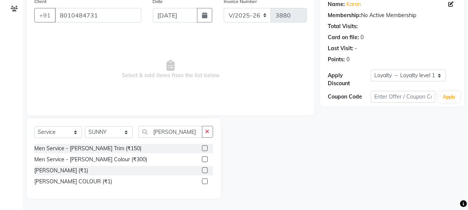
click at [202, 146] on label at bounding box center [205, 149] width 6 height 6
click at [202, 146] on input "checkbox" at bounding box center [204, 148] width 5 height 5
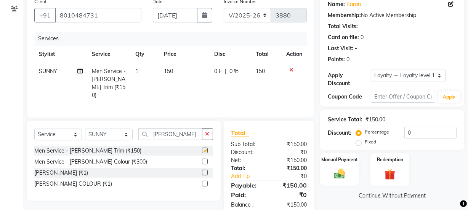
checkbox input "false"
click at [363, 177] on div "Manual Payment Redemption" at bounding box center [393, 170] width 156 height 32
click at [352, 173] on div "Manual Payment" at bounding box center [339, 170] width 40 height 34
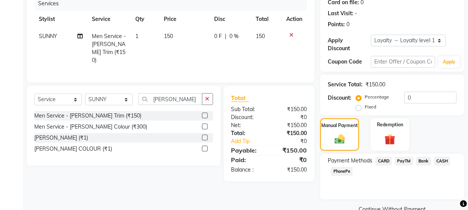
scroll to position [114, 0]
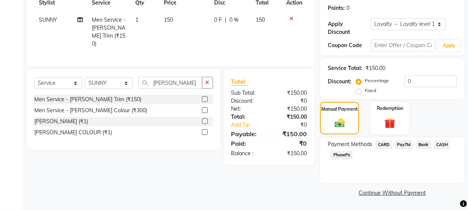
click at [406, 146] on span "PayTM" at bounding box center [404, 145] width 18 height 9
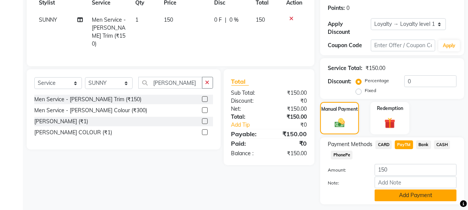
click at [394, 191] on button "Add Payment" at bounding box center [416, 196] width 82 height 12
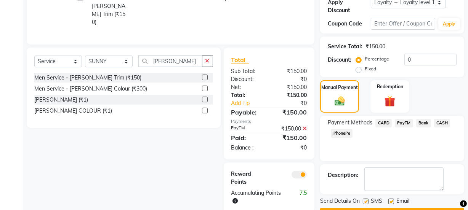
scroll to position [157, 0]
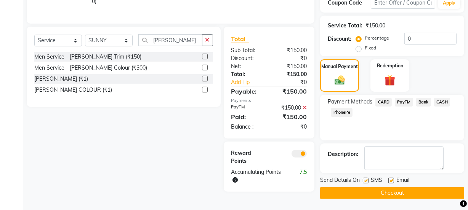
click at [394, 178] on div "Email" at bounding box center [402, 182] width 27 height 10
click at [366, 180] on label at bounding box center [366, 181] width 6 height 6
click at [366, 180] on input "checkbox" at bounding box center [365, 181] width 5 height 5
checkbox input "false"
click at [392, 180] on label at bounding box center [392, 181] width 6 height 6
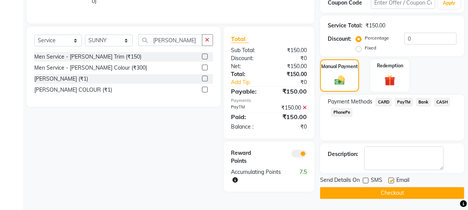
click at [392, 180] on input "checkbox" at bounding box center [391, 181] width 5 height 5
checkbox input "false"
click at [390, 191] on button "Checkout" at bounding box center [392, 194] width 144 height 12
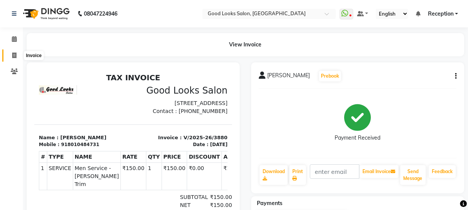
click at [10, 53] on span at bounding box center [14, 55] width 13 height 9
select select "4230"
select select "service"
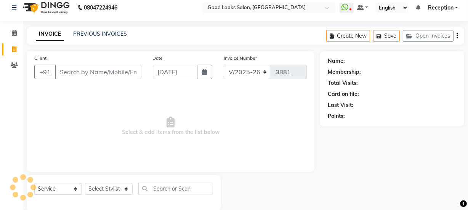
scroll to position [19, 0]
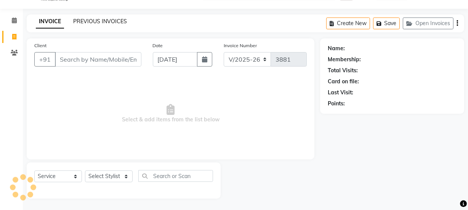
click at [112, 21] on link "PREVIOUS INVOICES" at bounding box center [100, 21] width 54 height 7
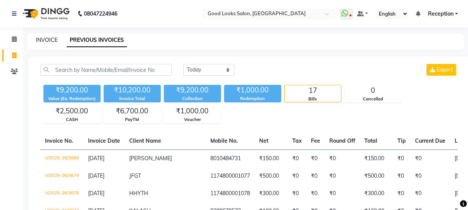
click at [39, 38] on link "INVOICE" at bounding box center [47, 40] width 22 height 7
select select "service"
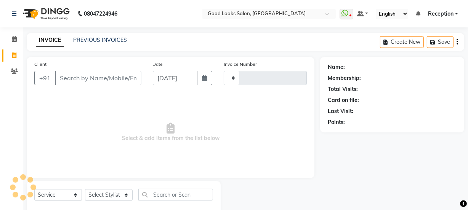
type input "3881"
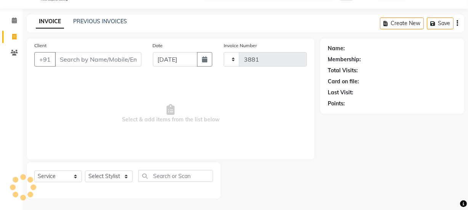
select select "4230"
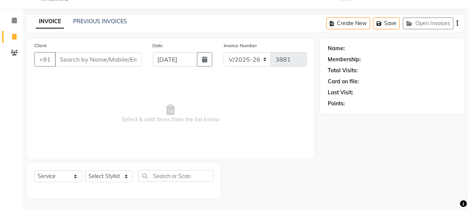
scroll to position [0, 0]
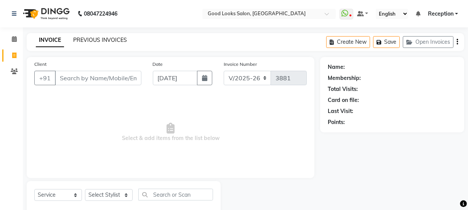
click at [91, 43] on link "PREVIOUS INVOICES" at bounding box center [100, 40] width 54 height 7
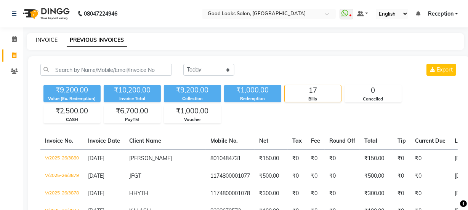
click at [44, 42] on link "INVOICE" at bounding box center [47, 40] width 22 height 7
select select "service"
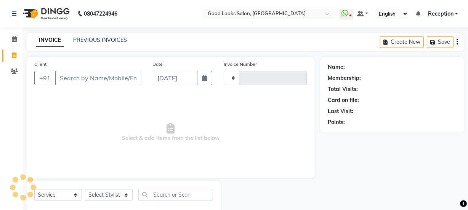
scroll to position [19, 0]
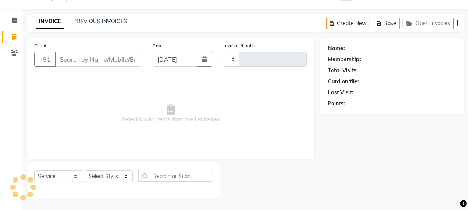
type input "3881"
select select "4230"
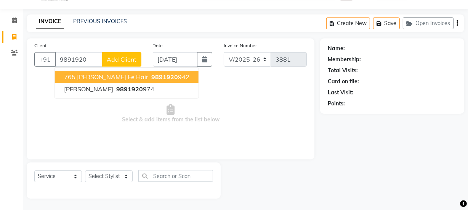
click at [151, 76] on span "9891920" at bounding box center [164, 77] width 27 height 8
type input "9891920942"
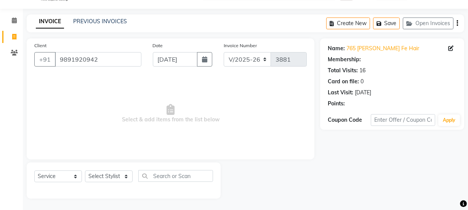
select select "1: Object"
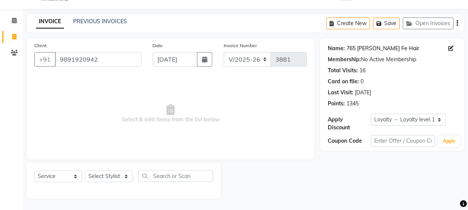
click at [364, 46] on link "765 Arushi Fe Hair" at bounding box center [383, 49] width 73 height 8
click at [102, 169] on div "Select Service Product Membership Package Voucher Prepaid Gift Card Select Styl…" at bounding box center [124, 181] width 194 height 36
click at [105, 179] on select "Select Stylist Farahan Jyoti Manager Nihal Pooja Prachi Raman Raman 2 Reception…" at bounding box center [109, 177] width 48 height 12
select select "22726"
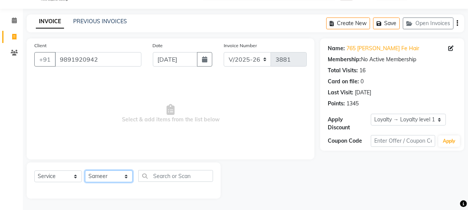
click at [85, 171] on select "Select Stylist Farahan Jyoti Manager Nihal Pooja Prachi Raman Raman 2 Reception…" at bounding box center [109, 177] width 48 height 12
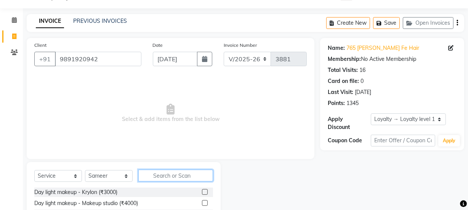
click at [184, 177] on input "text" at bounding box center [175, 176] width 75 height 12
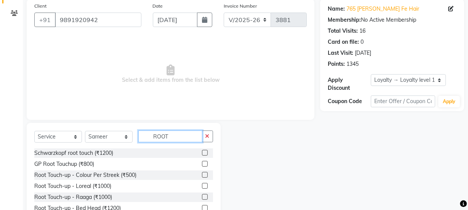
scroll to position [95, 0]
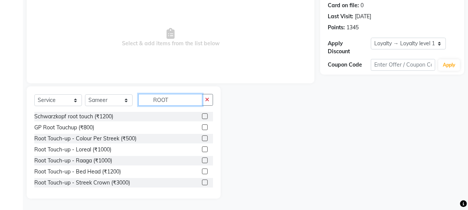
type input "ROOT"
click at [202, 150] on label at bounding box center [205, 150] width 6 height 6
click at [202, 150] on input "checkbox" at bounding box center [204, 150] width 5 height 5
checkbox input "true"
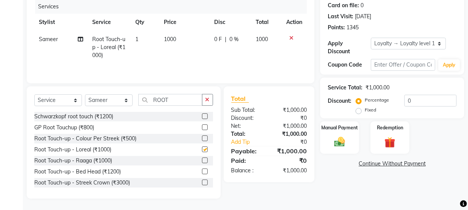
drag, startPoint x: 192, startPoint y: 71, endPoint x: 190, endPoint y: 47, distance: 23.7
click at [190, 47] on td "1000" at bounding box center [184, 47] width 50 height 33
select select "22726"
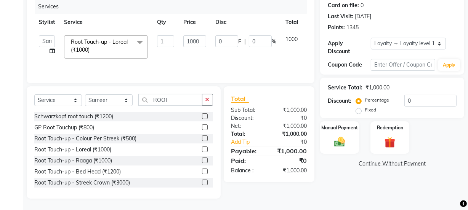
checkbox input "false"
drag, startPoint x: 190, startPoint y: 44, endPoint x: 181, endPoint y: 38, distance: 10.7
click at [181, 38] on td "1000" at bounding box center [195, 47] width 32 height 32
click at [202, 38] on input "8000" at bounding box center [194, 41] width 23 height 12
type input "800"
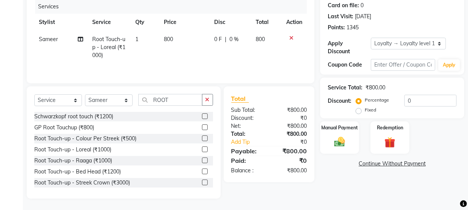
click at [199, 52] on td "800" at bounding box center [184, 47] width 50 height 33
select select "22726"
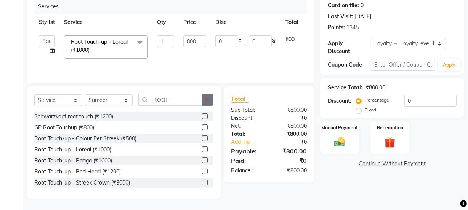
click at [203, 98] on button "button" at bounding box center [207, 100] width 11 height 12
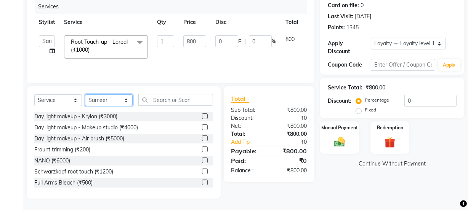
click at [104, 103] on select "Select Stylist Farahan Jyoti Manager Nihal Pooja Prachi Raman Raman 2 Reception…" at bounding box center [109, 101] width 48 height 12
click at [150, 100] on input "text" at bounding box center [175, 100] width 75 height 12
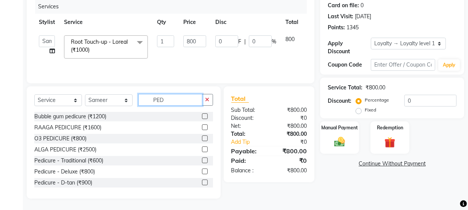
type input "PED"
click at [202, 161] on div at bounding box center [207, 161] width 11 height 10
click at [202, 161] on label at bounding box center [205, 161] width 6 height 6
click at [202, 161] on input "checkbox" at bounding box center [204, 161] width 5 height 5
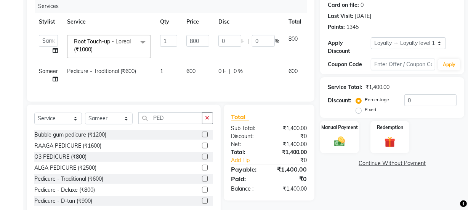
checkbox input "false"
click at [190, 88] on div "Services Stylist Service Qty Price Disc Total Action Farahan Jyoti Manager Niha…" at bounding box center [170, 46] width 273 height 95
click at [193, 78] on td "600" at bounding box center [198, 75] width 32 height 25
select select "22726"
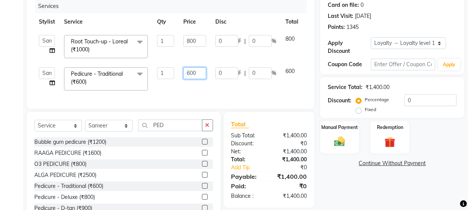
drag, startPoint x: 185, startPoint y: 73, endPoint x: 175, endPoint y: 70, distance: 10.1
click at [176, 70] on tr "Farahan Jyoti Manager Nihal Pooja Prachi Raman Raman 2 Reception RIHAN Sameer S…" at bounding box center [181, 79] width 294 height 32
type input "500"
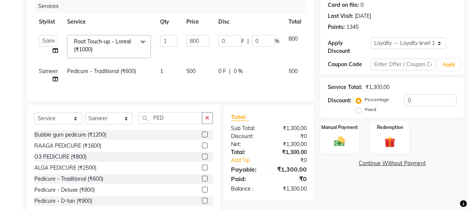
click at [179, 81] on tr "Sameer Pedicure - Traditional (₹600) 1 500 0 F | 0 % 500" at bounding box center [182, 75] width 297 height 25
click at [204, 123] on button "button" at bounding box center [207, 118] width 11 height 12
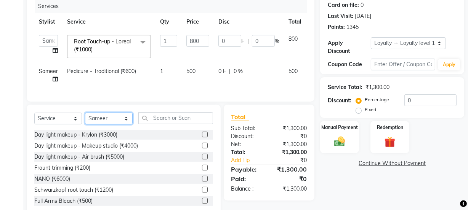
click at [100, 125] on select "Select Stylist Farahan Jyoti Manager Nihal Pooja Prachi Raman Raman 2 Reception…" at bounding box center [109, 119] width 48 height 12
select select "22725"
click at [85, 118] on select "Select Stylist Farahan Jyoti Manager Nihal Pooja Prachi Raman Raman 2 Reception…" at bounding box center [109, 119] width 48 height 12
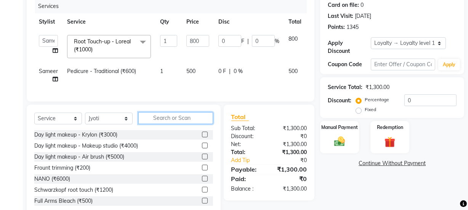
click at [176, 122] on input "text" at bounding box center [175, 118] width 75 height 12
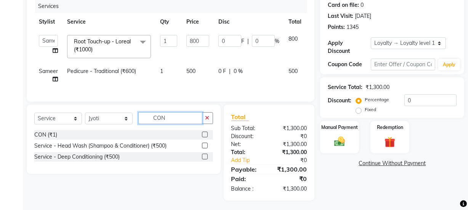
type input "CON"
click at [204, 138] on label at bounding box center [205, 135] width 6 height 6
click at [204, 138] on input "checkbox" at bounding box center [204, 135] width 5 height 5
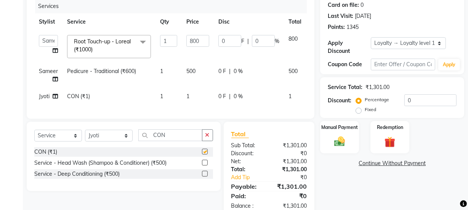
checkbox input "false"
click at [201, 104] on td "1" at bounding box center [198, 96] width 32 height 17
select select "22725"
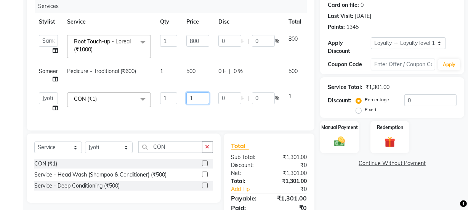
click at [201, 99] on input "1" at bounding box center [197, 99] width 23 height 12
type input "100"
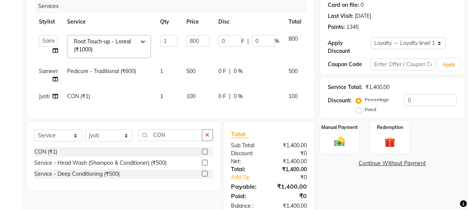
click at [198, 111] on div "Services Stylist Service Qty Price Disc Total Action Farahan Jyoti Manager Niha…" at bounding box center [170, 55] width 273 height 112
click at [336, 127] on label "Manual Payment" at bounding box center [340, 127] width 38 height 7
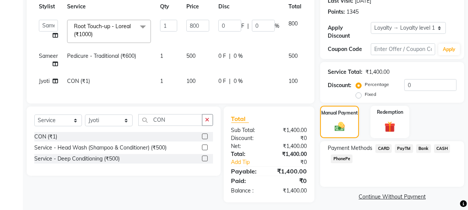
scroll to position [119, 0]
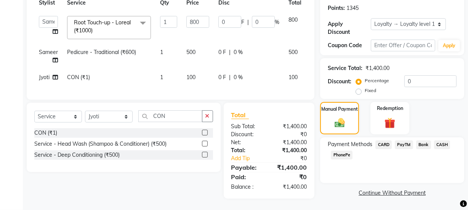
click at [392, 141] on div "PayTM" at bounding box center [402, 146] width 21 height 10
click at [395, 141] on span "PayTM" at bounding box center [404, 145] width 18 height 9
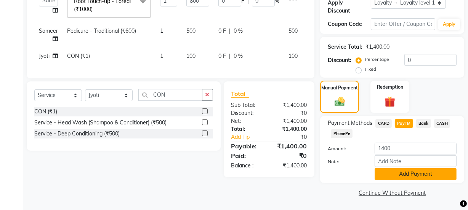
click at [395, 175] on button "Add Payment" at bounding box center [416, 175] width 82 height 12
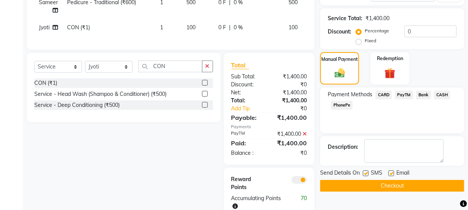
scroll to position [189, 0]
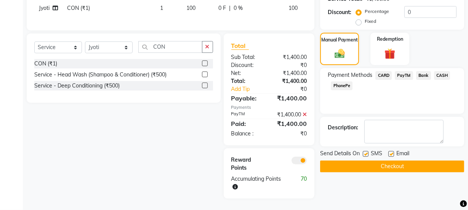
click at [390, 151] on label at bounding box center [392, 154] width 6 height 6
click at [390, 152] on input "checkbox" at bounding box center [391, 154] width 5 height 5
checkbox input "false"
click at [368, 151] on label at bounding box center [366, 154] width 6 height 6
click at [368, 152] on input "checkbox" at bounding box center [365, 154] width 5 height 5
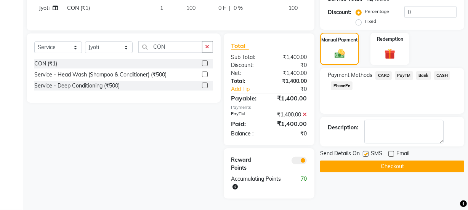
checkbox input "false"
click at [369, 161] on button "Checkout" at bounding box center [392, 167] width 144 height 12
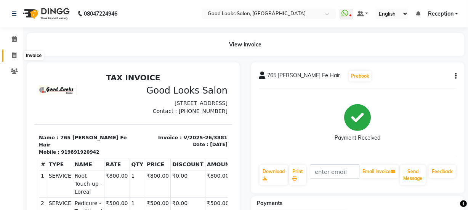
click at [11, 54] on span at bounding box center [14, 55] width 13 height 9
select select "4230"
select select "service"
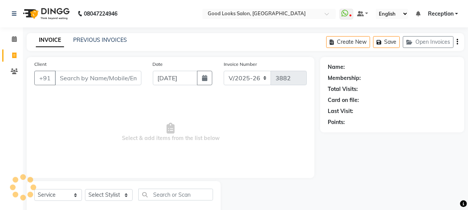
scroll to position [19, 0]
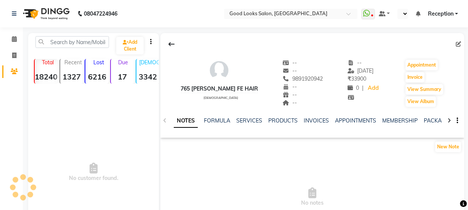
select select "en"
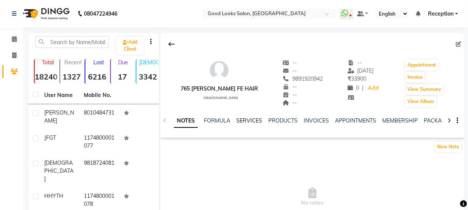
click at [252, 119] on link "SERVICES" at bounding box center [249, 120] width 26 height 7
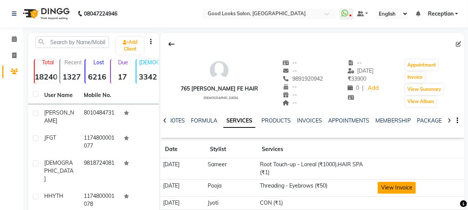
click at [412, 189] on button "View Invoice" at bounding box center [397, 188] width 38 height 12
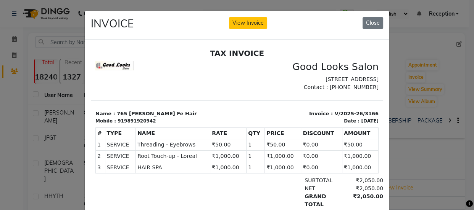
click at [417, 156] on ngb-modal-window "INVOICE View Invoice Close" at bounding box center [237, 105] width 474 height 210
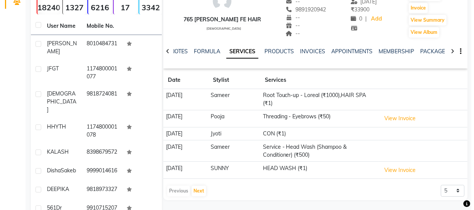
scroll to position [104, 0]
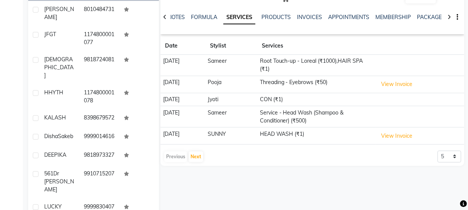
click at [394, 142] on td "View Invoice" at bounding box center [420, 136] width 89 height 17
click at [400, 140] on button "View Invoice" at bounding box center [397, 136] width 38 height 12
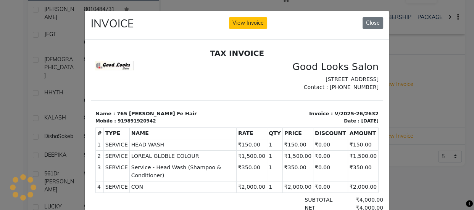
scroll to position [0, 0]
click at [422, 111] on ngb-modal-window "INVOICE View Invoice Close" at bounding box center [237, 105] width 474 height 210
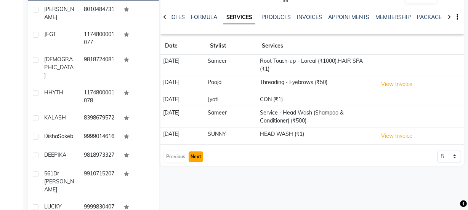
click at [199, 159] on button "Next" at bounding box center [196, 157] width 14 height 11
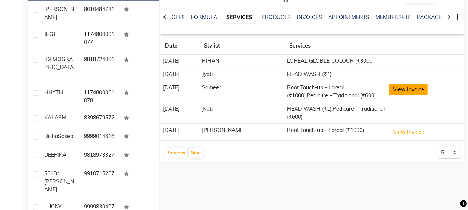
click at [400, 91] on button "View Invoice" at bounding box center [409, 90] width 38 height 12
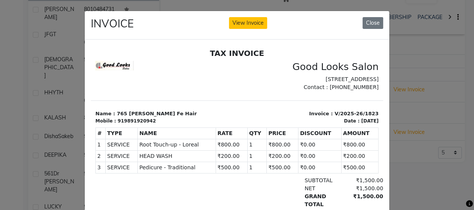
click at [435, 78] on ngb-modal-window "INVOICE View Invoice Close" at bounding box center [237, 105] width 474 height 210
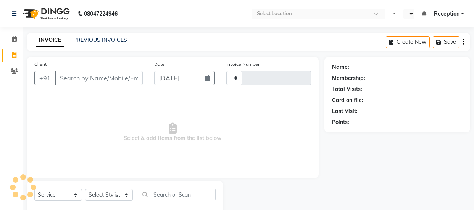
select select "service"
type input "3882"
select select "en"
select select "4230"
